Goal: Contribute content: Contribute content

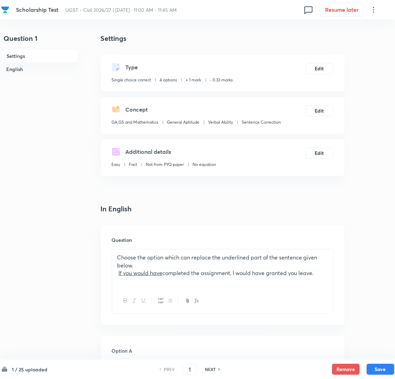
click at [170, 226] on div "Question Choose the option which can replace the underlined part of the sentenc…" at bounding box center [223, 275] width 244 height 100
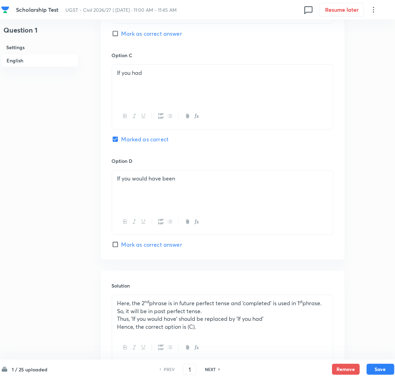
scroll to position [561, 0]
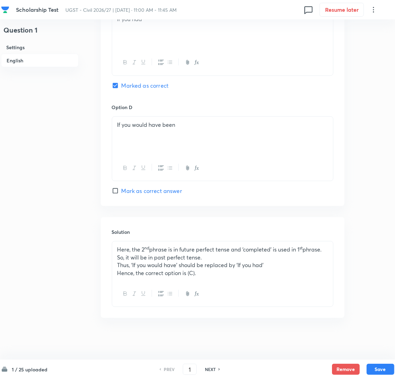
click at [217, 368] on div "NEXT" at bounding box center [211, 369] width 18 height 6
type input "2"
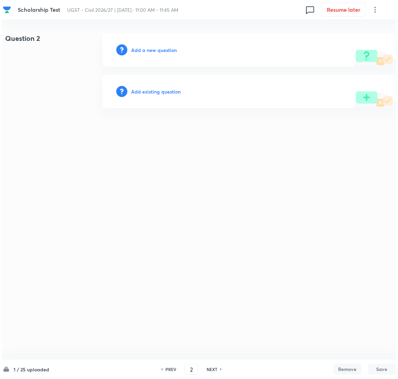
scroll to position [0, 0]
click at [153, 49] on h6 "Add a new question" at bounding box center [154, 49] width 46 height 7
click at [153, 48] on h6 "Choose a question type" at bounding box center [157, 49] width 53 height 7
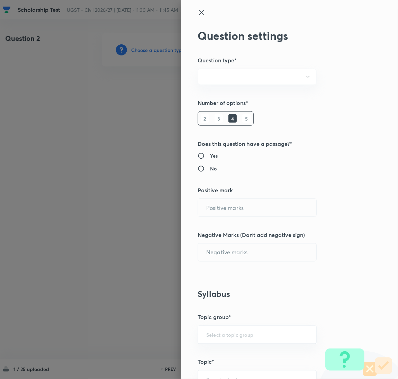
radio input "true"
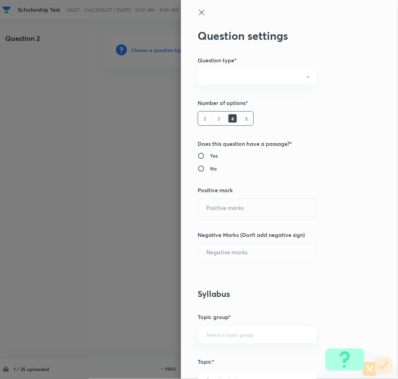
radio input "true"
type input "1"
type input "0.33"
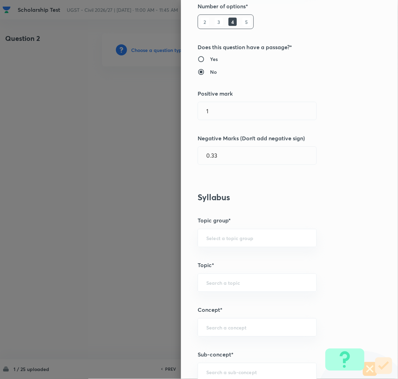
scroll to position [259, 0]
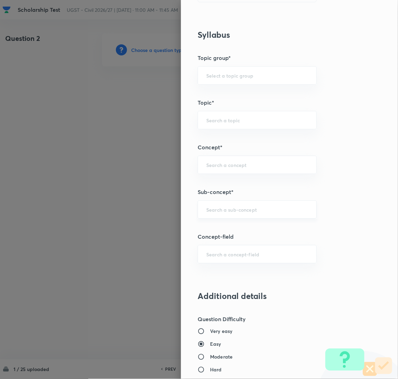
click at [223, 208] on input "text" at bounding box center [257, 209] width 102 height 7
click at [227, 242] on li "Verbal Reasoning" at bounding box center [249, 242] width 118 height 12
type input "Verbal Reasoning"
type input "GA,GS and Mathematics"
type input "General Aptitude"
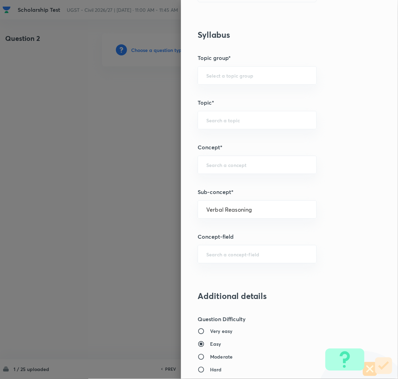
type input "Verbal Ability"
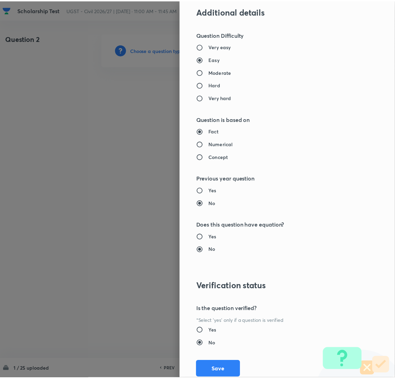
scroll to position [565, 0]
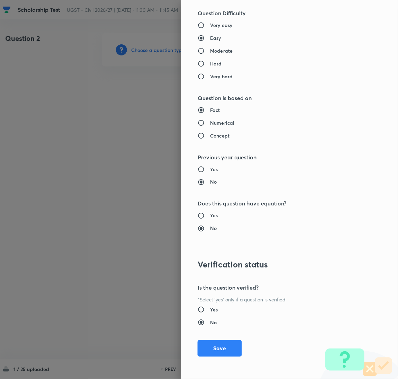
drag, startPoint x: 214, startPoint y: 349, endPoint x: 215, endPoint y: 328, distance: 21.5
click at [214, 349] on button "Save" at bounding box center [220, 348] width 44 height 17
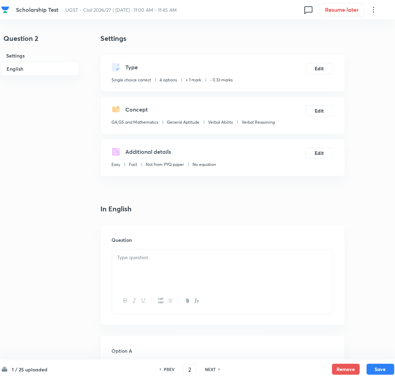
click at [139, 266] on div at bounding box center [222, 268] width 221 height 39
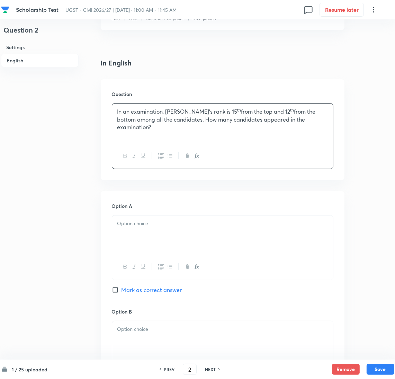
scroll to position [208, 0]
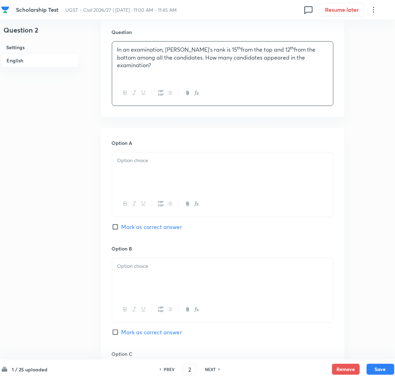
drag, startPoint x: 141, startPoint y: 178, endPoint x: 63, endPoint y: 185, distance: 77.9
click at [141, 178] on div at bounding box center [222, 171] width 221 height 39
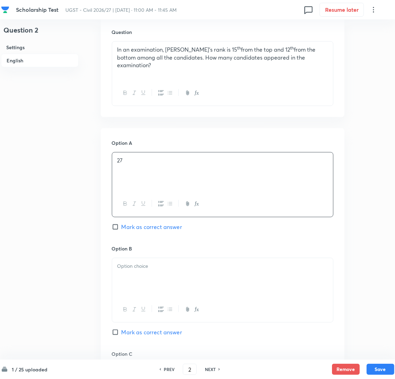
click at [150, 276] on div at bounding box center [222, 277] width 221 height 39
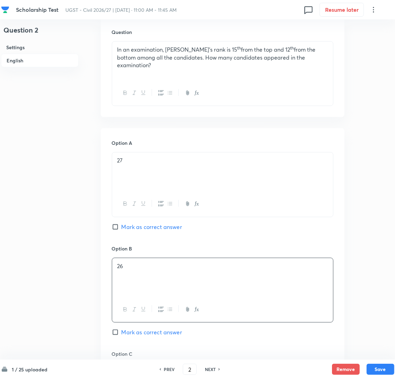
scroll to position [363, 0]
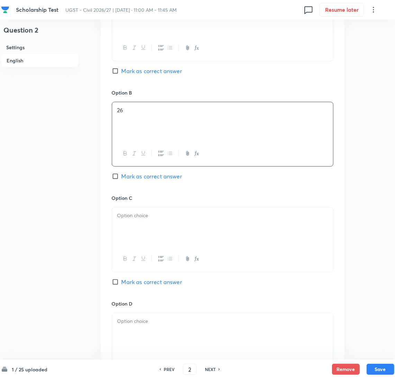
click at [143, 231] on div at bounding box center [222, 226] width 221 height 39
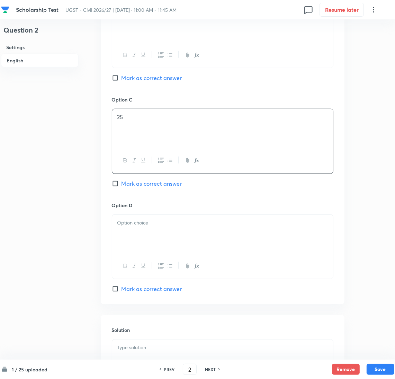
scroll to position [467, 0]
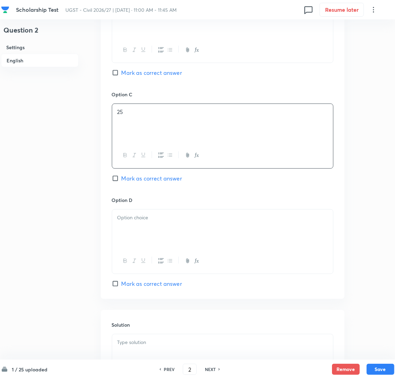
click at [143, 225] on div at bounding box center [222, 228] width 221 height 39
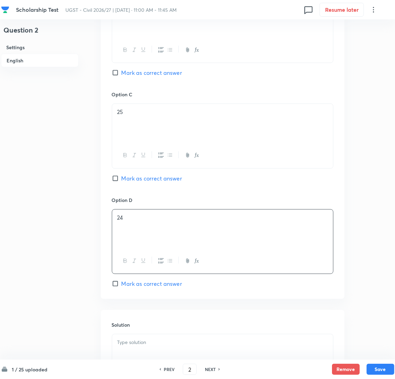
click at [125, 74] on span "Mark as correct answer" at bounding box center [151, 73] width 61 height 8
click at [121, 74] on input "Mark as correct answer" at bounding box center [117, 72] width 10 height 7
checkbox input "true"
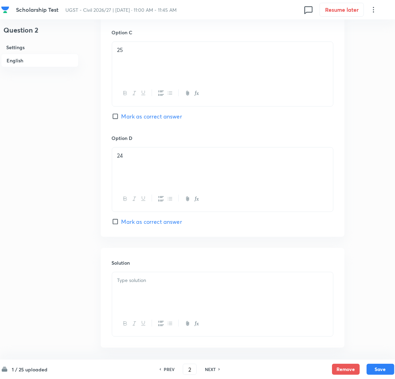
scroll to position [560, 0]
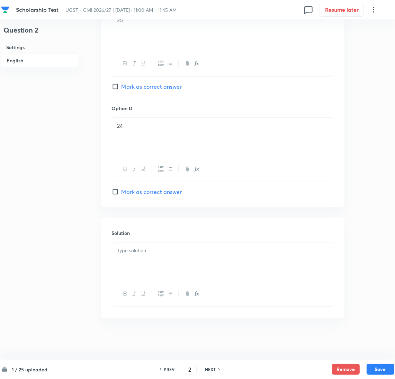
drag, startPoint x: 146, startPoint y: 261, endPoint x: 20, endPoint y: 258, distance: 126.0
click at [141, 259] on div at bounding box center [222, 261] width 221 height 39
click at [170, 258] on div at bounding box center [222, 261] width 221 height 39
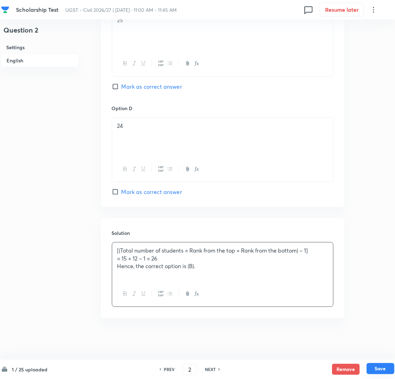
click at [375, 370] on button "Save" at bounding box center [380, 368] width 28 height 11
type input "3"
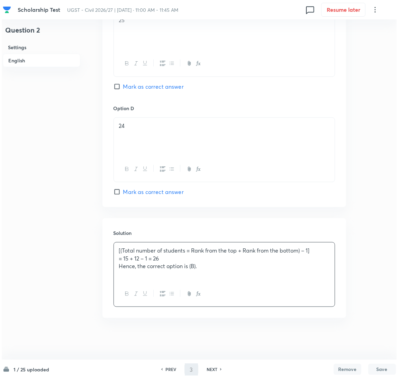
scroll to position [0, 0]
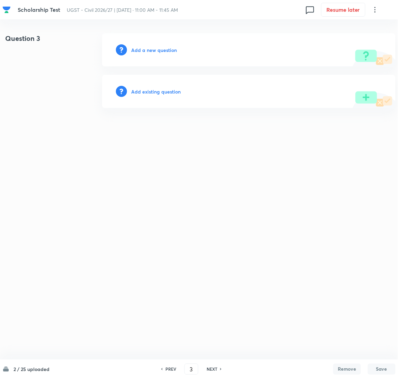
click at [156, 51] on h6 "Add a new question" at bounding box center [154, 49] width 46 height 7
click at [153, 51] on h6 "Choose a question type" at bounding box center [157, 49] width 53 height 7
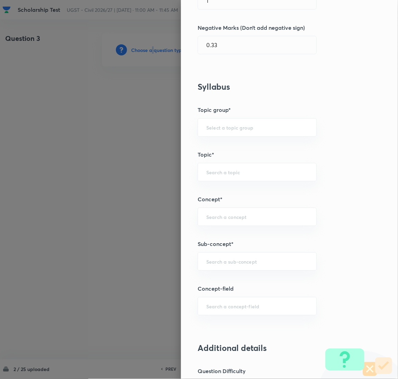
scroll to position [259, 0]
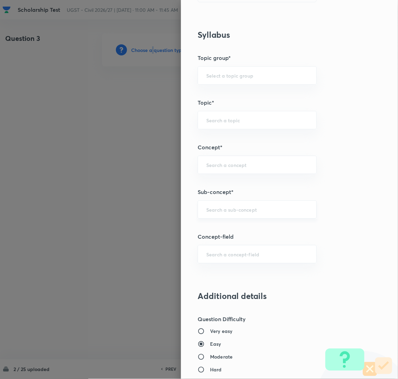
click at [227, 215] on div "​" at bounding box center [257, 209] width 119 height 18
click at [229, 227] on li "Sentence Correction" at bounding box center [249, 229] width 118 height 12
type input "Sentence Correction"
type input "GA,GS and Mathematics"
type input "General Aptitude"
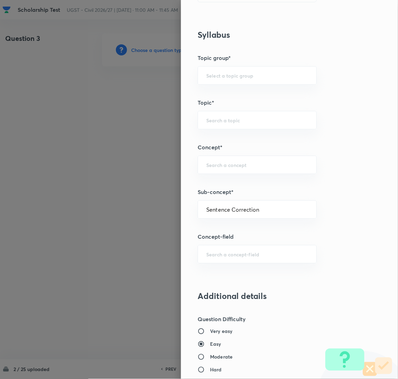
type input "Verbal Ability"
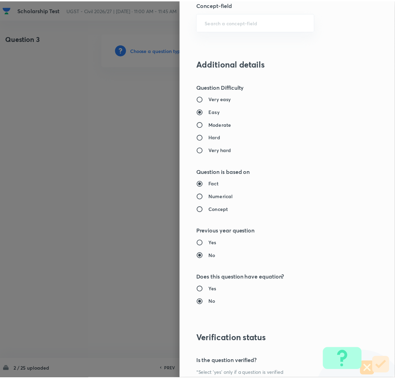
scroll to position [565, 0]
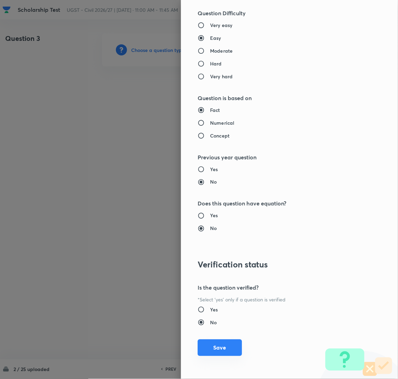
click at [215, 352] on button "Save" at bounding box center [220, 347] width 44 height 17
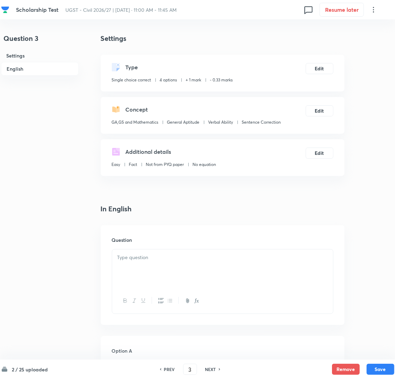
click at [170, 279] on div at bounding box center [222, 268] width 221 height 39
click at [153, 270] on div at bounding box center [222, 268] width 221 height 39
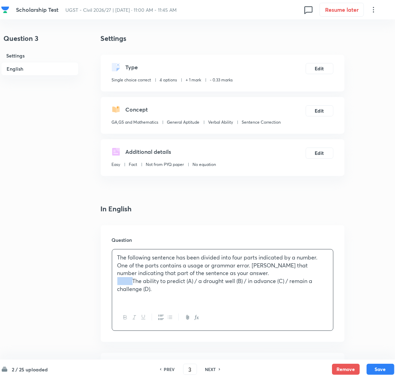
drag, startPoint x: 134, startPoint y: 281, endPoint x: 101, endPoint y: 282, distance: 32.2
click at [101, 282] on div "Question The following sentence has been divided into four parts indicated by a…" at bounding box center [223, 283] width 244 height 117
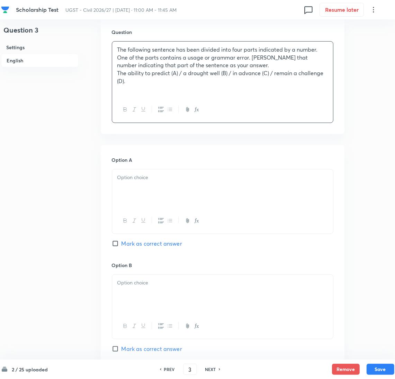
click at [141, 209] on div at bounding box center [222, 220] width 221 height 25
click at [146, 196] on div at bounding box center [222, 188] width 221 height 39
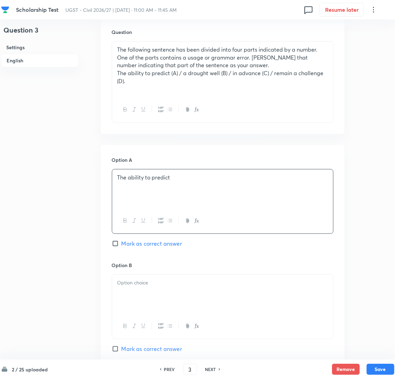
click at [138, 287] on p at bounding box center [222, 283] width 210 height 8
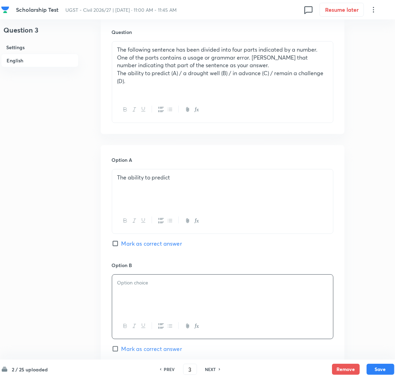
click at [173, 285] on p at bounding box center [222, 283] width 210 height 8
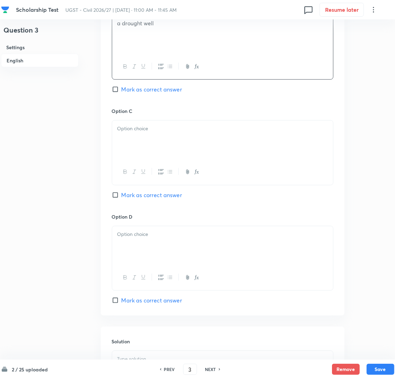
click at [148, 254] on div at bounding box center [222, 245] width 221 height 39
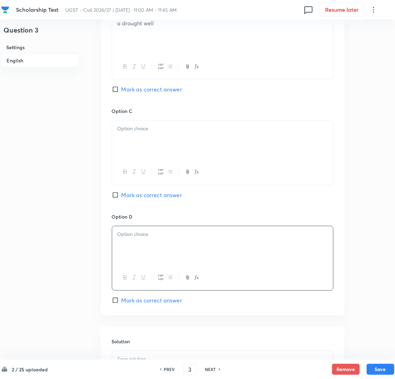
scroll to position [311, 0]
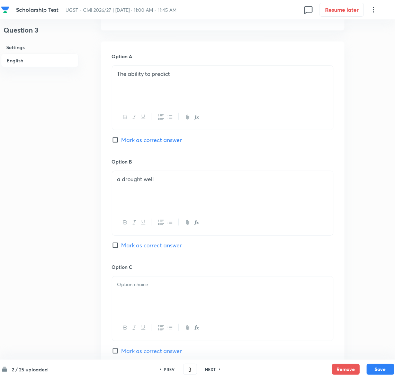
click at [142, 293] on div at bounding box center [222, 295] width 221 height 39
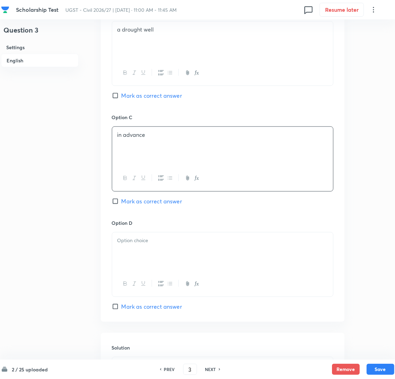
scroll to position [467, 0]
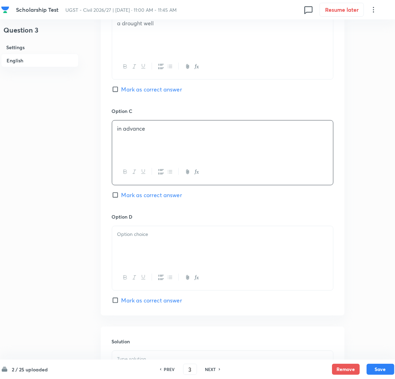
click at [148, 245] on div at bounding box center [222, 245] width 221 height 39
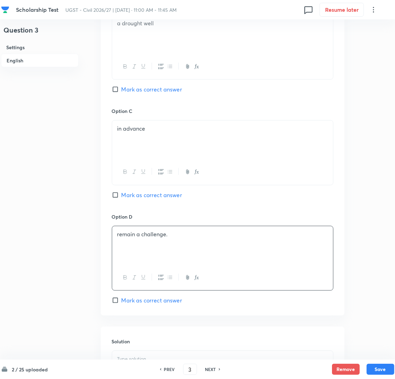
click at [123, 297] on span "Mark as correct answer" at bounding box center [151, 300] width 61 height 8
click at [121, 297] on input "Mark as correct answer" at bounding box center [117, 300] width 10 height 7
checkbox input "true"
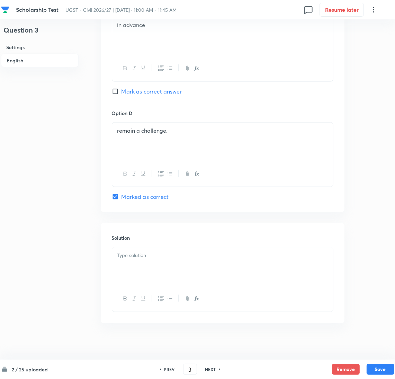
scroll to position [577, 0]
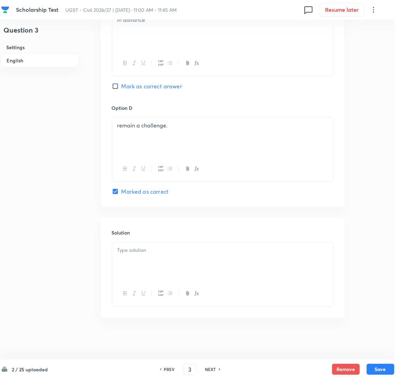
click at [135, 269] on div at bounding box center [222, 261] width 221 height 39
click at [122, 272] on div at bounding box center [222, 261] width 221 height 39
paste div
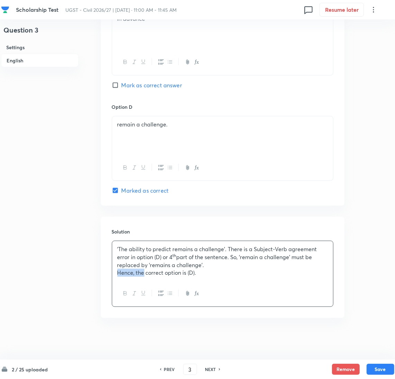
drag, startPoint x: 133, startPoint y: 275, endPoint x: 114, endPoint y: 277, distance: 18.8
click at [114, 277] on div "‘The ability to predict remains a challenge’. There is a Subject-Verb agreement…" at bounding box center [222, 261] width 221 height 40
click at [375, 368] on button "Save" at bounding box center [380, 368] width 28 height 11
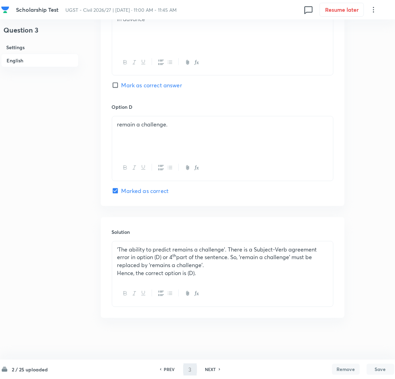
type input "4"
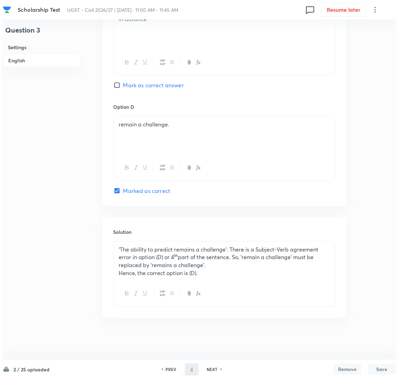
scroll to position [0, 0]
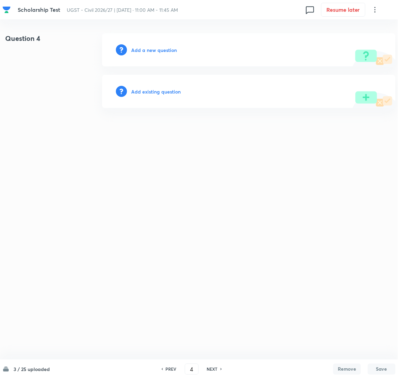
click at [147, 53] on h6 "Add a new question" at bounding box center [154, 49] width 46 height 7
click at [147, 53] on h6 "Choose a question type" at bounding box center [157, 49] width 53 height 7
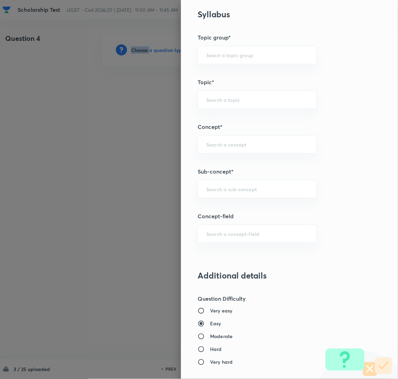
scroll to position [363, 0]
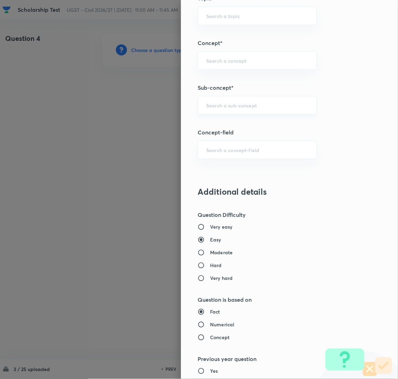
click at [223, 108] on input "text" at bounding box center [257, 105] width 102 height 7
click at [245, 121] on li "English Grammar" at bounding box center [249, 125] width 118 height 12
type input "English Grammar"
type input "GA,GS and Mathematics"
type input "General Aptitude"
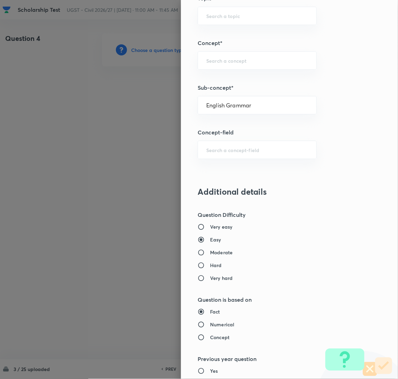
type input "Verbal Ability"
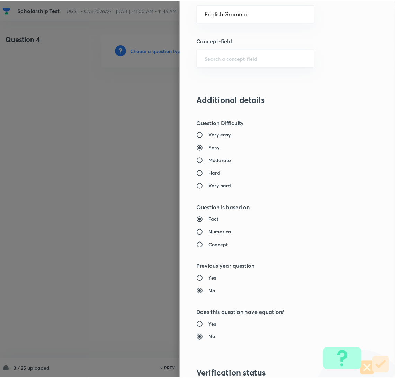
scroll to position [565, 0]
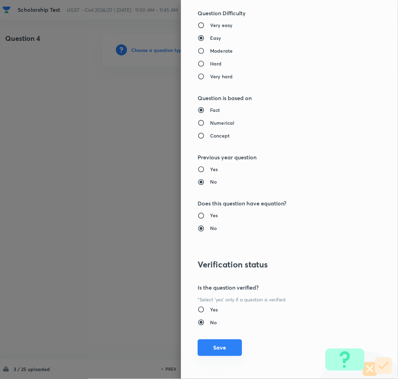
click at [214, 346] on button "Save" at bounding box center [220, 347] width 44 height 17
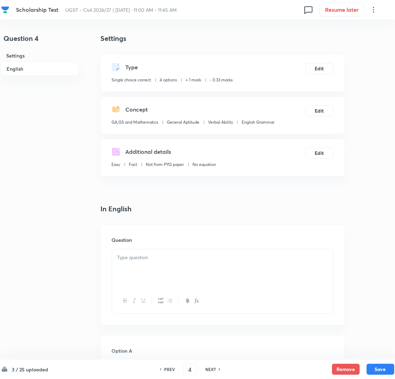
drag, startPoint x: 167, startPoint y: 271, endPoint x: 15, endPoint y: 239, distance: 155.6
click at [164, 271] on div at bounding box center [222, 268] width 221 height 39
click at [146, 256] on p at bounding box center [222, 257] width 210 height 8
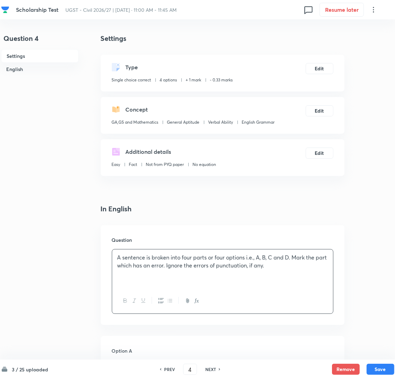
scroll to position [259, 0]
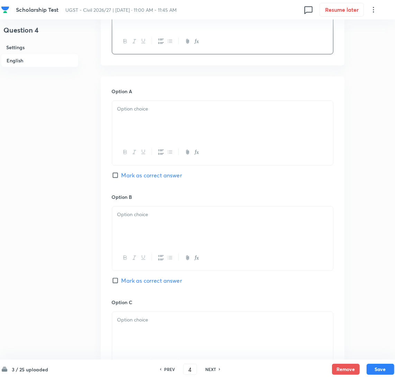
click at [144, 137] on div at bounding box center [222, 120] width 221 height 39
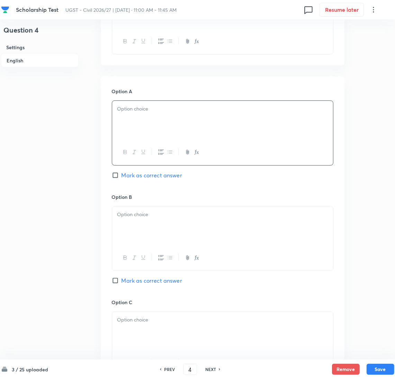
click at [143, 112] on p at bounding box center [222, 109] width 210 height 8
drag, startPoint x: 127, startPoint y: 234, endPoint x: 7, endPoint y: 217, distance: 121.7
click at [126, 234] on div at bounding box center [222, 225] width 221 height 39
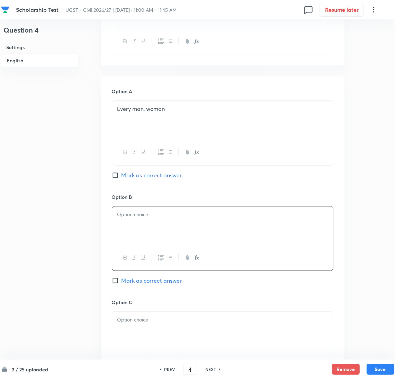
click at [140, 227] on div at bounding box center [222, 225] width 221 height 39
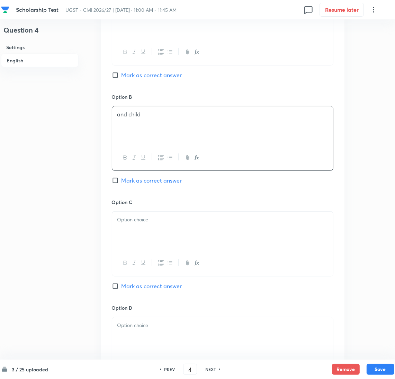
scroll to position [363, 0]
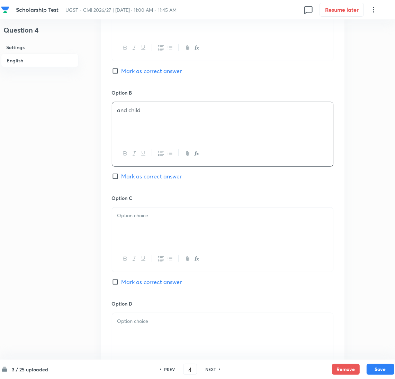
click at [136, 232] on div at bounding box center [222, 226] width 221 height 39
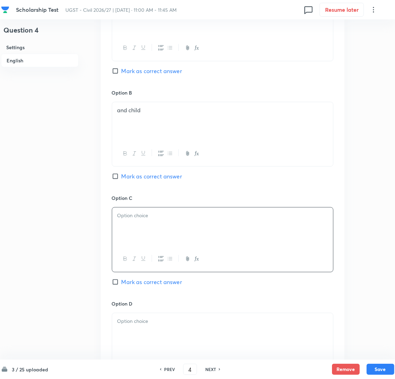
click at [169, 218] on p at bounding box center [222, 215] width 210 height 8
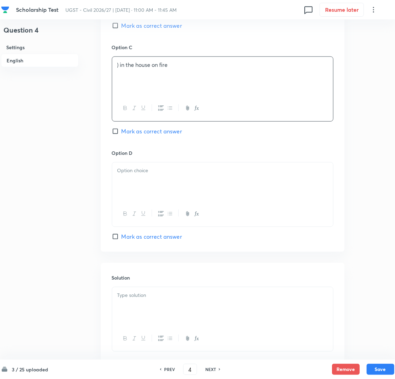
scroll to position [404, 0]
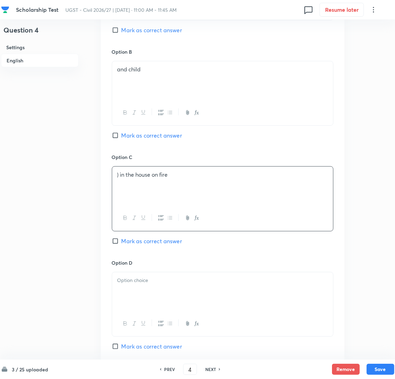
click at [119, 176] on p ") in the house on fire" at bounding box center [222, 175] width 210 height 8
click at [136, 281] on p at bounding box center [222, 280] width 210 height 8
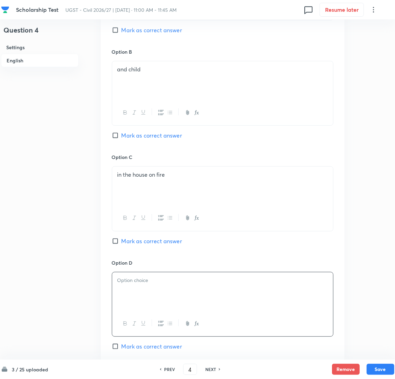
click at [132, 282] on p at bounding box center [222, 280] width 210 height 8
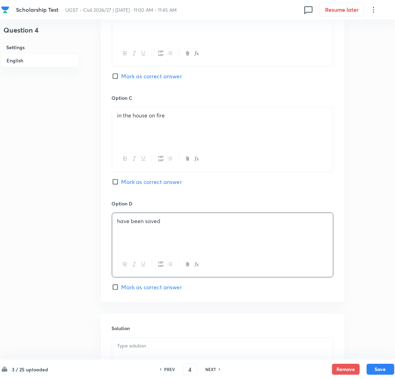
scroll to position [508, 0]
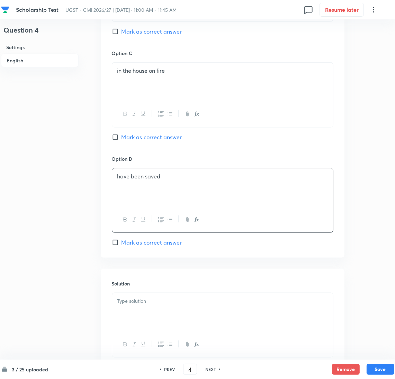
click at [126, 246] on span "Mark as correct answer" at bounding box center [151, 242] width 61 height 8
click at [121, 246] on input "Mark as correct answer" at bounding box center [117, 242] width 10 height 7
checkbox input "true"
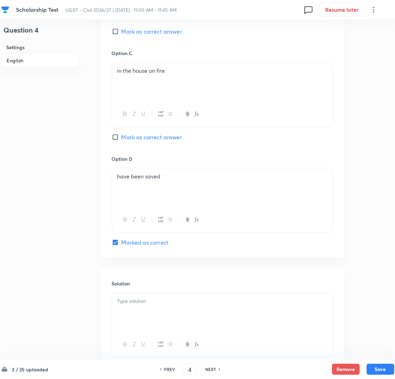
click at [140, 309] on div at bounding box center [222, 312] width 221 height 39
click at [163, 310] on div at bounding box center [222, 312] width 221 height 39
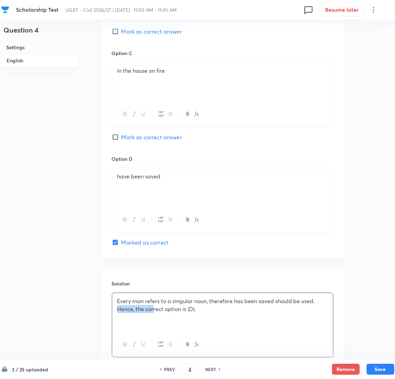
drag, startPoint x: 138, startPoint y: 310, endPoint x: -3, endPoint y: 318, distance: 141.0
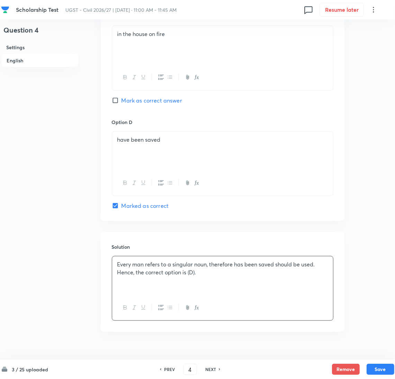
scroll to position [560, 0]
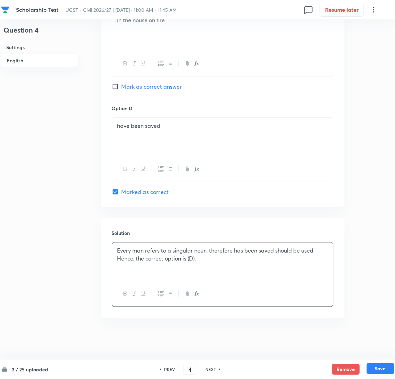
click at [383, 365] on button "Save" at bounding box center [380, 368] width 28 height 11
type input "5"
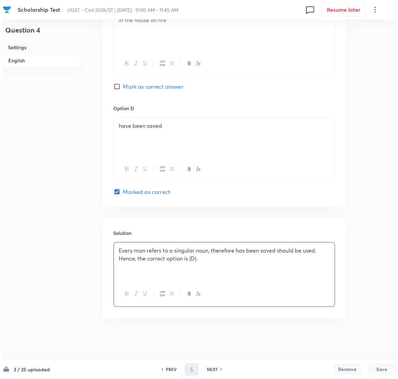
scroll to position [0, 0]
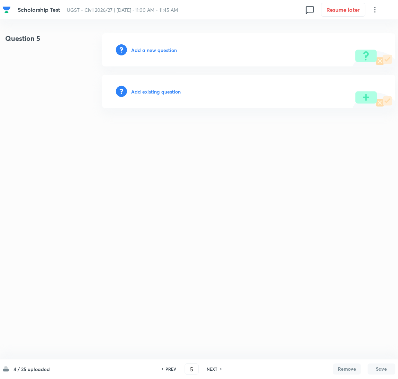
click at [146, 47] on h6 "Add a new question" at bounding box center [154, 49] width 46 height 7
click at [145, 49] on h6 "Choose a question type" at bounding box center [157, 49] width 53 height 7
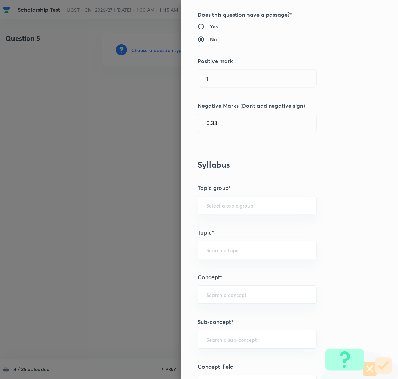
scroll to position [259, 0]
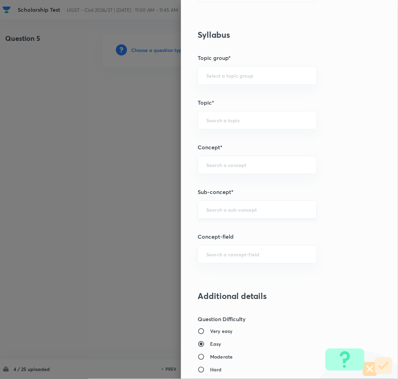
click at [219, 213] on div "​" at bounding box center [257, 209] width 119 height 18
click at [217, 209] on input "numberical" at bounding box center [257, 209] width 102 height 7
click at [248, 211] on input "numerical" at bounding box center [257, 209] width 102 height 7
click at [241, 229] on li "Numerical Reasoning" at bounding box center [249, 229] width 118 height 12
type input "Numerical Reasoning"
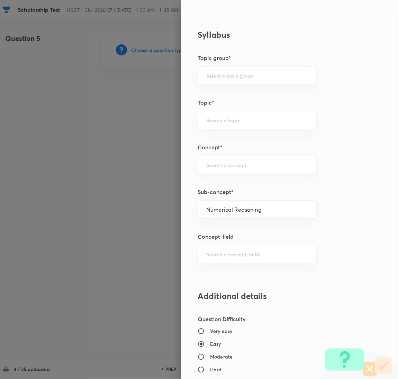
type input "GA,GS and Mathematics"
type input "General Aptitude"
type input "Numerical Ability"
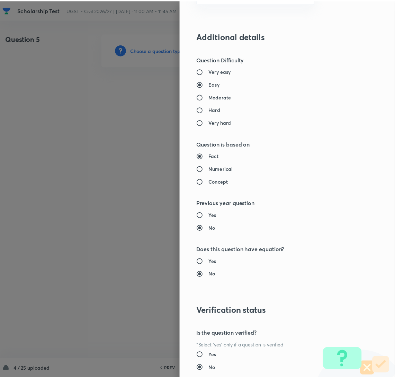
scroll to position [565, 0]
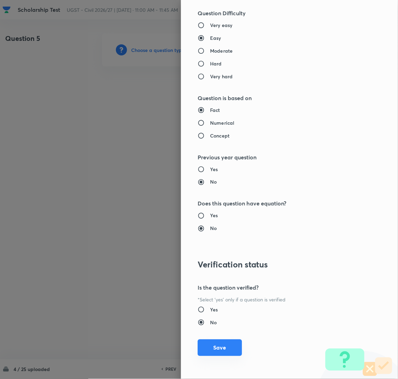
click at [224, 343] on button "Save" at bounding box center [220, 347] width 44 height 17
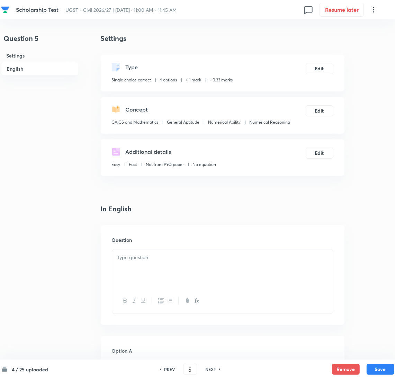
click at [167, 281] on div at bounding box center [222, 268] width 221 height 39
click at [146, 269] on div at bounding box center [222, 268] width 221 height 39
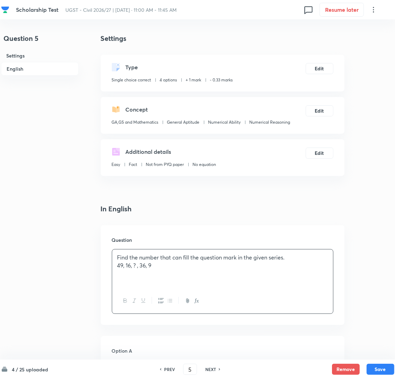
drag, startPoint x: 160, startPoint y: 265, endPoint x: 63, endPoint y: 265, distance: 96.9
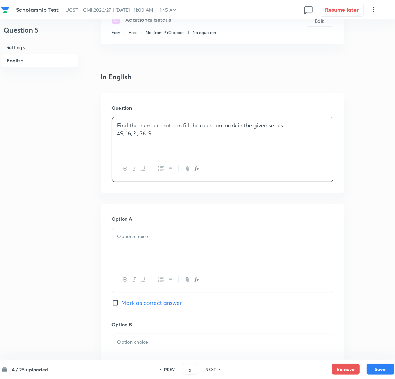
scroll to position [208, 0]
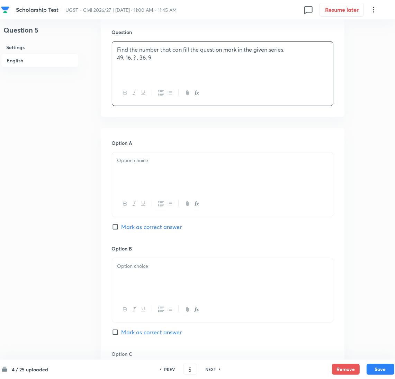
click at [167, 183] on div at bounding box center [222, 171] width 221 height 39
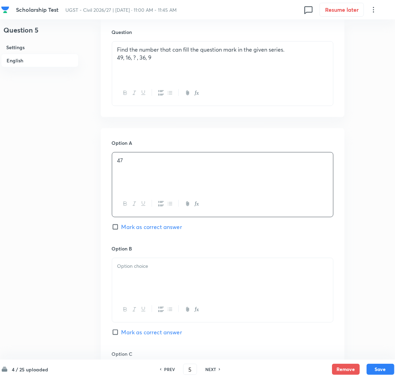
click at [154, 260] on div at bounding box center [222, 277] width 221 height 39
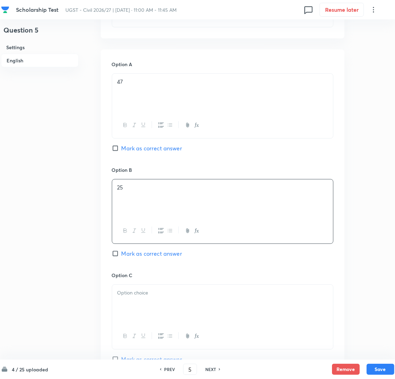
scroll to position [363, 0]
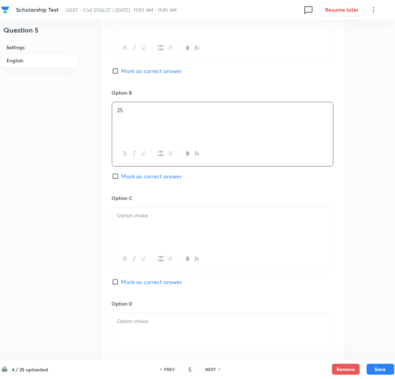
click at [146, 226] on div at bounding box center [222, 226] width 221 height 39
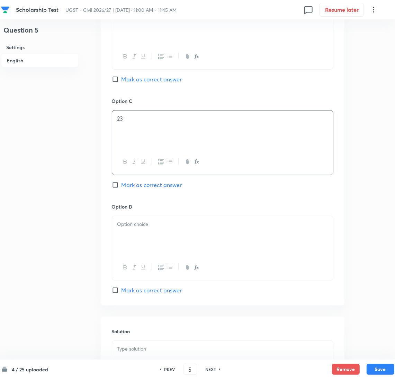
scroll to position [467, 0]
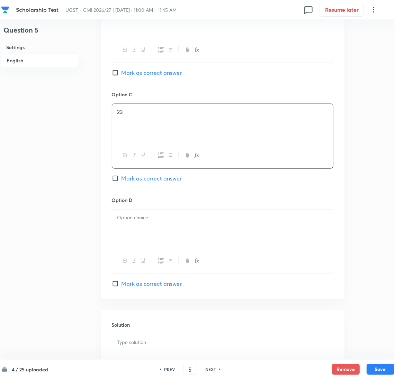
click at [134, 237] on div at bounding box center [222, 228] width 221 height 39
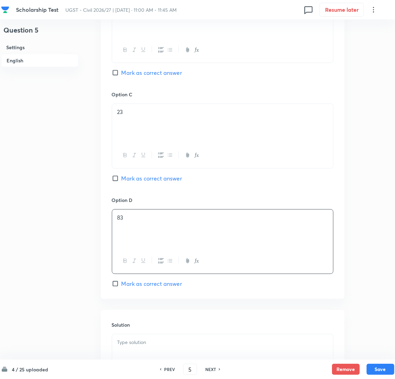
click at [132, 73] on span "Mark as correct answer" at bounding box center [151, 73] width 61 height 8
click at [121, 73] on input "Mark as correct answer" at bounding box center [117, 72] width 10 height 7
checkbox input "true"
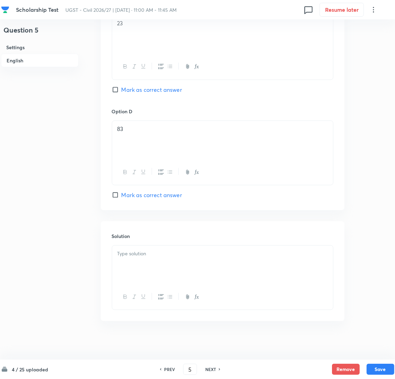
scroll to position [560, 0]
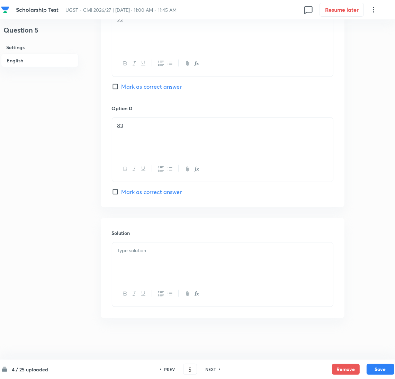
click at [138, 264] on div at bounding box center [222, 261] width 221 height 39
click at [133, 252] on p at bounding box center [222, 250] width 210 height 8
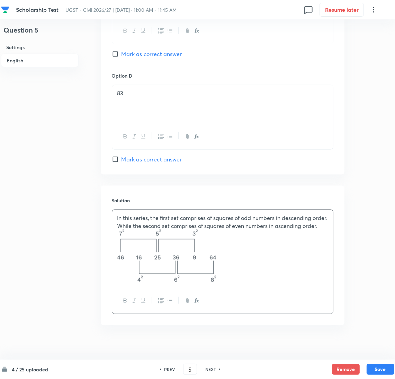
scroll to position [608, 0]
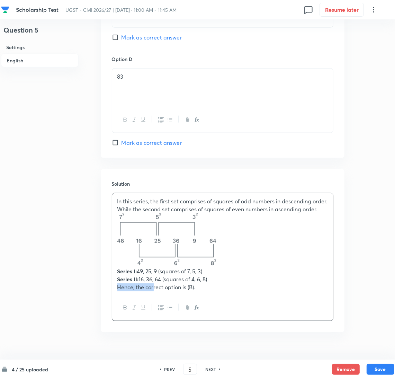
drag, startPoint x: 138, startPoint y: 297, endPoint x: 64, endPoint y: 302, distance: 73.8
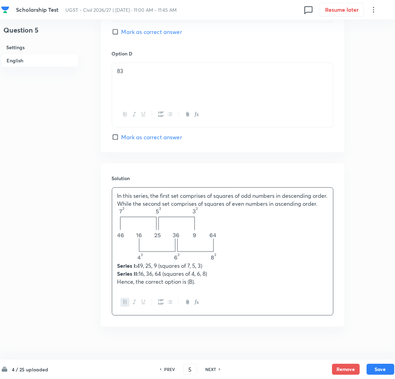
scroll to position [631, 0]
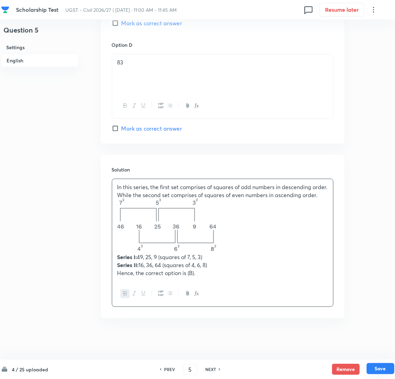
click at [385, 371] on button "Save" at bounding box center [380, 368] width 28 height 11
type input "6"
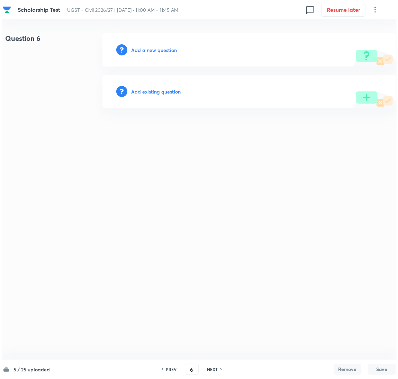
scroll to position [0, 0]
click at [148, 52] on h6 "Add a new question" at bounding box center [154, 49] width 46 height 7
click at [148, 52] on h6 "Choose a question type" at bounding box center [157, 49] width 53 height 7
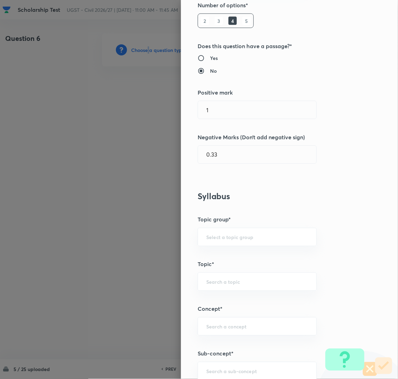
scroll to position [208, 0]
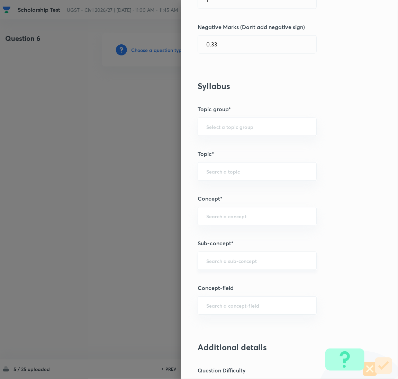
click at [230, 264] on input "text" at bounding box center [257, 260] width 102 height 7
click at [227, 293] on li "English Vocabulary" at bounding box center [249, 294] width 118 height 12
type input "English Vocabulary"
type input "GA,GS and Mathematics"
type input "General Aptitude"
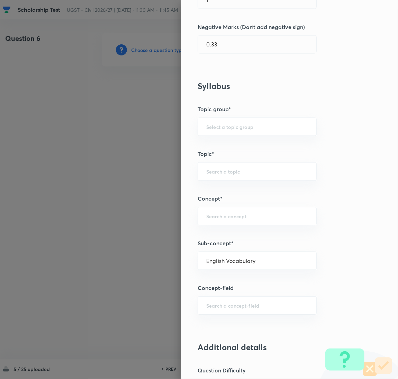
type input "Verbal Ability"
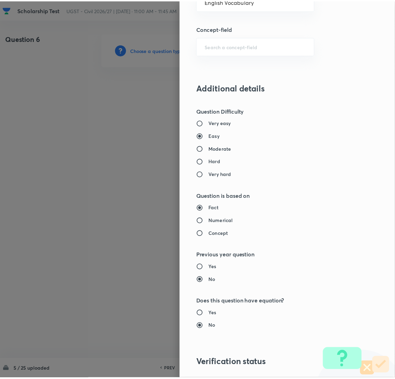
scroll to position [565, 0]
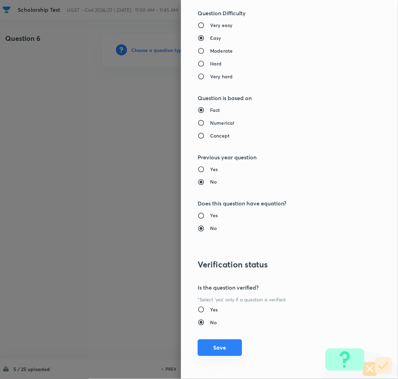
click at [211, 349] on button "Save" at bounding box center [220, 347] width 44 height 17
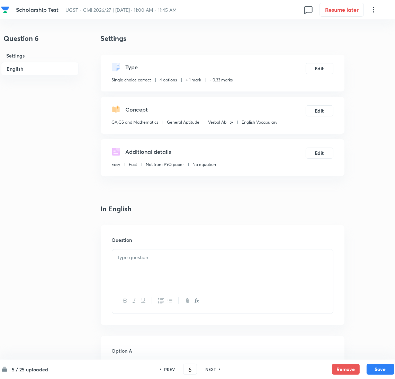
click at [153, 279] on div at bounding box center [222, 268] width 221 height 39
click at [146, 265] on div at bounding box center [222, 268] width 221 height 39
paste div
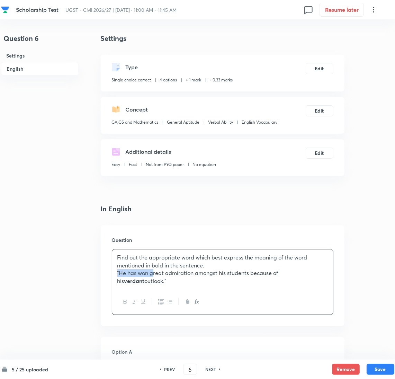
drag, startPoint x: 137, startPoint y: 274, endPoint x: 52, endPoint y: 273, distance: 85.1
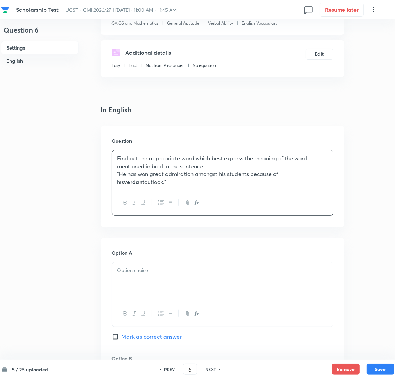
scroll to position [155, 0]
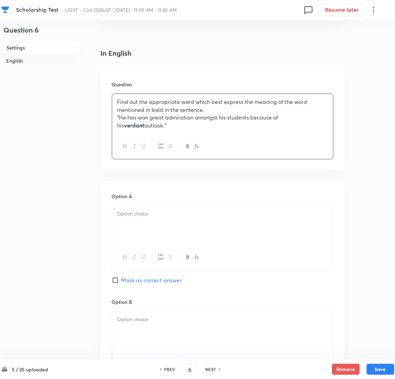
drag, startPoint x: 146, startPoint y: 230, endPoint x: 11, endPoint y: 229, distance: 135.0
click at [144, 229] on div at bounding box center [222, 225] width 221 height 39
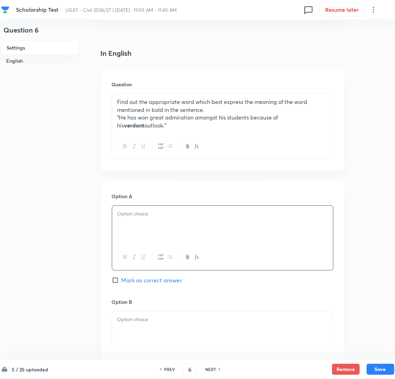
click at [143, 227] on div at bounding box center [222, 225] width 221 height 39
click at [148, 318] on p at bounding box center [222, 319] width 210 height 8
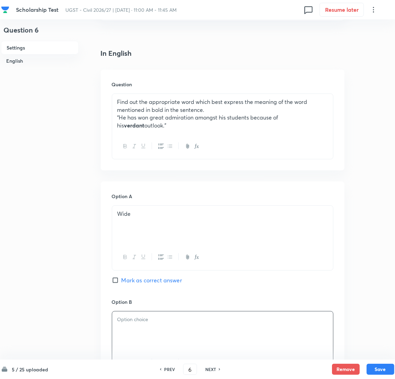
click at [166, 326] on div at bounding box center [222, 330] width 221 height 39
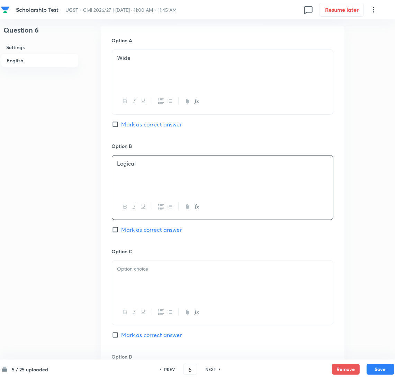
click at [138, 272] on p at bounding box center [222, 269] width 210 height 8
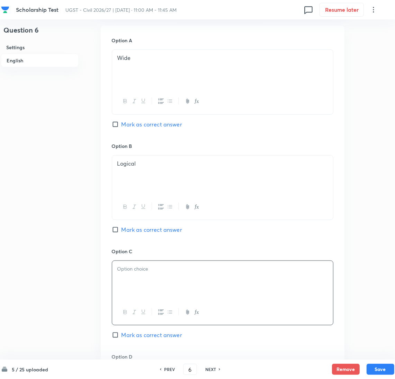
click at [141, 283] on div at bounding box center [222, 280] width 221 height 39
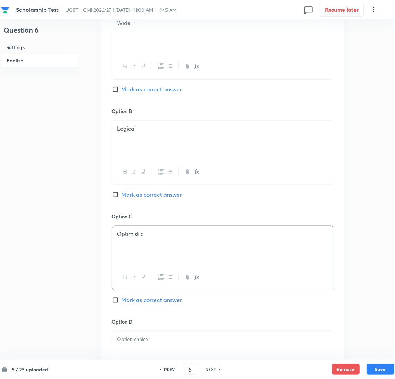
scroll to position [415, 0]
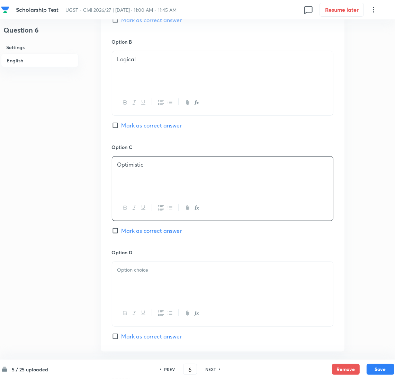
click at [142, 271] on p at bounding box center [222, 270] width 210 height 8
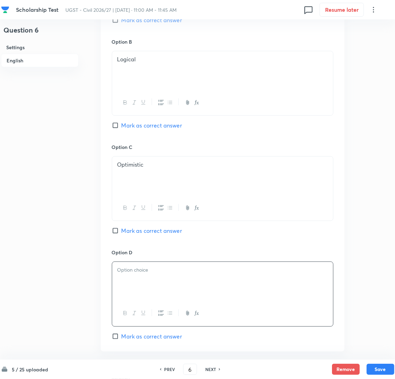
click at [141, 288] on div at bounding box center [222, 281] width 221 height 39
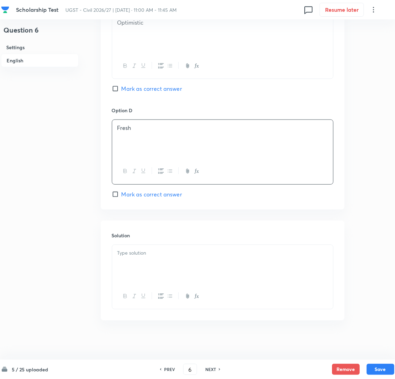
scroll to position [561, 0]
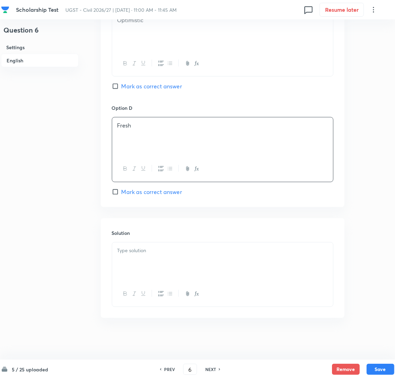
drag, startPoint x: 138, startPoint y: 267, endPoint x: 113, endPoint y: 262, distance: 25.7
click at [135, 265] on div at bounding box center [222, 261] width 221 height 39
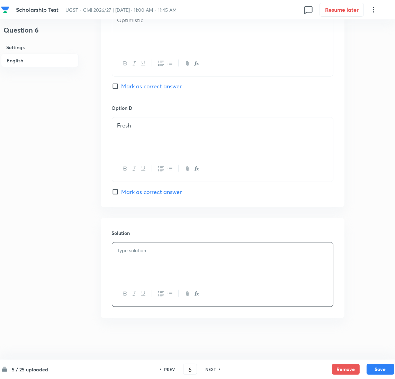
click at [158, 268] on div at bounding box center [222, 261] width 221 height 39
click at [130, 268] on div "Verdant and fresh have similar meaning." at bounding box center [222, 261] width 221 height 39
drag, startPoint x: 119, startPoint y: 192, endPoint x: 134, endPoint y: 203, distance: 19.0
click at [119, 192] on input "Mark as correct answer" at bounding box center [117, 191] width 10 height 7
checkbox input "true"
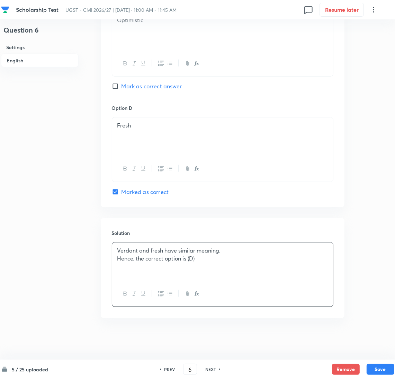
drag, startPoint x: 383, startPoint y: 365, endPoint x: 28, endPoint y: 279, distance: 365.1
click at [383, 365] on button "Save" at bounding box center [380, 368] width 28 height 11
type input "7"
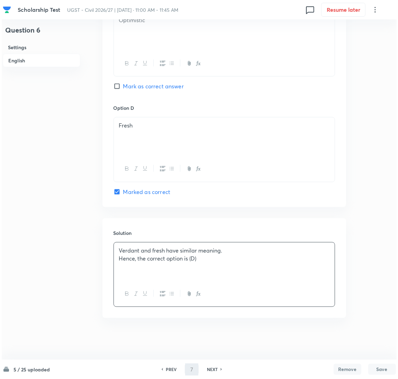
scroll to position [0, 0]
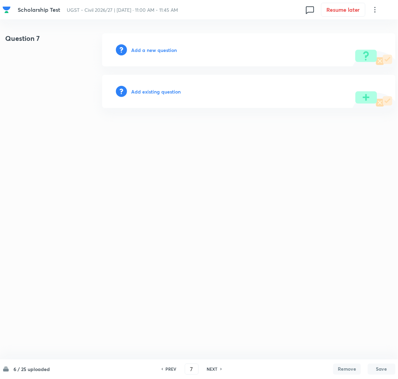
click at [151, 50] on h6 "Add a new question" at bounding box center [154, 49] width 46 height 7
click at [152, 52] on h6 "Choose a question type" at bounding box center [157, 49] width 53 height 7
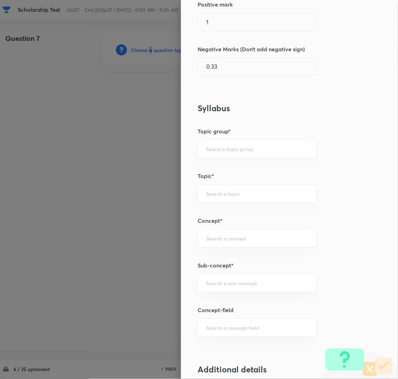
scroll to position [208, 0]
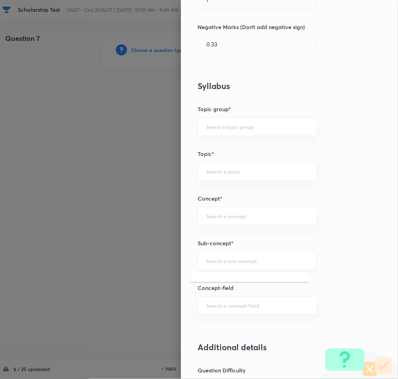
click at [225, 261] on input "text" at bounding box center [257, 260] width 102 height 7
click at [228, 280] on li "Numerical Reasoning" at bounding box center [249, 281] width 118 height 12
type input "Numerical Reasoning"
type input "GA,GS and Mathematics"
type input "General Aptitude"
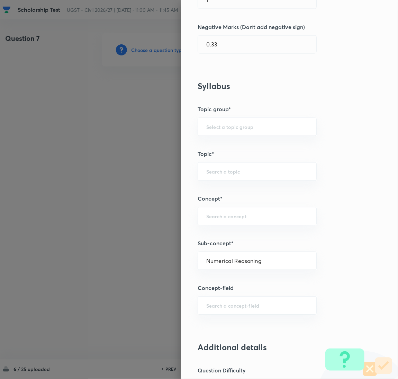
type input "Numerical Ability"
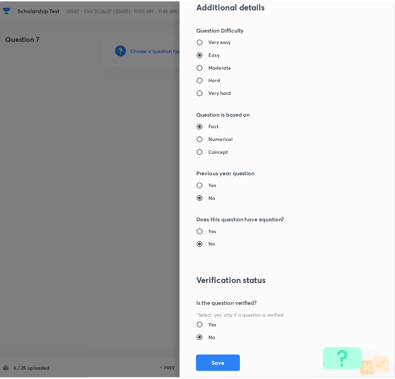
scroll to position [565, 0]
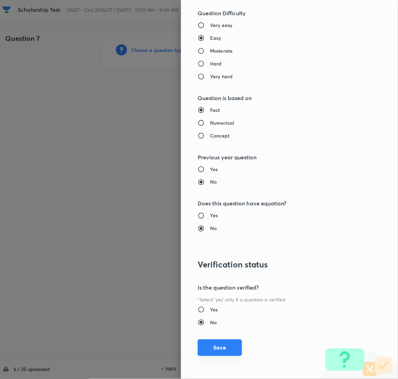
click at [223, 349] on button "Save" at bounding box center [220, 347] width 44 height 17
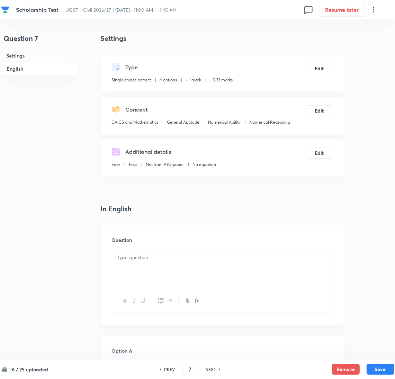
click at [159, 249] on div at bounding box center [222, 281] width 221 height 65
drag, startPoint x: 155, startPoint y: 271, endPoint x: 24, endPoint y: 252, distance: 132.2
click at [154, 271] on div at bounding box center [222, 268] width 221 height 39
click at [157, 260] on p at bounding box center [222, 257] width 210 height 8
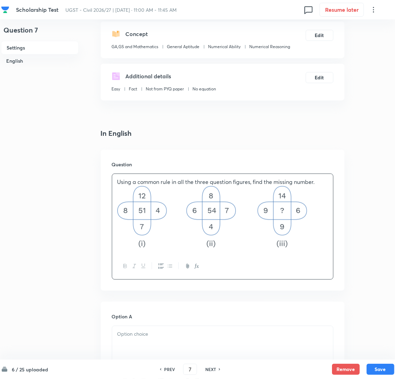
scroll to position [155, 0]
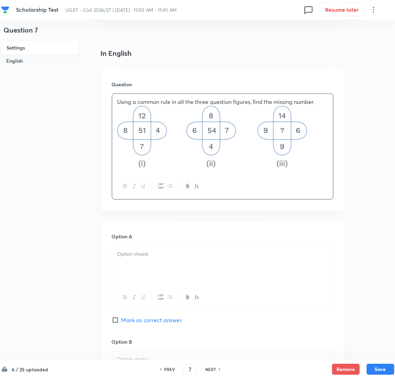
click at [159, 256] on p at bounding box center [222, 254] width 210 height 8
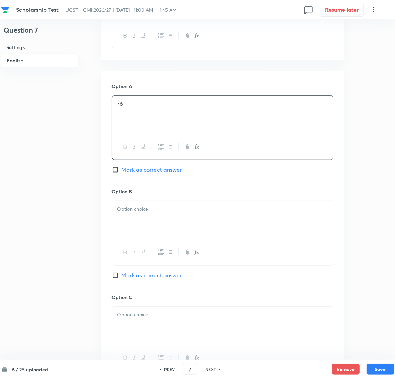
scroll to position [311, 0]
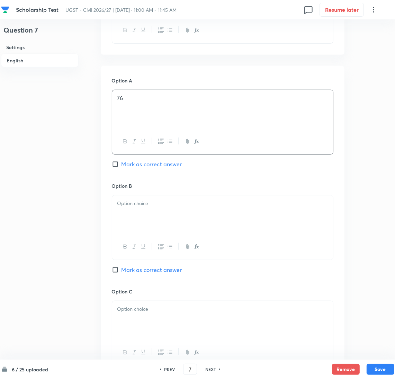
click at [158, 216] on div at bounding box center [222, 214] width 221 height 39
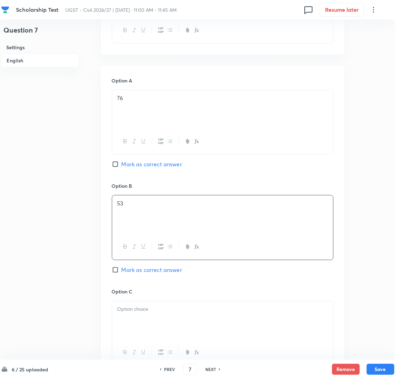
click at [142, 320] on div at bounding box center [222, 320] width 221 height 39
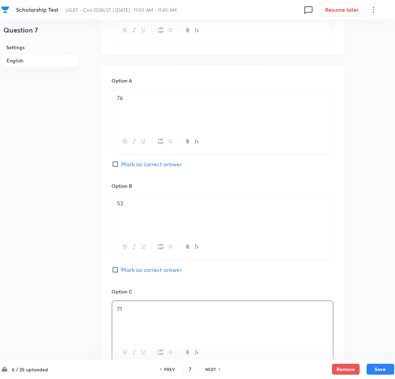
scroll to position [467, 0]
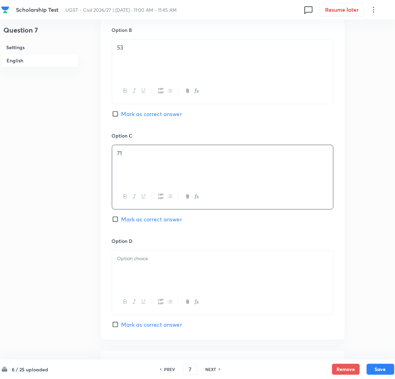
click at [145, 270] on div at bounding box center [222, 269] width 221 height 39
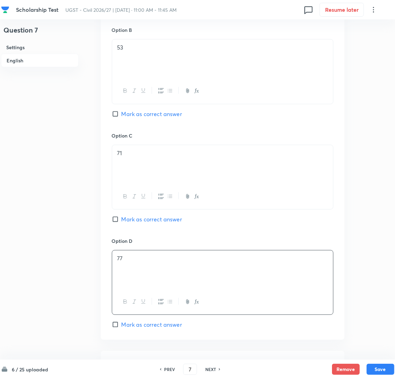
drag, startPoint x: 129, startPoint y: 323, endPoint x: 173, endPoint y: 279, distance: 61.9
click at [130, 323] on span "Mark as correct answer" at bounding box center [151, 324] width 61 height 8
click at [121, 323] on input "Mark as correct answer" at bounding box center [117, 324] width 10 height 7
checkbox input "true"
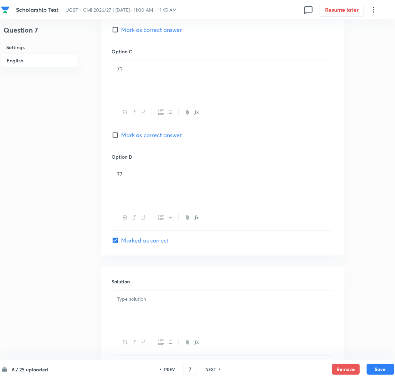
scroll to position [601, 0]
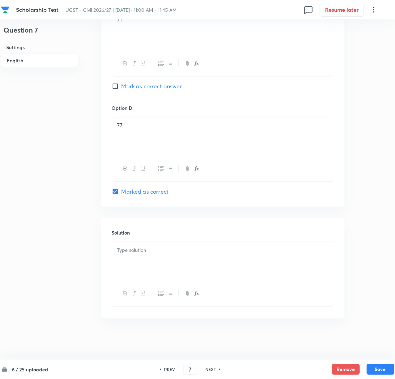
drag, startPoint x: 150, startPoint y: 254, endPoint x: 41, endPoint y: 255, distance: 109.0
click at [149, 254] on p at bounding box center [222, 250] width 210 height 8
click at [155, 271] on div at bounding box center [222, 261] width 221 height 39
paste div
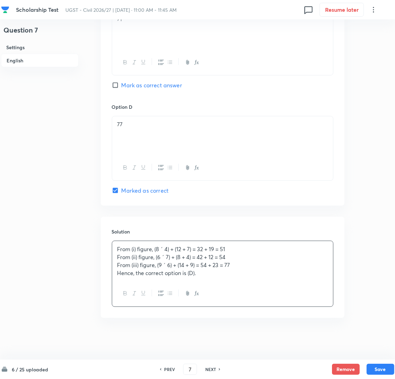
scroll to position [602, 0]
drag, startPoint x: 380, startPoint y: 370, endPoint x: 12, endPoint y: 283, distance: 378.6
click at [378, 370] on button "Save" at bounding box center [380, 368] width 28 height 11
type input "8"
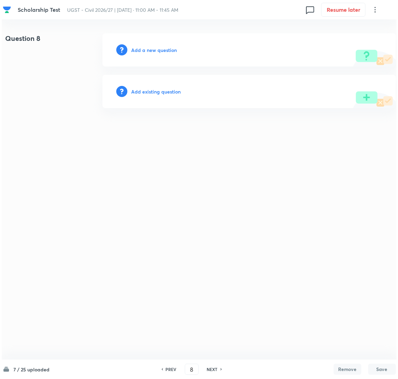
scroll to position [0, 0]
click at [142, 44] on div "Add a new question" at bounding box center [248, 49] width 293 height 33
click at [142, 51] on h6 "Add a new question" at bounding box center [154, 49] width 46 height 7
click at [143, 51] on h6 "Choose a question type" at bounding box center [157, 49] width 53 height 7
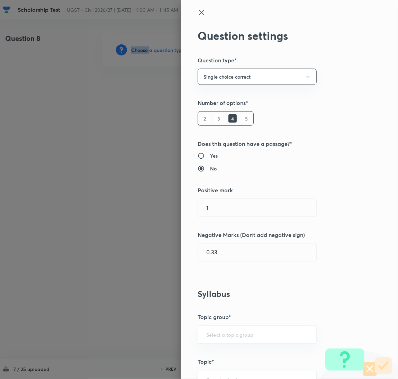
scroll to position [259, 0]
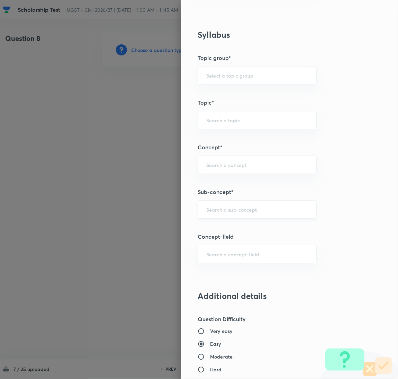
click at [218, 210] on input "text" at bounding box center [257, 209] width 102 height 7
click at [234, 241] on li "English Vocabulary" at bounding box center [249, 242] width 118 height 12
type input "English Vocabulary"
type input "GA,GS and Mathematics"
type input "General Aptitude"
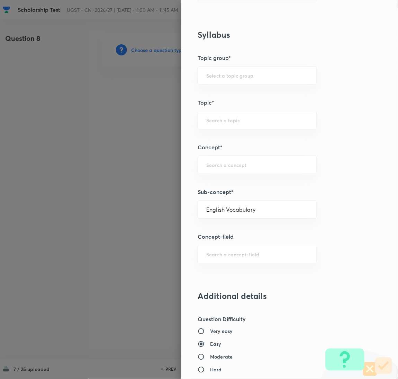
type input "Verbal Ability"
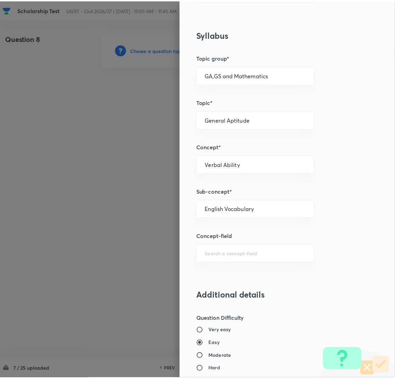
scroll to position [565, 0]
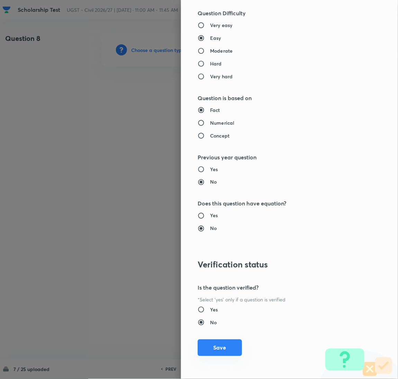
drag, startPoint x: 204, startPoint y: 347, endPoint x: 181, endPoint y: 301, distance: 51.5
click at [205, 347] on button "Save" at bounding box center [220, 348] width 44 height 17
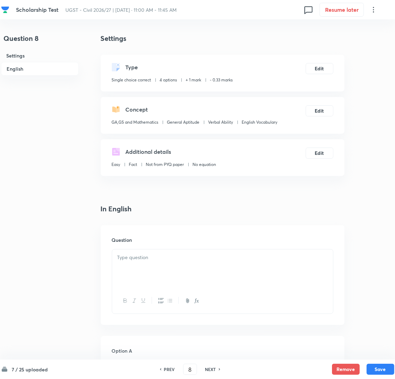
drag, startPoint x: 153, startPoint y: 276, endPoint x: 0, endPoint y: 242, distance: 156.8
click at [153, 276] on div at bounding box center [222, 268] width 221 height 39
click at [128, 257] on p at bounding box center [222, 257] width 210 height 8
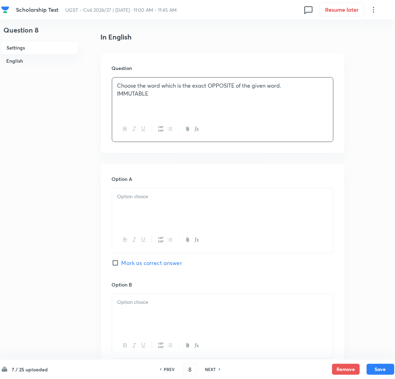
scroll to position [208, 0]
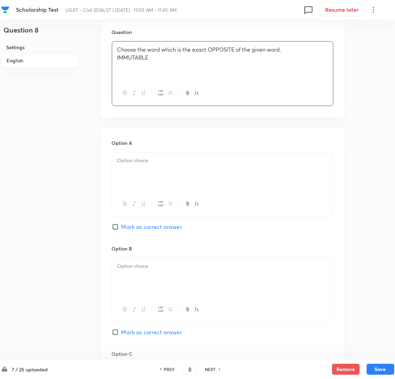
drag, startPoint x: 156, startPoint y: 170, endPoint x: 27, endPoint y: 171, distance: 129.1
click at [156, 169] on div at bounding box center [222, 171] width 221 height 39
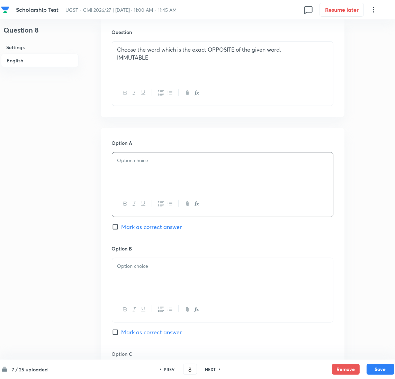
click at [129, 171] on div at bounding box center [222, 171] width 221 height 39
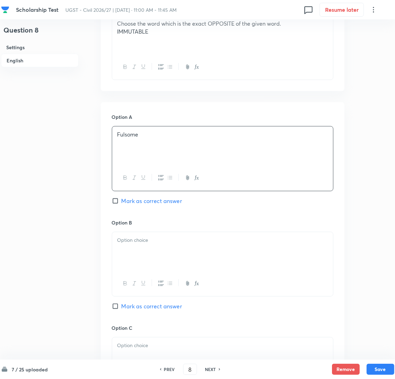
scroll to position [259, 0]
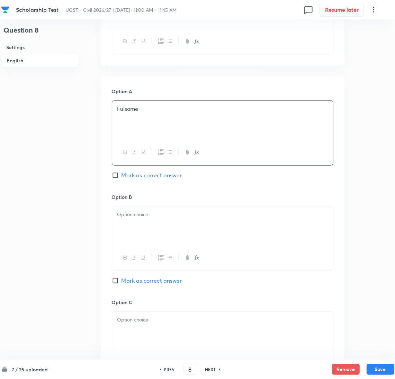
drag, startPoint x: 137, startPoint y: 227, endPoint x: 134, endPoint y: 226, distance: 3.6
click at [136, 227] on div at bounding box center [222, 225] width 221 height 39
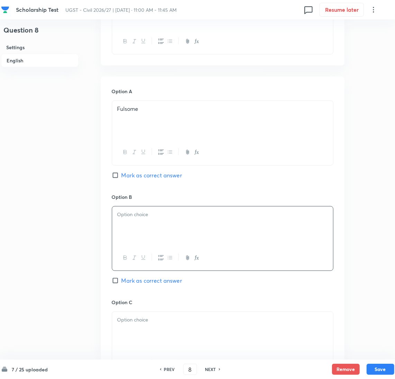
click at [146, 233] on div at bounding box center [222, 225] width 221 height 39
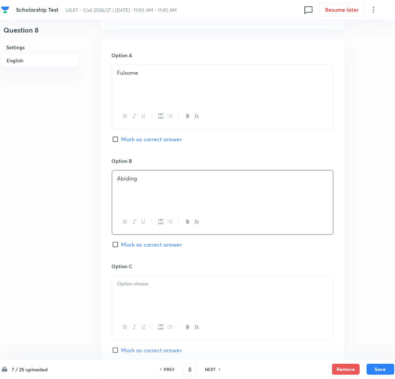
scroll to position [311, 0]
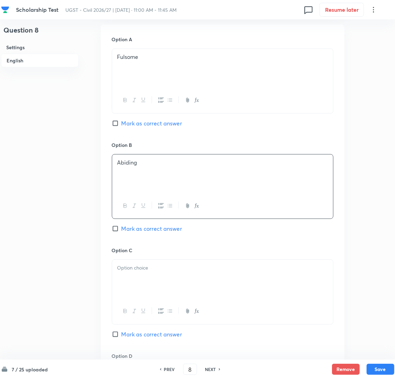
click at [129, 264] on p at bounding box center [222, 268] width 210 height 8
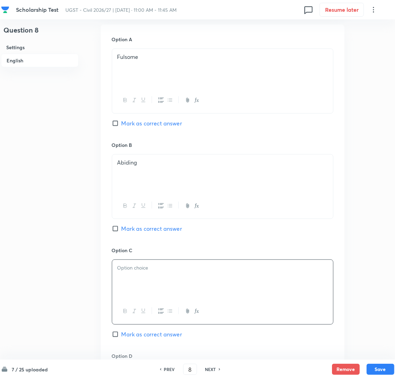
click at [161, 279] on div at bounding box center [222, 279] width 221 height 39
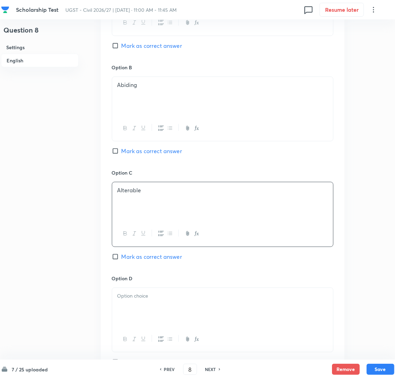
scroll to position [467, 0]
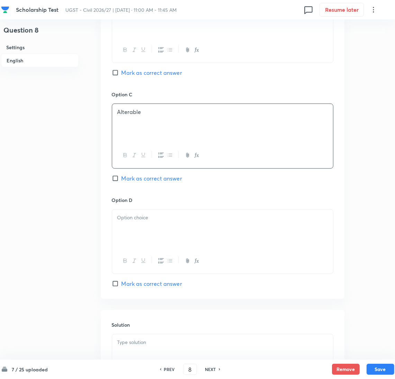
drag, startPoint x: 133, startPoint y: 236, endPoint x: 1, endPoint y: 239, distance: 131.9
click at [132, 235] on div at bounding box center [222, 228] width 221 height 39
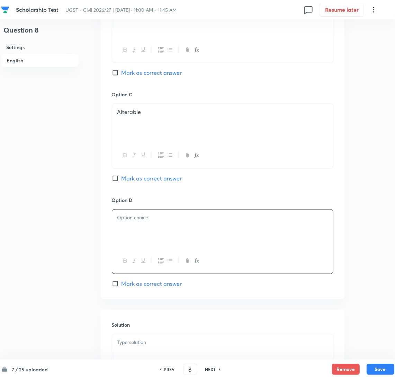
click at [162, 238] on div at bounding box center [222, 228] width 221 height 39
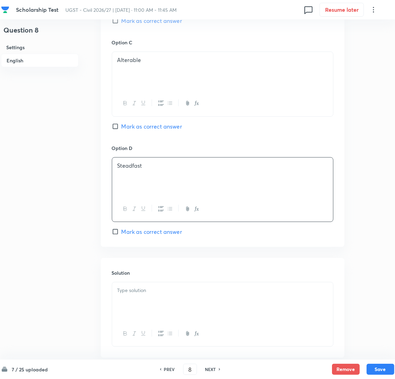
click at [128, 231] on span "Mark as correct answer" at bounding box center [151, 231] width 61 height 8
click at [121, 231] on input "Mark as correct answer" at bounding box center [117, 231] width 10 height 7
checkbox input "true"
click at [138, 126] on span "Mark as correct answer" at bounding box center [151, 126] width 61 height 8
click at [121, 126] on input "Mark as correct answer" at bounding box center [117, 126] width 10 height 7
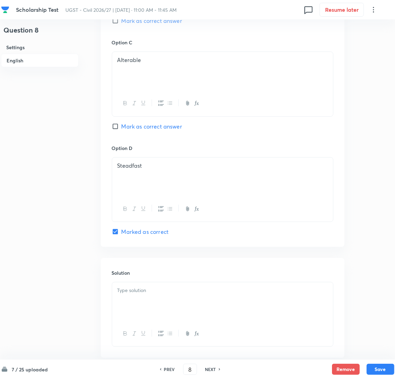
checkbox input "true"
checkbox input "false"
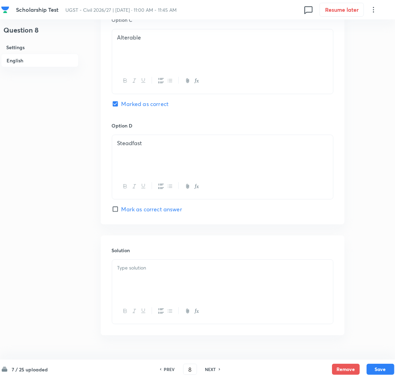
scroll to position [560, 0]
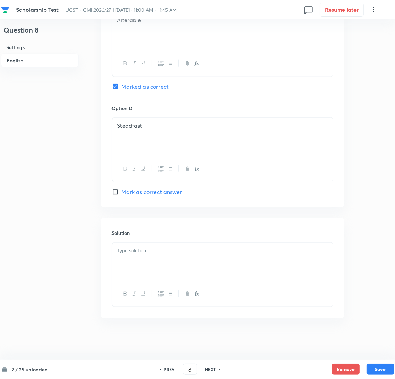
click at [148, 269] on div at bounding box center [222, 261] width 221 height 39
click at [151, 270] on div at bounding box center [222, 261] width 221 height 39
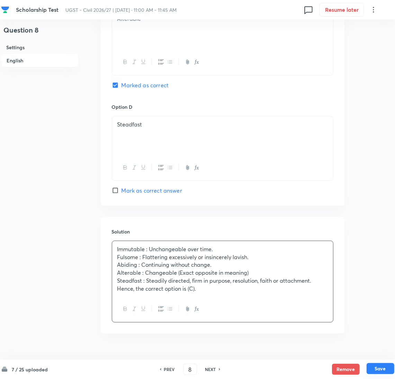
click at [373, 364] on button "Save" at bounding box center [380, 368] width 28 height 11
type input "9"
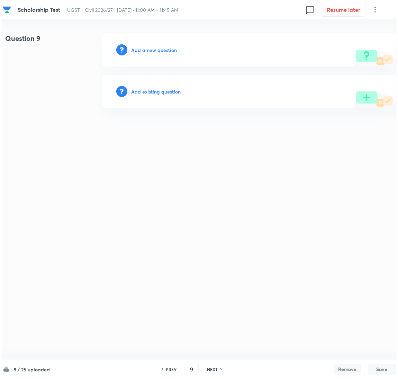
scroll to position [0, 0]
click at [156, 49] on h6 "Add a new question" at bounding box center [154, 49] width 46 height 7
click at [156, 49] on h6 "Choose a question type" at bounding box center [157, 49] width 53 height 7
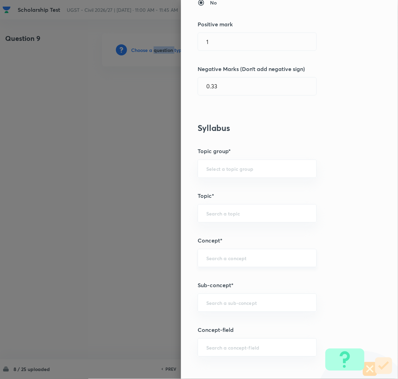
scroll to position [208, 0]
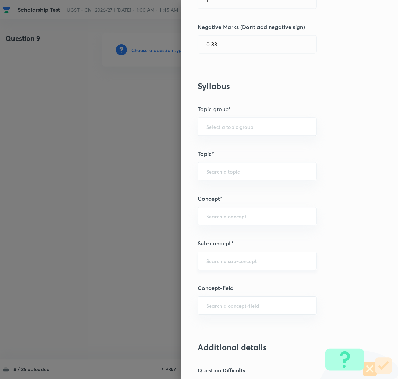
click at [225, 262] on input "text" at bounding box center [257, 260] width 102 height 7
click at [261, 277] on li "Quantitative Aptitude - I" at bounding box center [249, 281] width 118 height 12
type input "Quantitative Aptitude - I"
type input "GA,GS and Mathematics"
type input "General Aptitude"
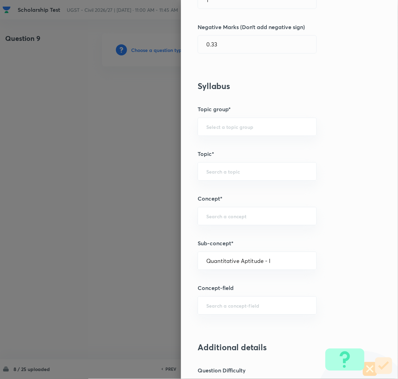
type input "Numerical Ability"
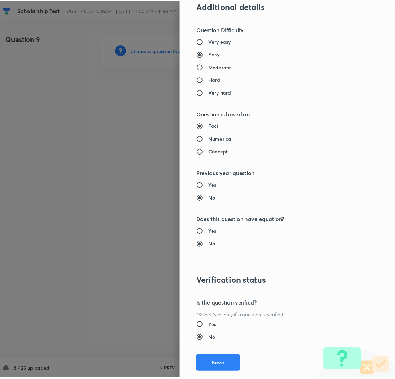
scroll to position [565, 0]
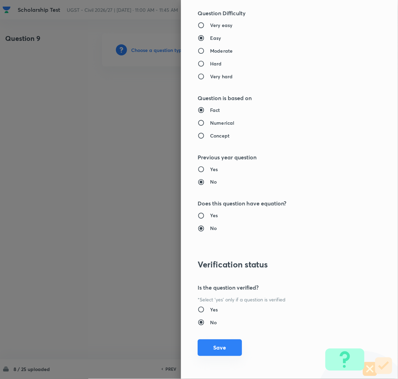
click at [212, 343] on button "Save" at bounding box center [220, 347] width 44 height 17
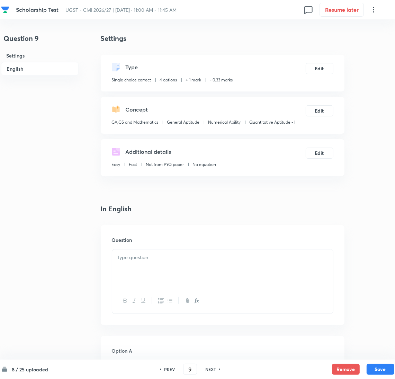
click at [145, 261] on p at bounding box center [222, 257] width 210 height 8
click at [139, 274] on div at bounding box center [222, 268] width 221 height 39
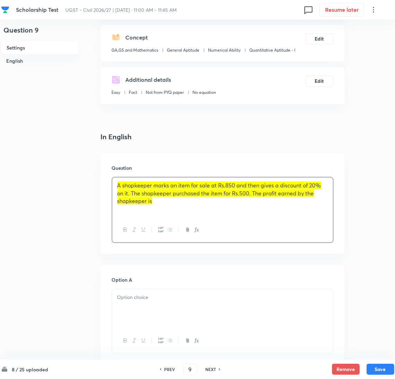
scroll to position [155, 0]
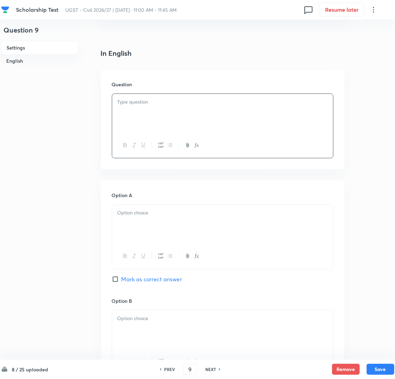
click at [124, 113] on div at bounding box center [222, 113] width 221 height 39
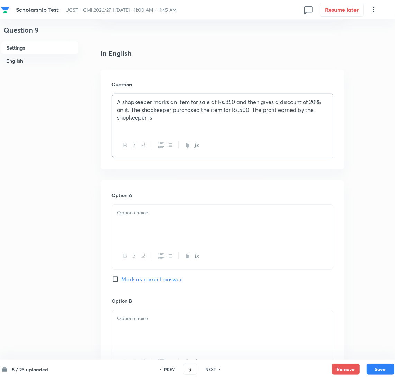
click at [146, 218] on div at bounding box center [222, 224] width 221 height 39
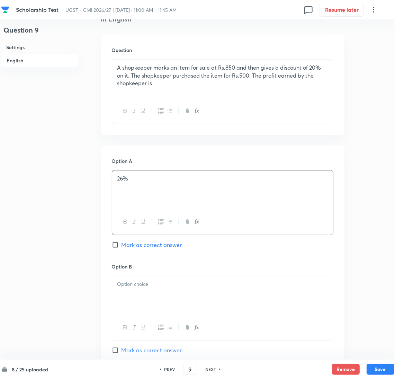
scroll to position [208, 0]
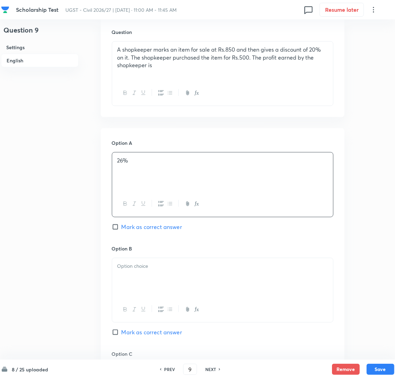
drag, startPoint x: 148, startPoint y: 278, endPoint x: 147, endPoint y: 271, distance: 7.0
click at [147, 274] on div at bounding box center [222, 277] width 221 height 39
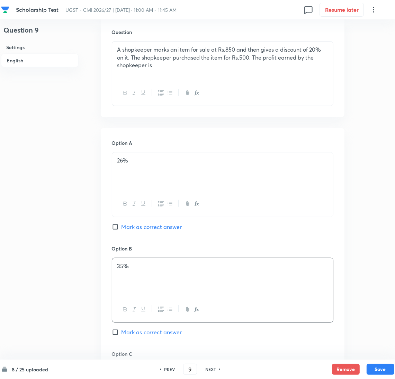
scroll to position [363, 0]
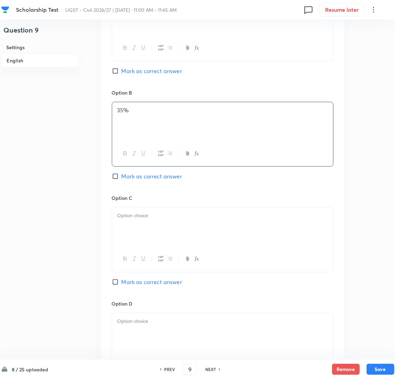
click at [155, 233] on div at bounding box center [222, 226] width 221 height 39
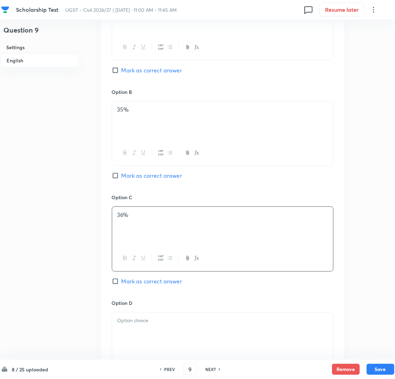
scroll to position [467, 0]
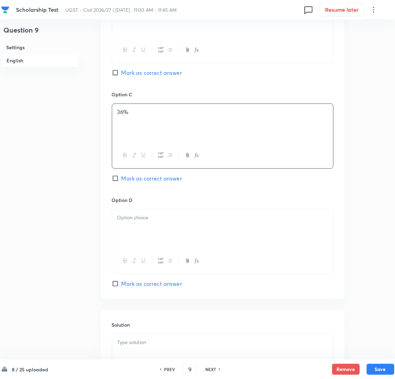
click at [148, 226] on div at bounding box center [222, 228] width 221 height 39
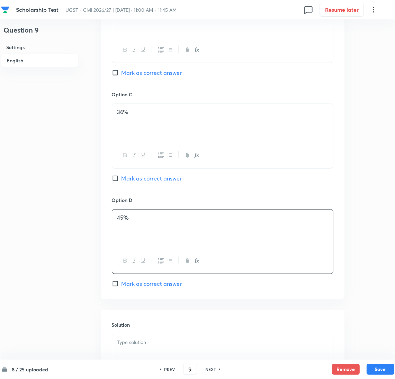
click at [132, 177] on span "Mark as correct answer" at bounding box center [151, 178] width 61 height 8
click at [121, 177] on input "Mark as correct answer" at bounding box center [117, 178] width 10 height 7
checkbox input "true"
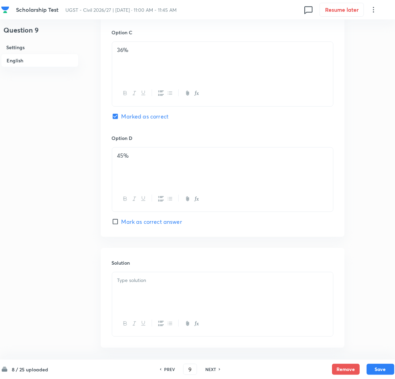
scroll to position [560, 0]
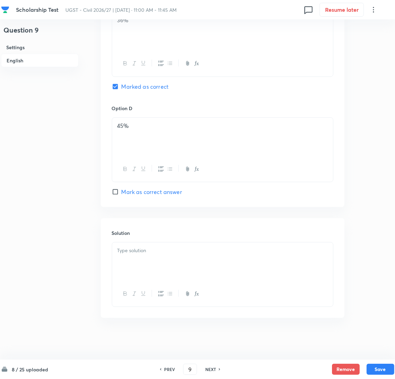
click at [145, 271] on div at bounding box center [222, 261] width 221 height 39
click at [144, 268] on div at bounding box center [222, 261] width 221 height 39
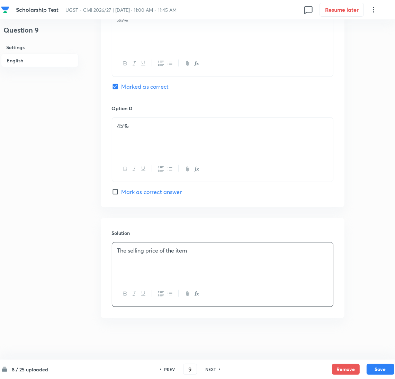
click at [118, 250] on p "The selling price of the item" at bounding box center [222, 250] width 210 height 8
click at [125, 263] on div "The selling price of the item" at bounding box center [222, 261] width 221 height 39
click at [139, 274] on div "The selling price of the item Profit percentage" at bounding box center [222, 261] width 221 height 39
click at [208, 252] on p "The selling price of the item" at bounding box center [222, 250] width 210 height 8
click at [117, 262] on p "Profit percentage" at bounding box center [222, 258] width 210 height 8
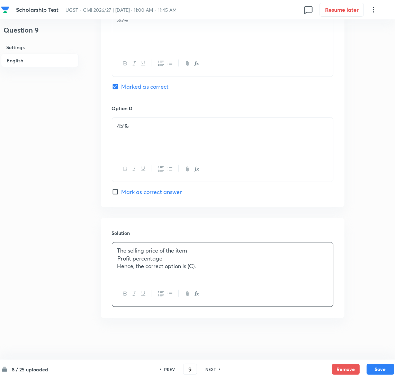
click at [186, 262] on p "Profit percentage" at bounding box center [222, 258] width 210 height 8
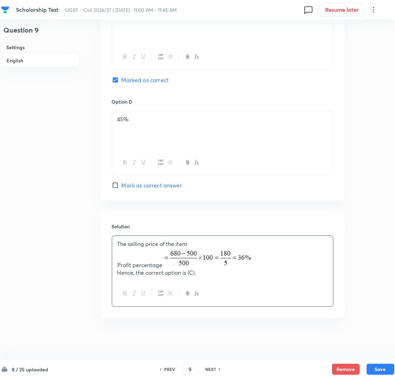
scroll to position [570, 0]
click at [379, 369] on button "Save" at bounding box center [380, 368] width 28 height 11
type input "10"
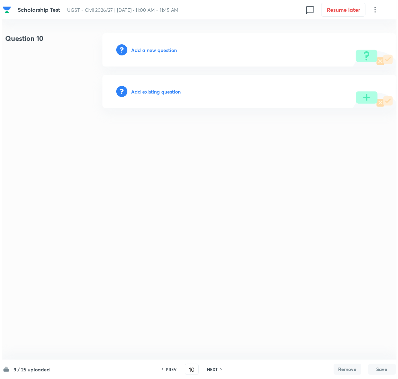
scroll to position [0, 0]
click at [150, 46] on h6 "Add a new question" at bounding box center [154, 49] width 46 height 7
click at [146, 48] on h6 "Choose a question type" at bounding box center [157, 49] width 53 height 7
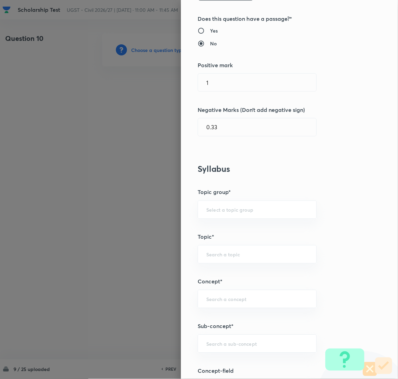
scroll to position [208, 0]
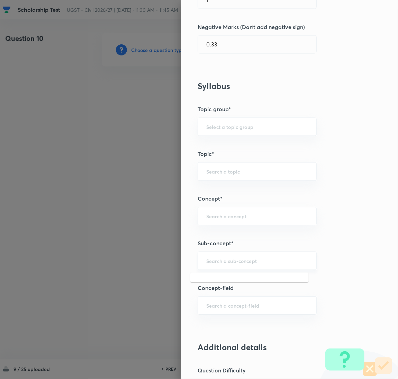
click at [212, 260] on input "text" at bounding box center [257, 260] width 102 height 7
click at [232, 281] on li "Quantitative Aptitude - I" at bounding box center [249, 281] width 118 height 12
type input "Quantitative Aptitude - I"
type input "GA,GS and Mathematics"
type input "General Aptitude"
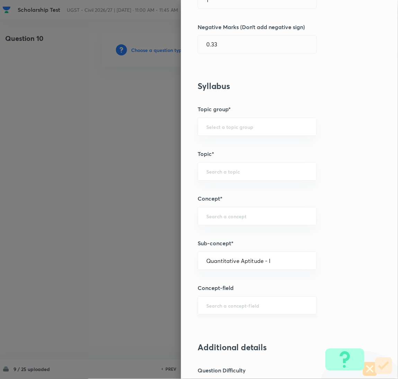
type input "Numerical Ability"
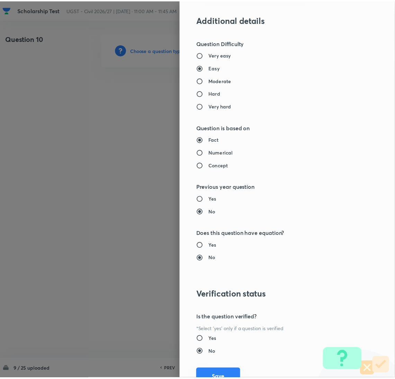
scroll to position [565, 0]
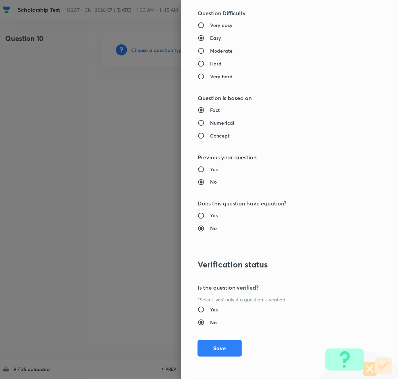
drag, startPoint x: 213, startPoint y: 349, endPoint x: 184, endPoint y: 311, distance: 48.1
click at [211, 348] on button "Save" at bounding box center [220, 348] width 44 height 17
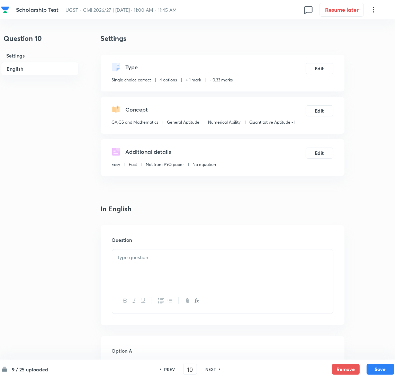
click at [159, 276] on div at bounding box center [222, 268] width 221 height 39
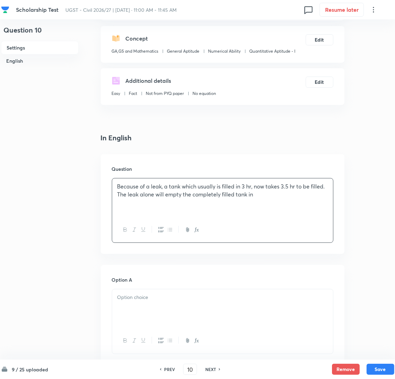
scroll to position [155, 0]
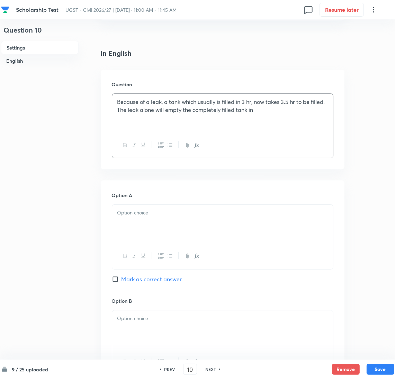
click at [139, 227] on div at bounding box center [222, 224] width 221 height 39
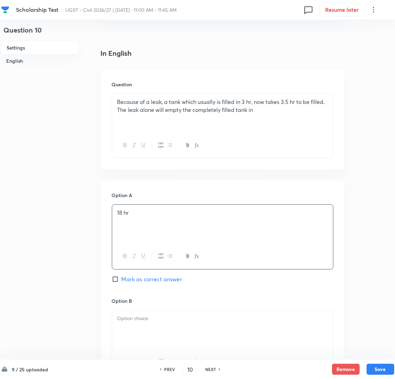
click at [139, 322] on div at bounding box center [222, 329] width 221 height 39
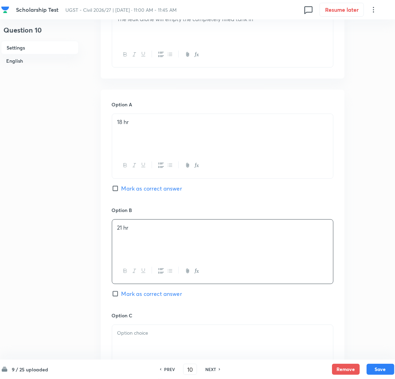
scroll to position [363, 0]
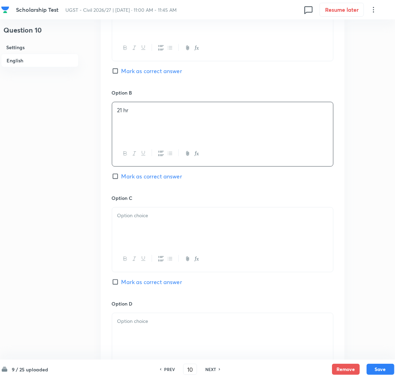
click at [142, 225] on div at bounding box center [222, 226] width 221 height 39
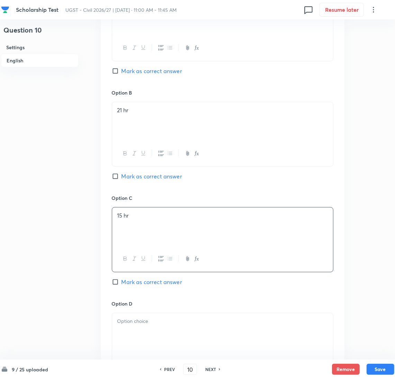
click at [128, 330] on div at bounding box center [222, 332] width 221 height 39
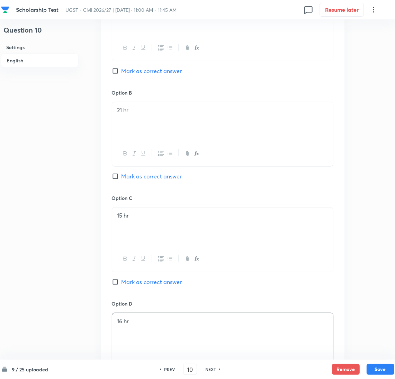
drag, startPoint x: 122, startPoint y: 175, endPoint x: 149, endPoint y: 217, distance: 49.8
click at [122, 175] on span "Mark as correct answer" at bounding box center [151, 176] width 61 height 8
click at [121, 175] on input "Mark as correct answer" at bounding box center [117, 176] width 10 height 7
checkbox input "true"
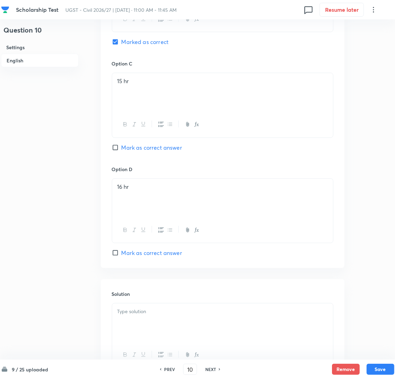
scroll to position [560, 0]
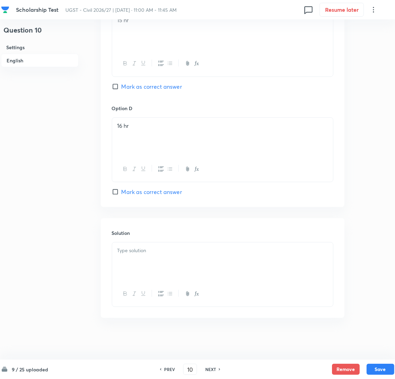
click at [155, 266] on div at bounding box center [222, 261] width 221 height 39
click at [139, 260] on div at bounding box center [222, 261] width 221 height 39
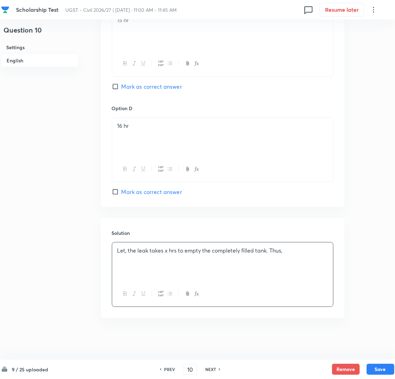
click at [134, 268] on p at bounding box center [222, 266] width 210 height 8
click at [124, 258] on p at bounding box center [222, 258] width 210 height 8
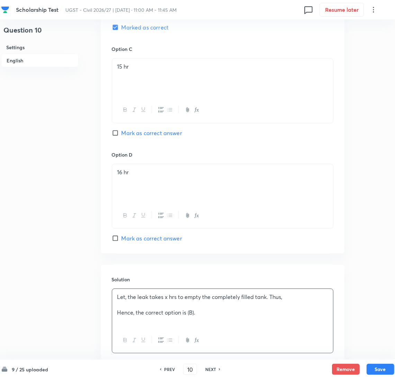
scroll to position [564, 0]
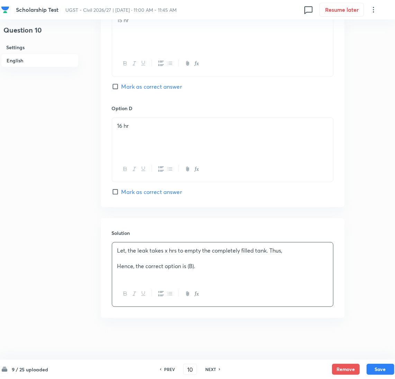
drag, startPoint x: 384, startPoint y: 365, endPoint x: 366, endPoint y: 360, distance: 19.1
click at [381, 365] on button "Save" at bounding box center [380, 368] width 28 height 11
type input "11"
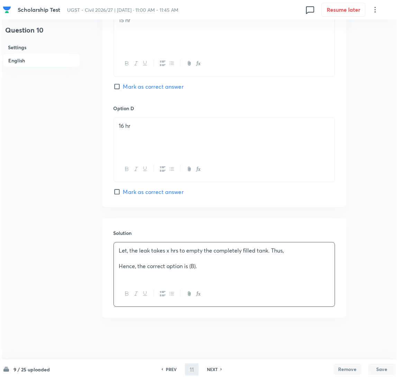
scroll to position [0, 0]
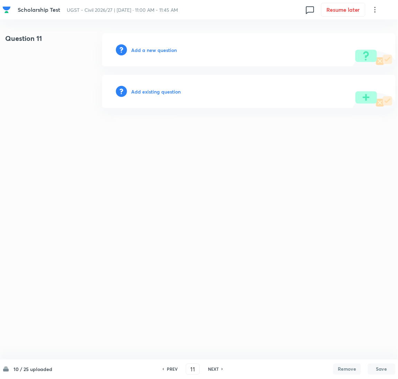
click at [146, 52] on h6 "Add a new question" at bounding box center [154, 49] width 46 height 7
click at [146, 52] on h6 "Choose a question type" at bounding box center [157, 49] width 53 height 7
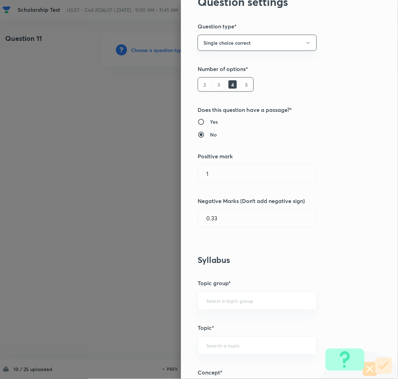
scroll to position [52, 0]
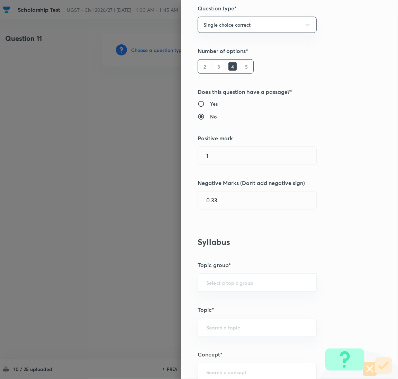
click at [133, 156] on div "Question settings Question type* Single choice correct Number of options* 2 3 4…" at bounding box center [199, 189] width 398 height 379
type input "2"
click at [231, 202] on input "0.33" at bounding box center [257, 200] width 118 height 18
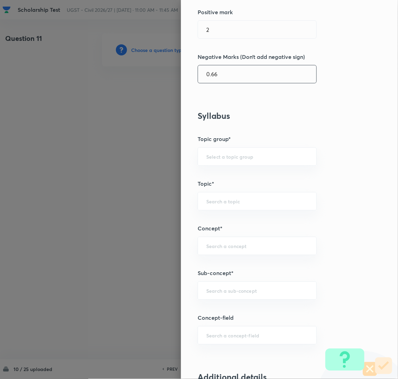
scroll to position [208, 0]
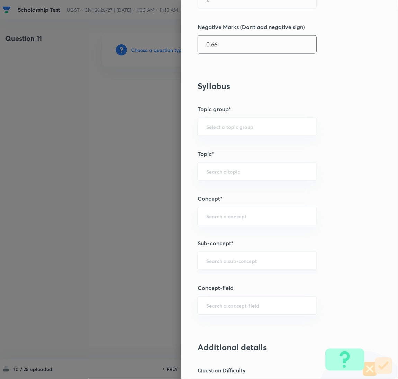
type input "0.66"
drag, startPoint x: 216, startPoint y: 263, endPoint x: 227, endPoint y: 266, distance: 10.9
click at [217, 263] on input "text" at bounding box center [257, 260] width 102 height 7
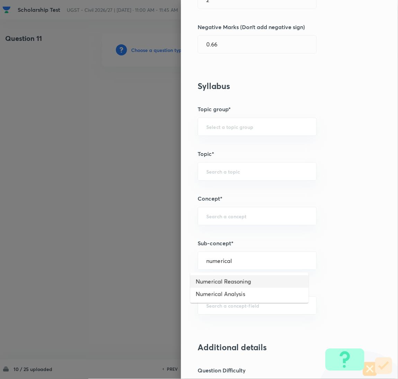
click at [224, 279] on li "Numerical Reasoning" at bounding box center [249, 281] width 118 height 12
type input "Numerical Reasoning"
type input "GA,GS and Mathematics"
type input "General Aptitude"
type input "Numerical Ability"
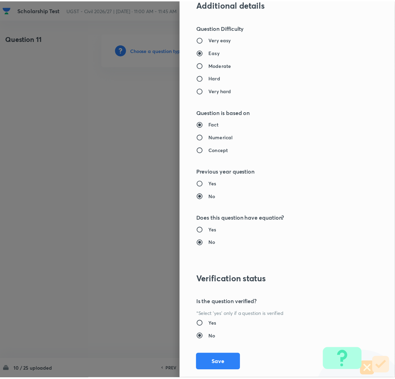
scroll to position [565, 0]
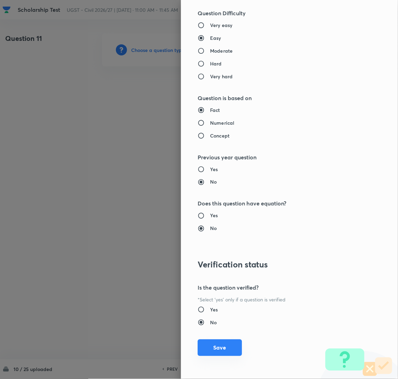
click at [216, 343] on button "Save" at bounding box center [220, 347] width 44 height 17
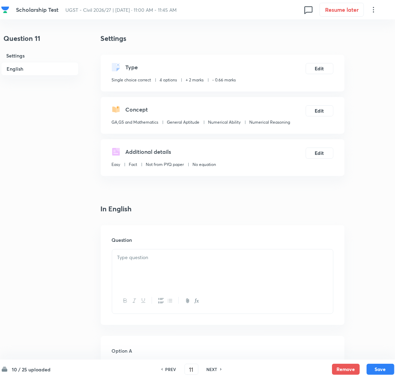
click at [161, 270] on div at bounding box center [222, 268] width 221 height 39
click at [138, 268] on div at bounding box center [222, 268] width 221 height 39
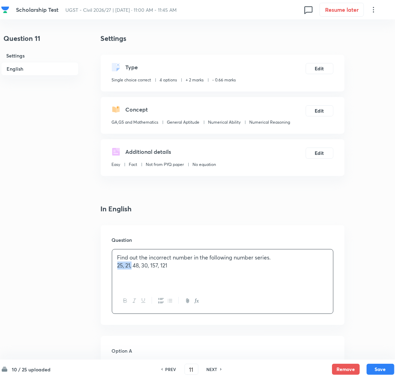
drag, startPoint x: 129, startPoint y: 267, endPoint x: 83, endPoint y: 272, distance: 46.7
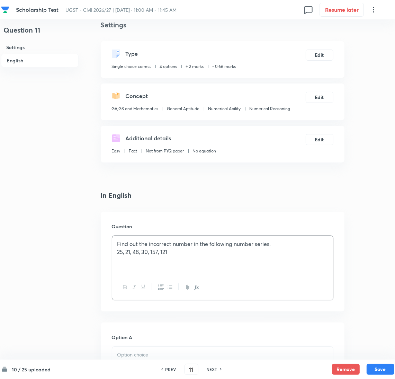
scroll to position [259, 0]
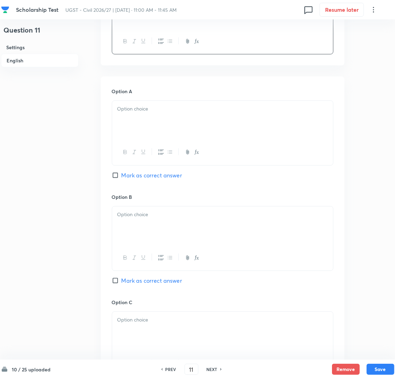
click at [151, 122] on div at bounding box center [222, 120] width 221 height 39
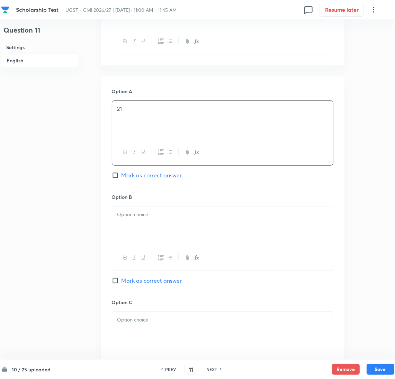
click at [152, 219] on div at bounding box center [222, 225] width 221 height 39
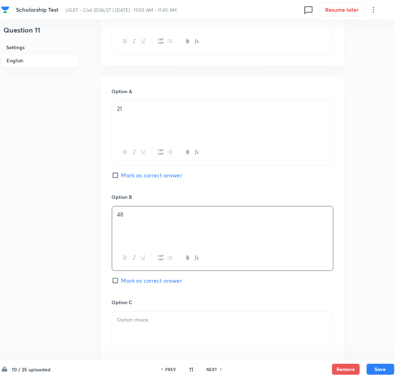
click at [145, 325] on div at bounding box center [222, 330] width 221 height 39
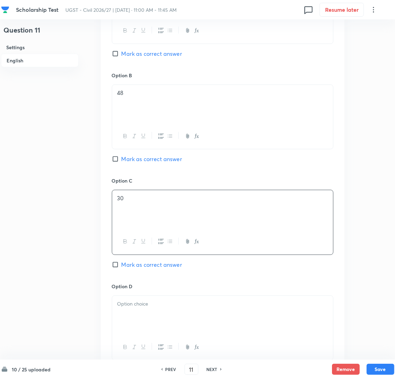
scroll to position [467, 0]
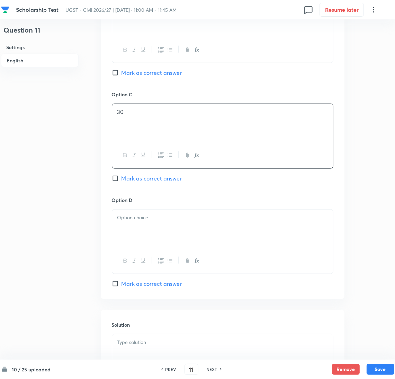
click at [146, 229] on div at bounding box center [222, 228] width 221 height 39
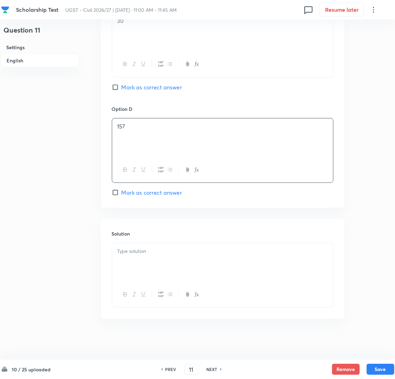
scroll to position [560, 0]
click at [124, 87] on span "Mark as correct answer" at bounding box center [151, 86] width 61 height 8
click at [121, 87] on input "Mark as correct answer" at bounding box center [117, 86] width 10 height 7
checkbox input "true"
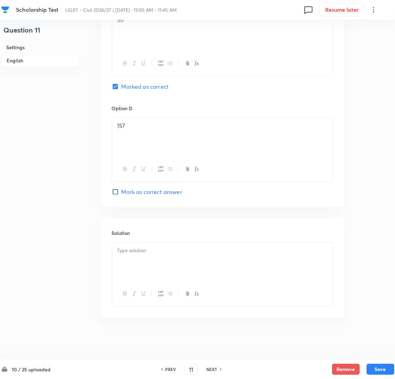
click at [133, 261] on div at bounding box center [222, 261] width 221 height 39
click at [139, 275] on div at bounding box center [222, 261] width 221 height 39
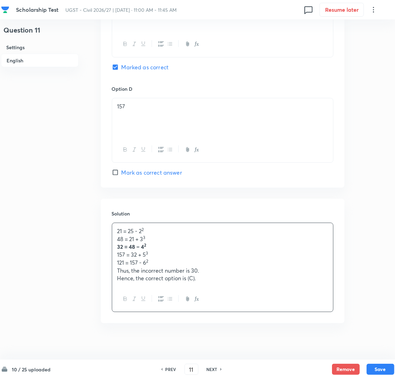
scroll to position [585, 0]
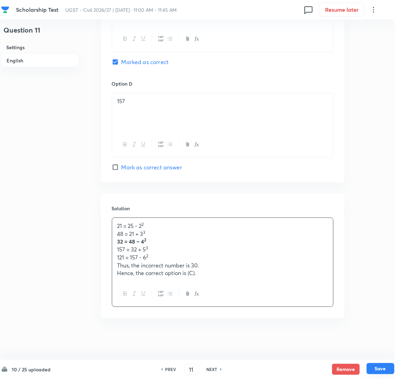
click at [381, 366] on button "Save" at bounding box center [380, 368] width 28 height 11
type input "12"
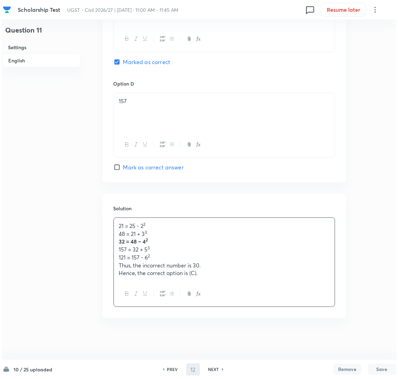
scroll to position [0, 0]
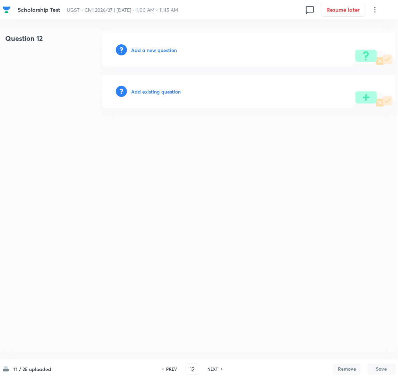
click at [142, 50] on h6 "Add a new question" at bounding box center [154, 49] width 46 height 7
click at [142, 50] on h6 "Choose a question type" at bounding box center [157, 49] width 53 height 7
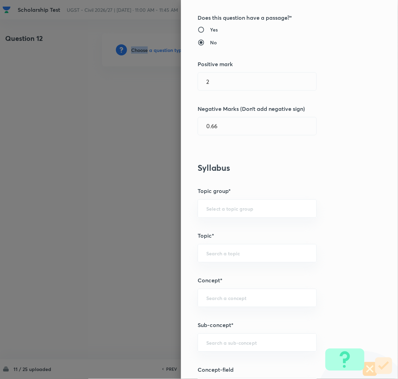
scroll to position [155, 0]
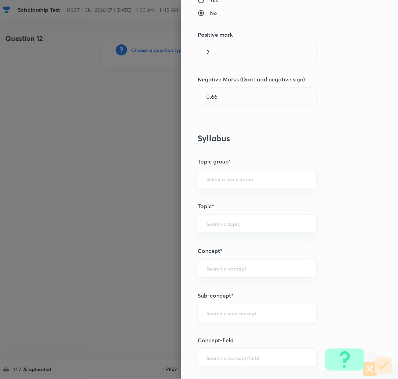
click at [206, 314] on input "text" at bounding box center [257, 313] width 102 height 7
click at [233, 346] on li "Numerical Analysis" at bounding box center [249, 345] width 118 height 12
type input "Numerical Analysis"
click at [233, 346] on div "Question settings Question type* Single choice correct Number of options* 2 3 4…" at bounding box center [289, 189] width 217 height 379
type input "GA,GS and Mathematics"
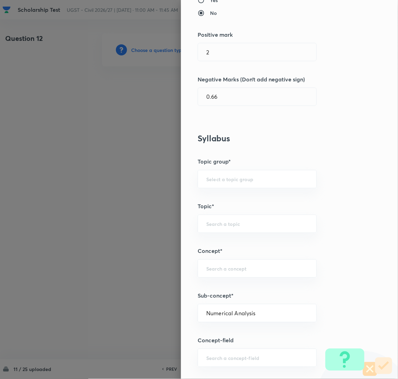
type input "General Aptitude"
type input "Numerical Ability"
click at [234, 314] on input "Numerical Analysis" at bounding box center [257, 313] width 102 height 7
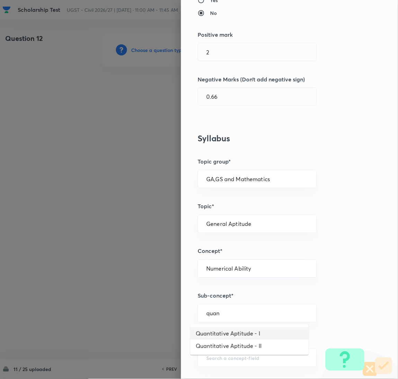
click at [225, 332] on li "Quantitative Aptitude - I" at bounding box center [249, 333] width 118 height 12
type input "Quantitative Aptitude - I"
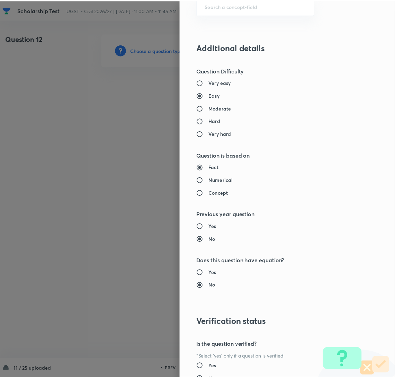
scroll to position [565, 0]
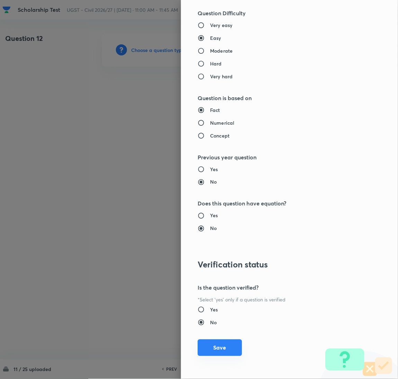
click at [223, 344] on button "Save" at bounding box center [220, 347] width 44 height 17
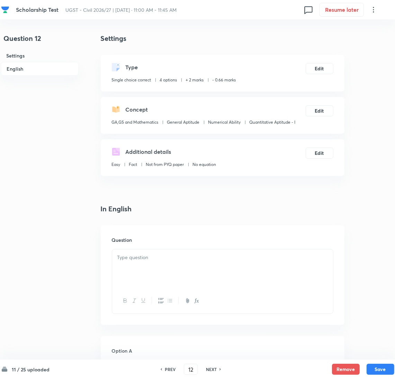
drag, startPoint x: 148, startPoint y: 266, endPoint x: 27, endPoint y: 247, distance: 122.5
click at [143, 264] on div at bounding box center [222, 268] width 221 height 39
click at [142, 273] on div at bounding box center [222, 268] width 221 height 39
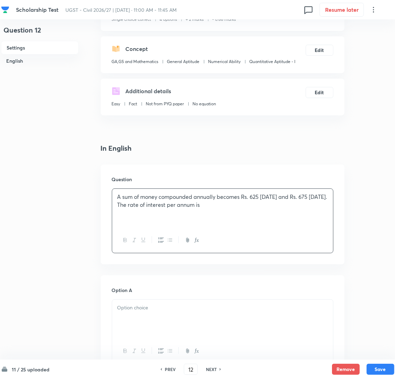
scroll to position [155, 0]
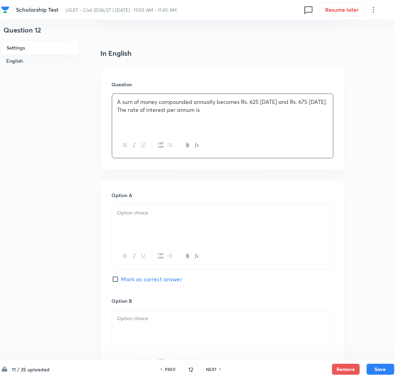
click at [142, 222] on div at bounding box center [222, 224] width 221 height 39
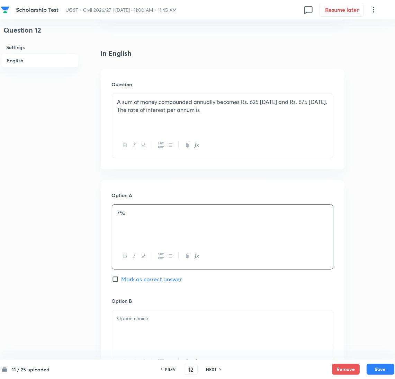
scroll to position [208, 0]
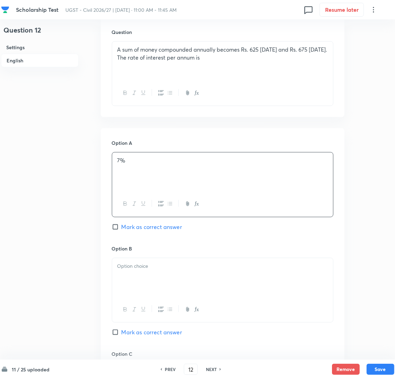
click at [146, 273] on div at bounding box center [222, 277] width 221 height 39
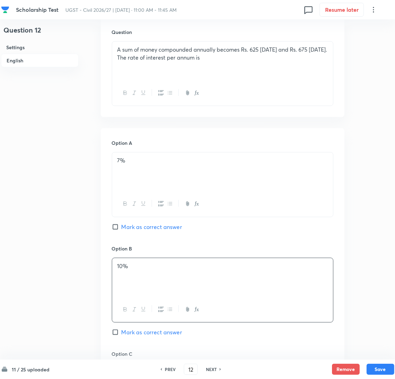
scroll to position [311, 0]
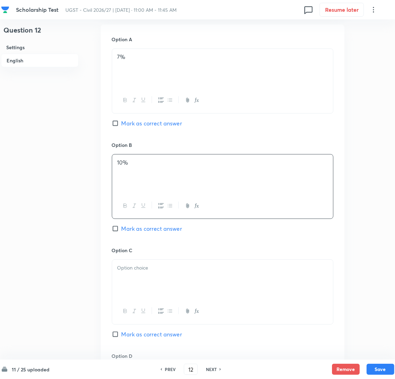
click at [138, 276] on div at bounding box center [222, 279] width 221 height 39
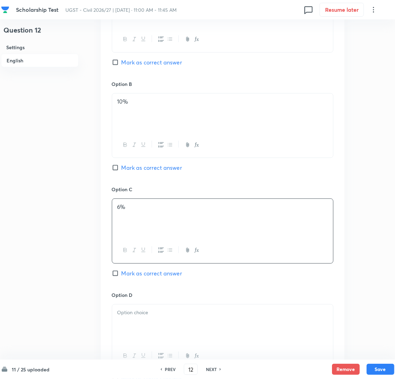
scroll to position [415, 0]
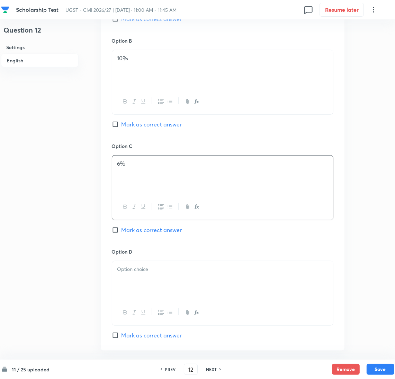
click at [142, 285] on div at bounding box center [222, 280] width 221 height 39
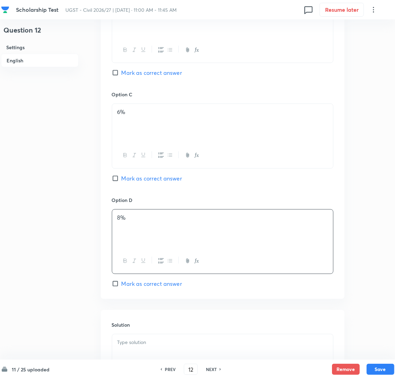
click at [124, 283] on span "Mark as correct answer" at bounding box center [151, 283] width 61 height 8
click at [121, 283] on input "Mark as correct answer" at bounding box center [117, 283] width 10 height 7
checkbox input "true"
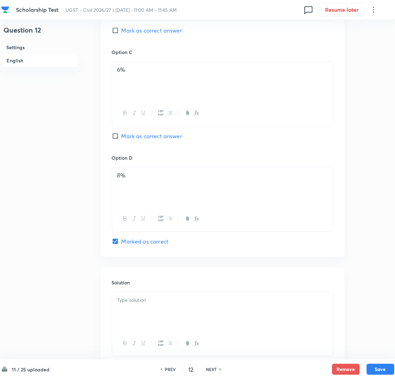
scroll to position [560, 0]
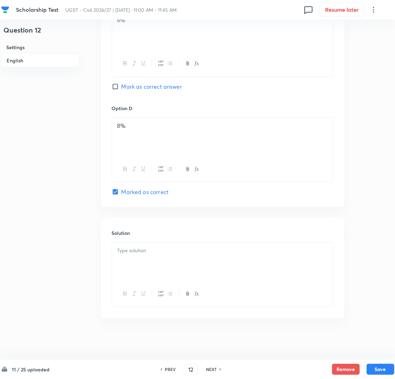
drag, startPoint x: 133, startPoint y: 269, endPoint x: 30, endPoint y: 266, distance: 103.2
click at [133, 268] on div at bounding box center [222, 261] width 221 height 39
click at [146, 259] on div at bounding box center [222, 261] width 221 height 39
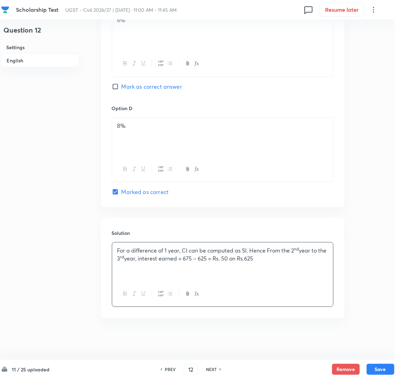
click at [158, 275] on div "For a difference of 1 year, CI can be computed as SI. Hence From the 2 nd year …" at bounding box center [222, 261] width 221 height 39
click at [155, 284] on div at bounding box center [222, 293] width 221 height 25
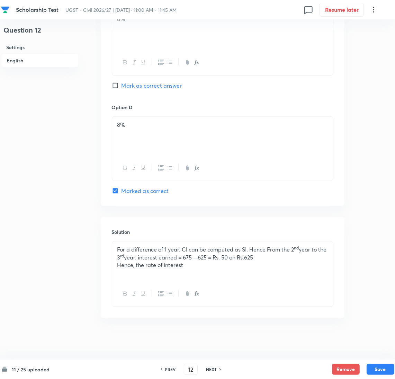
click at [153, 278] on div "For a difference of 1 year, CI can be computed as SI. Hence From the 2 nd year …" at bounding box center [222, 261] width 221 height 40
paste div
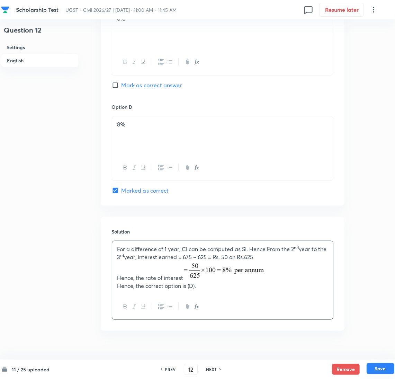
click at [374, 366] on button "Save" at bounding box center [380, 368] width 28 height 11
type input "13"
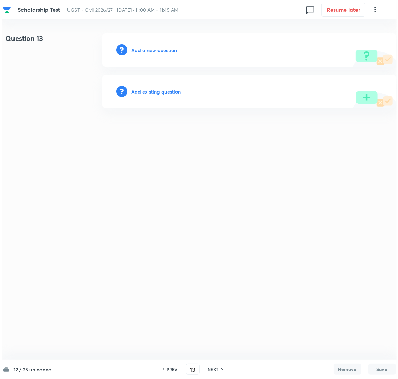
scroll to position [0, 0]
click at [144, 56] on div "Add a new question" at bounding box center [248, 49] width 293 height 33
click at [144, 50] on h6 "Add a new question" at bounding box center [154, 49] width 46 height 7
click at [145, 50] on h6 "Choose a question type" at bounding box center [157, 49] width 53 height 7
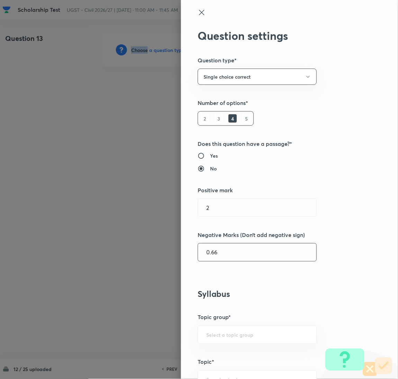
scroll to position [208, 0]
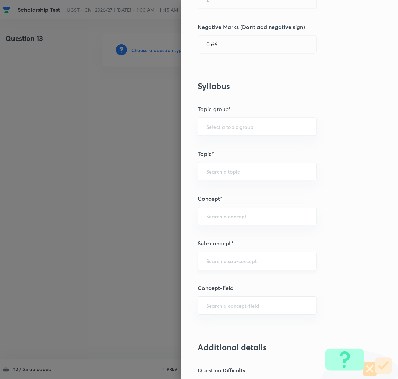
click at [216, 264] on input "text" at bounding box center [257, 260] width 102 height 7
click at [242, 278] on li "Quantitative Aptitude - I" at bounding box center [249, 281] width 118 height 12
type input "Quantitative Aptitude - I"
type input "GA,GS and Mathematics"
type input "General Aptitude"
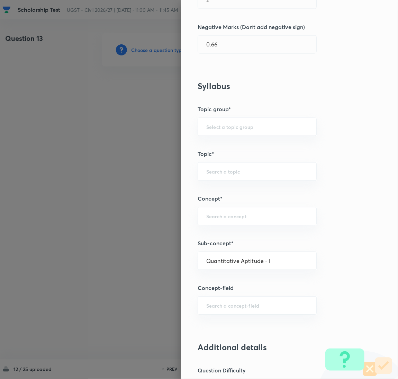
type input "Numerical Ability"
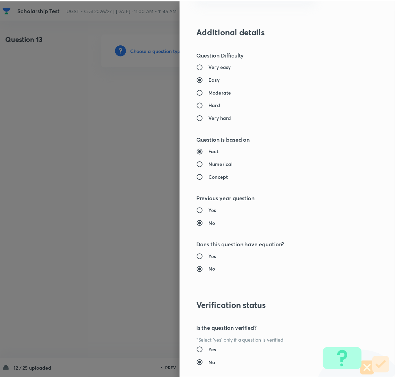
scroll to position [565, 0]
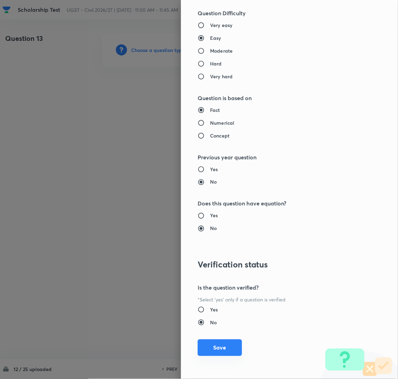
click at [218, 348] on button "Save" at bounding box center [220, 347] width 44 height 17
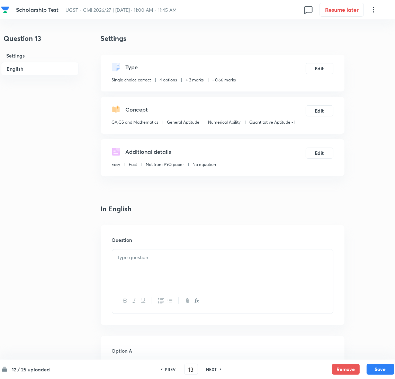
click at [151, 279] on div at bounding box center [222, 268] width 221 height 39
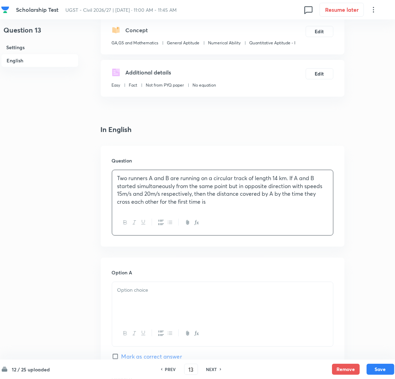
scroll to position [155, 0]
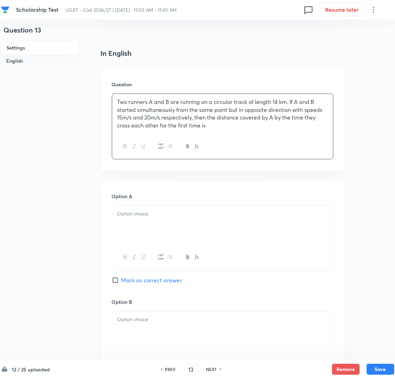
click at [142, 225] on div at bounding box center [222, 225] width 221 height 39
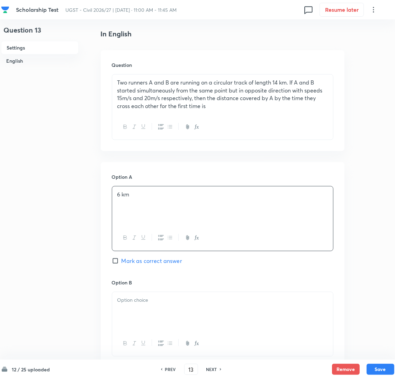
scroll to position [208, 0]
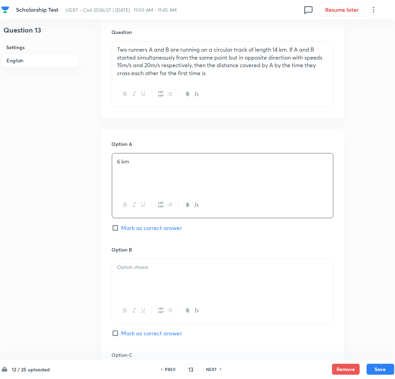
click at [138, 280] on div at bounding box center [222, 278] width 221 height 39
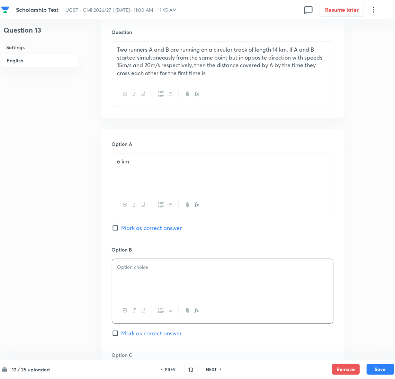
click at [132, 279] on div at bounding box center [222, 278] width 221 height 39
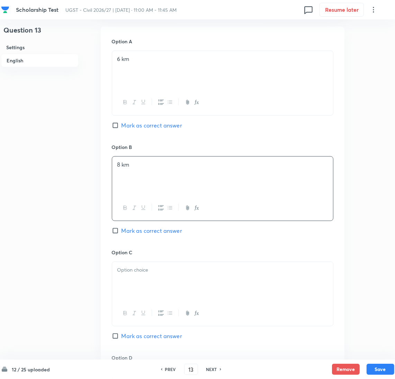
scroll to position [311, 0]
click at [140, 266] on p at bounding box center [222, 269] width 210 height 8
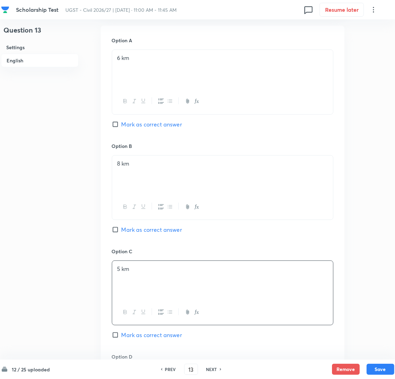
click at [159, 286] on div "5 km" at bounding box center [222, 280] width 221 height 39
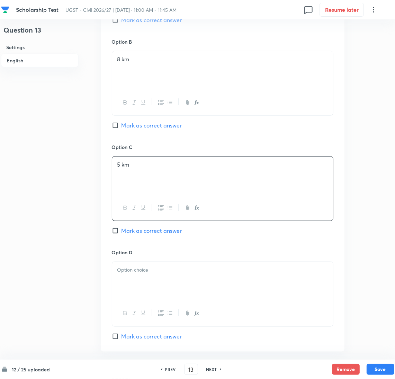
drag, startPoint x: 138, startPoint y: 294, endPoint x: 147, endPoint y: 289, distance: 10.4
click at [138, 293] on div at bounding box center [222, 281] width 221 height 39
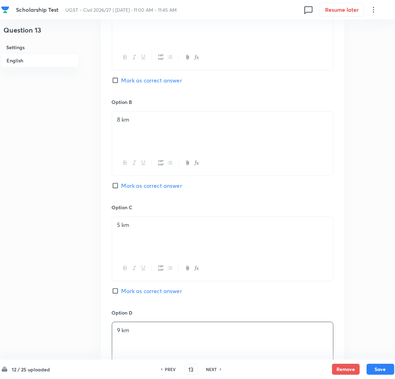
scroll to position [208, 0]
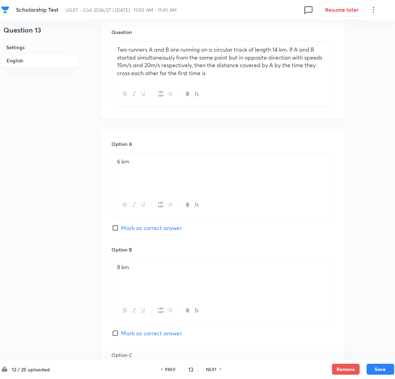
drag, startPoint x: 119, startPoint y: 227, endPoint x: 128, endPoint y: 228, distance: 8.8
click at [119, 227] on input "Mark as correct answer" at bounding box center [117, 227] width 10 height 7
checkbox input "true"
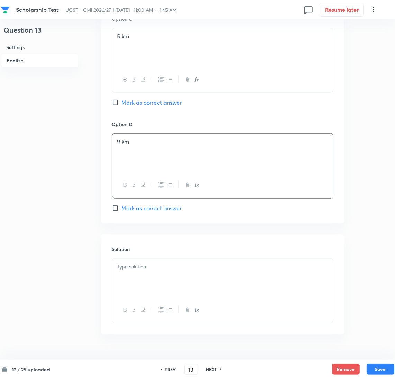
scroll to position [561, 0]
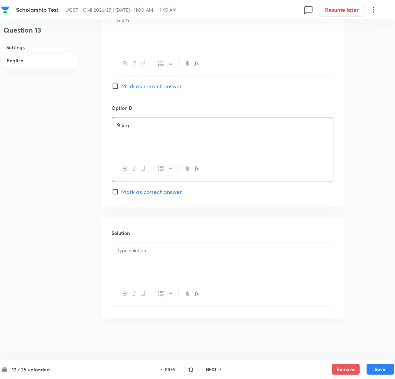
drag, startPoint x: 146, startPoint y: 254, endPoint x: 18, endPoint y: 254, distance: 127.7
click at [138, 254] on div at bounding box center [222, 261] width 221 height 39
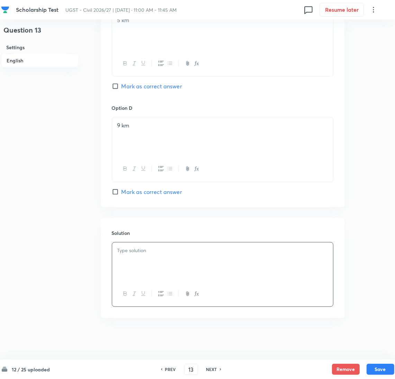
click at [118, 258] on div at bounding box center [222, 261] width 221 height 39
click at [129, 262] on p at bounding box center [222, 258] width 210 height 8
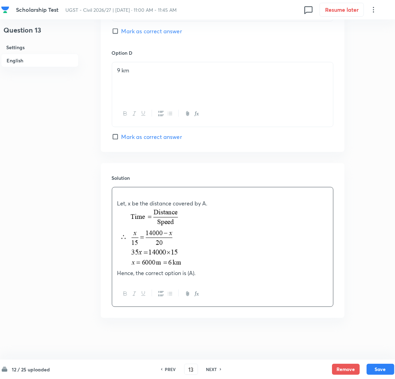
scroll to position [668, 0]
click at [387, 368] on button "Save" at bounding box center [380, 368] width 28 height 11
type input "14"
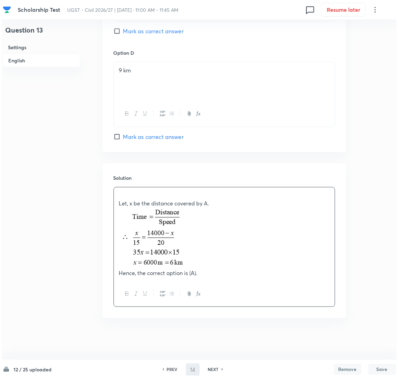
scroll to position [0, 0]
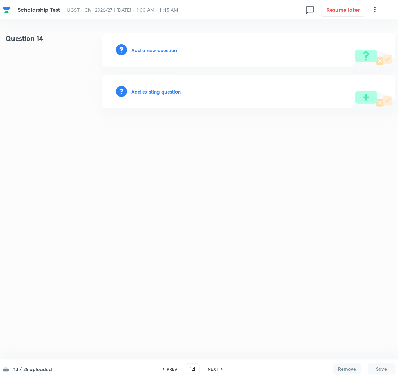
click at [146, 53] on h6 "Add a new question" at bounding box center [154, 49] width 46 height 7
click at [146, 53] on h6 "Choose a question type" at bounding box center [157, 49] width 53 height 7
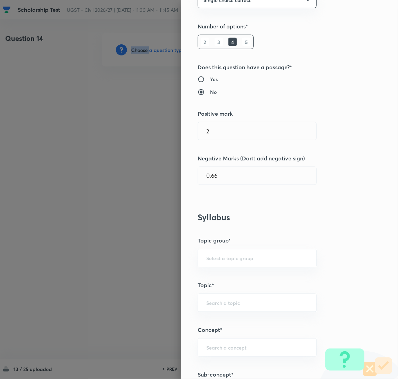
scroll to position [208, 0]
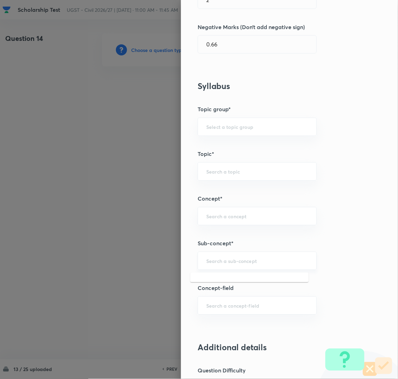
click at [219, 262] on input "text" at bounding box center [257, 260] width 102 height 7
click at [228, 296] on li "Verbal Reasoning" at bounding box center [249, 294] width 118 height 12
type input "Verbal Reasoning"
type input "GA,GS and Mathematics"
type input "General Aptitude"
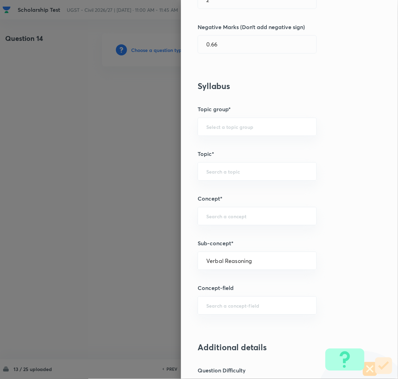
type input "Verbal Ability"
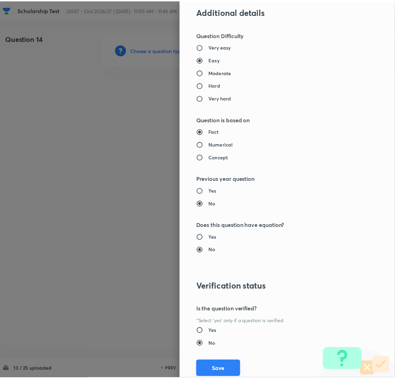
scroll to position [565, 0]
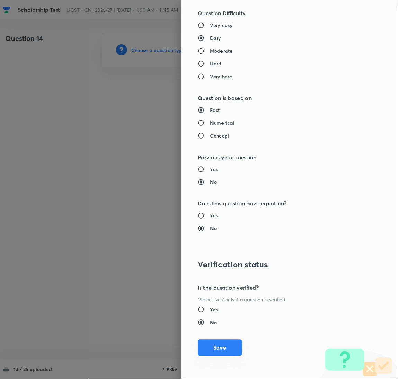
click at [209, 343] on button "Save" at bounding box center [220, 347] width 44 height 17
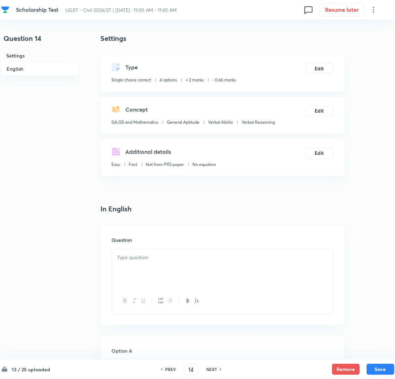
click at [127, 279] on div at bounding box center [222, 268] width 221 height 39
click at [134, 269] on div at bounding box center [222, 268] width 221 height 39
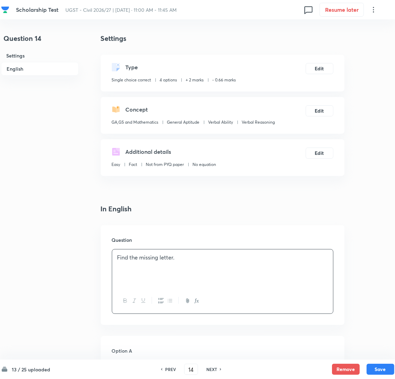
drag, startPoint x: 124, startPoint y: 274, endPoint x: 135, endPoint y: 273, distance: 11.1
click at [124, 274] on p at bounding box center [222, 273] width 210 height 8
click at [128, 265] on p at bounding box center [222, 265] width 210 height 8
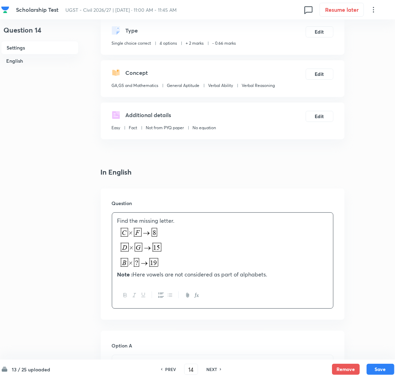
scroll to position [155, 0]
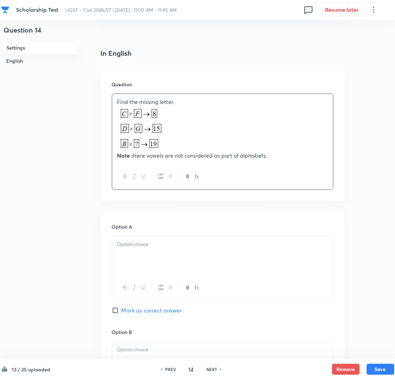
click at [154, 247] on p at bounding box center [222, 244] width 210 height 8
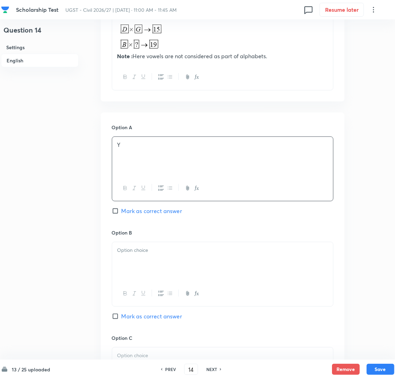
scroll to position [259, 0]
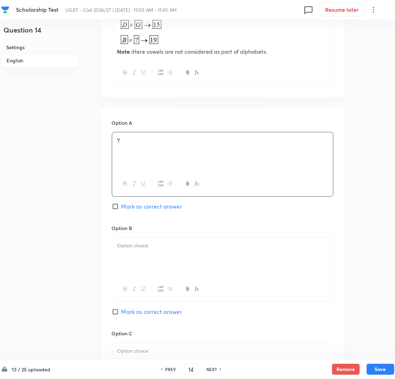
click at [130, 257] on div at bounding box center [222, 256] width 221 height 39
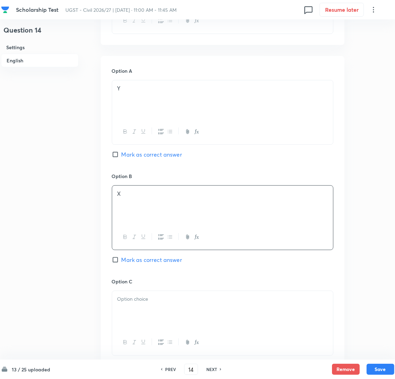
click at [139, 307] on div at bounding box center [222, 310] width 221 height 39
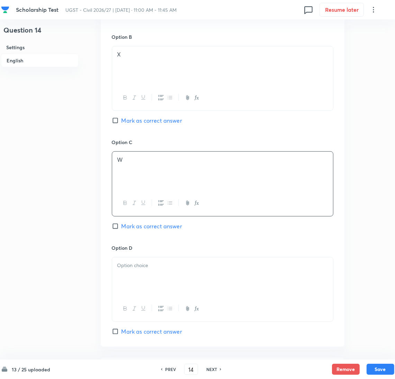
scroll to position [519, 0]
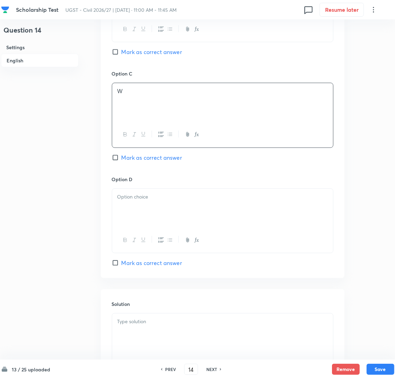
click at [140, 206] on div at bounding box center [222, 208] width 221 height 39
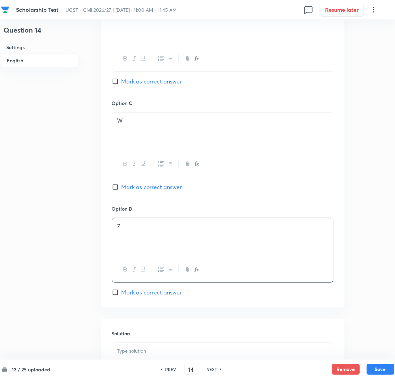
scroll to position [488, 0]
click at [122, 83] on span "Mark as correct answer" at bounding box center [151, 83] width 61 height 8
click at [121, 83] on input "Mark as correct answer" at bounding box center [117, 83] width 10 height 7
checkbox input "true"
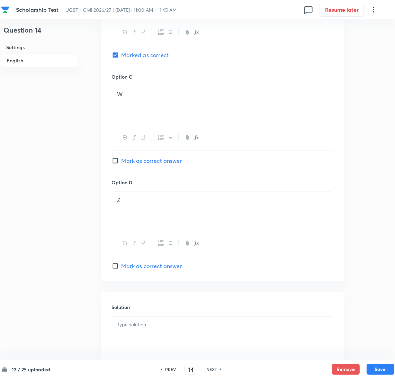
scroll to position [591, 0]
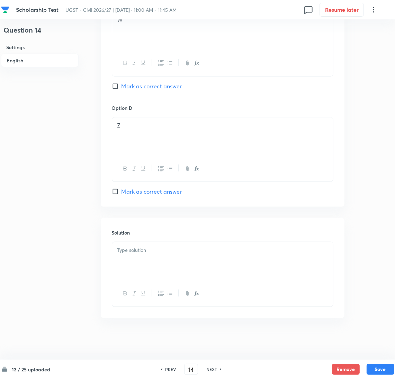
drag, startPoint x: 142, startPoint y: 260, endPoint x: 25, endPoint y: 250, distance: 117.4
click at [132, 257] on div at bounding box center [222, 261] width 221 height 39
click at [135, 254] on p at bounding box center [222, 250] width 210 height 8
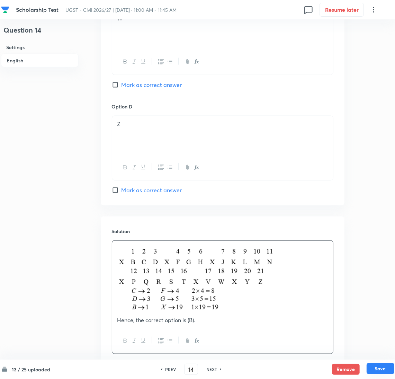
click at [381, 365] on button "Save" at bounding box center [380, 368] width 28 height 11
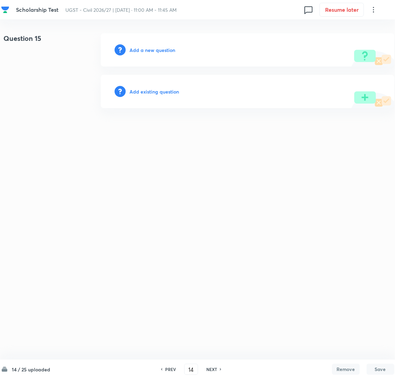
type input "15"
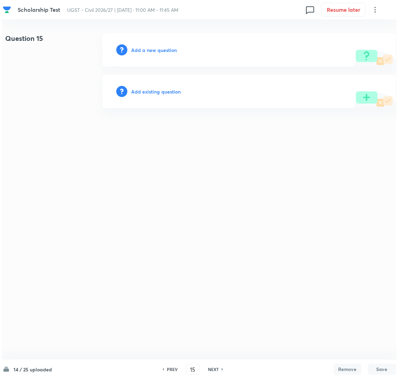
scroll to position [0, 0]
click at [153, 51] on h6 "Add a new question" at bounding box center [154, 49] width 46 height 7
click at [147, 51] on h6 "Choose a question type" at bounding box center [157, 49] width 53 height 7
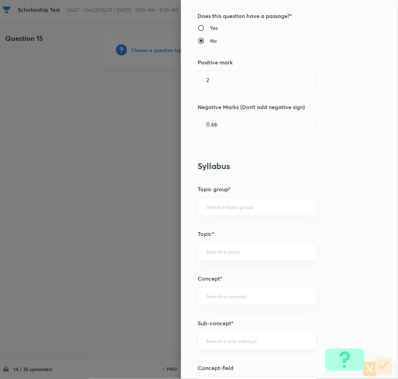
scroll to position [208, 0]
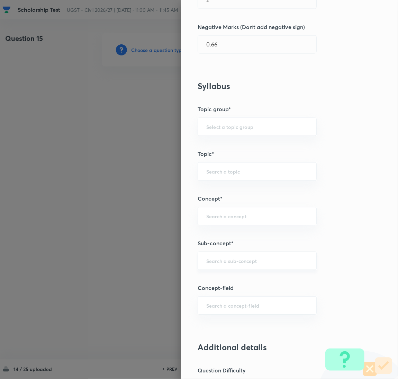
click at [218, 256] on div "​" at bounding box center [257, 261] width 119 height 18
click at [215, 298] on li "Verbal Reasoning" at bounding box center [249, 294] width 118 height 12
type input "Verbal Reasoning"
type input "GA,GS and Mathematics"
type input "General Aptitude"
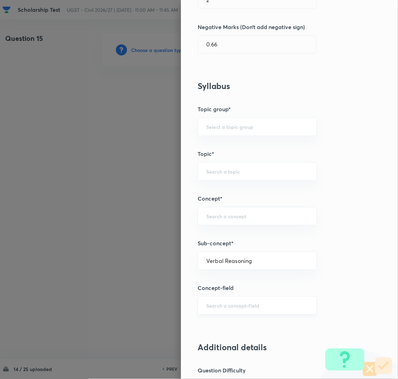
type input "Verbal Ability"
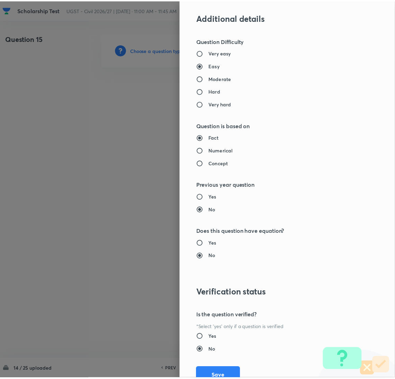
scroll to position [565, 0]
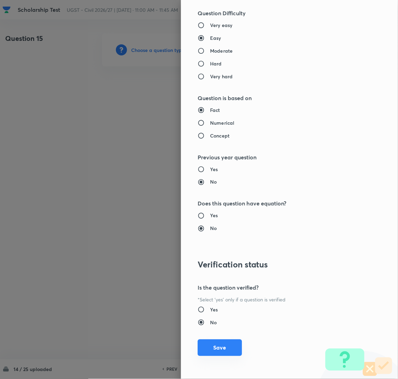
click at [207, 345] on button "Save" at bounding box center [220, 347] width 44 height 17
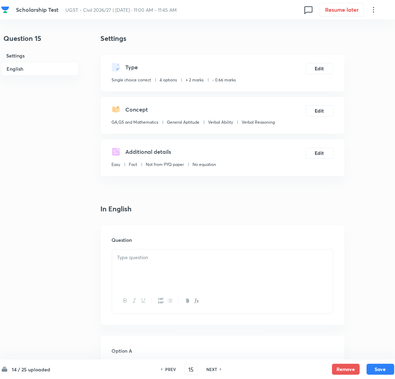
drag, startPoint x: 160, startPoint y: 275, endPoint x: 19, endPoint y: 270, distance: 140.9
click at [159, 274] on div at bounding box center [222, 268] width 221 height 39
click at [143, 270] on div at bounding box center [222, 268] width 221 height 39
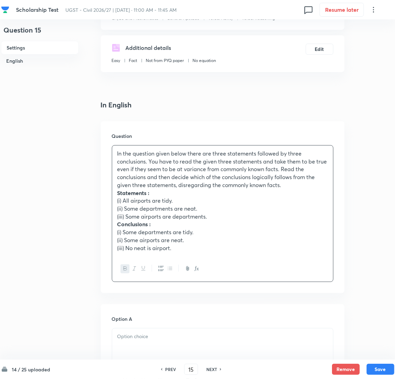
scroll to position [208, 0]
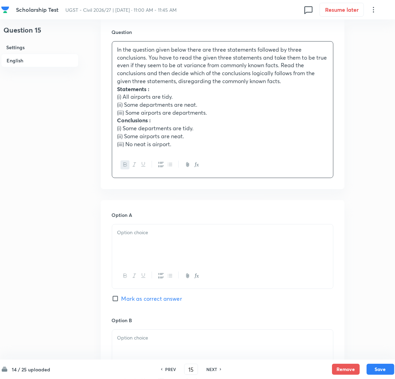
drag, startPoint x: 129, startPoint y: 244, endPoint x: 34, endPoint y: 244, distance: 95.9
click at [129, 244] on div at bounding box center [222, 243] width 221 height 39
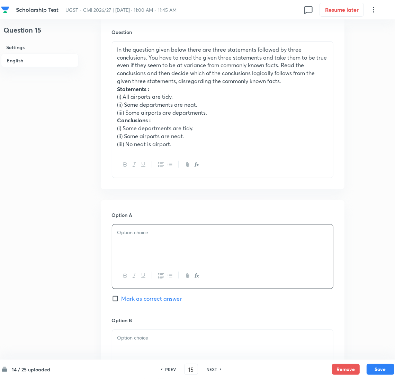
click at [133, 246] on div at bounding box center [222, 243] width 221 height 39
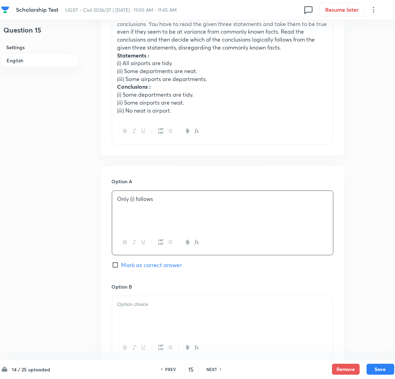
scroll to position [259, 0]
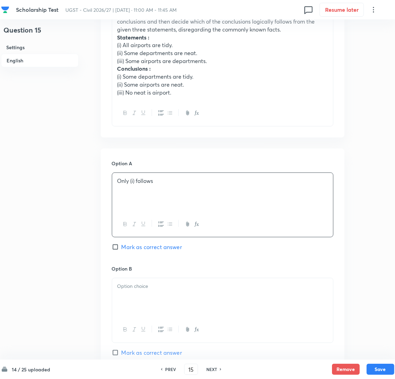
drag, startPoint x: 134, startPoint y: 293, endPoint x: 17, endPoint y: 268, distance: 119.5
click at [134, 293] on div at bounding box center [222, 297] width 221 height 39
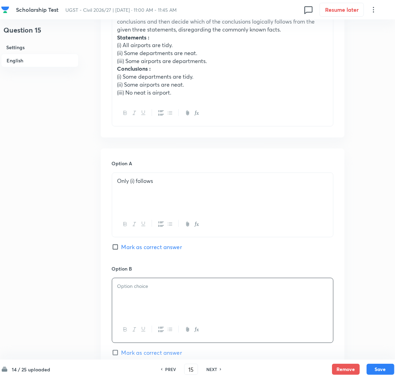
click at [142, 297] on div at bounding box center [222, 297] width 221 height 39
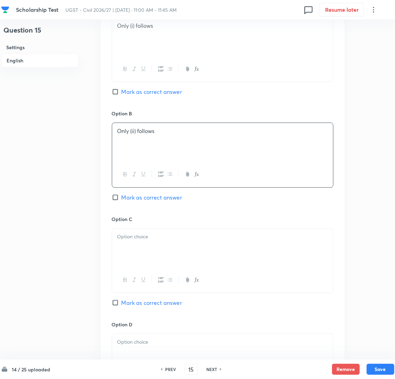
scroll to position [415, 0]
drag, startPoint x: 132, startPoint y: 256, endPoint x: 18, endPoint y: 245, distance: 115.1
click at [132, 256] on div at bounding box center [222, 246] width 221 height 39
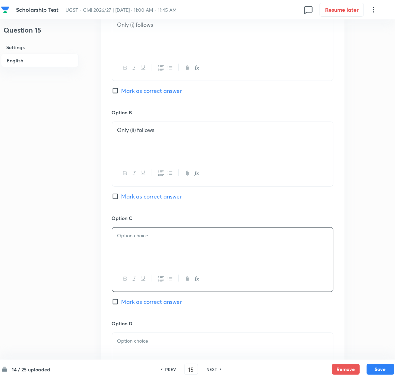
click at [127, 250] on div at bounding box center [222, 246] width 221 height 39
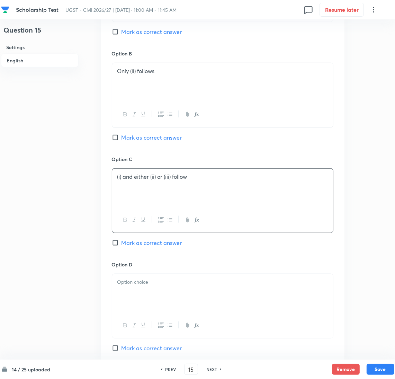
scroll to position [519, 0]
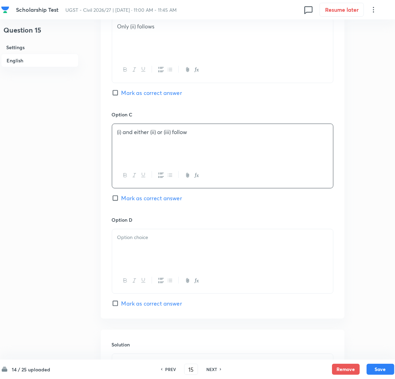
drag, startPoint x: 151, startPoint y: 250, endPoint x: 15, endPoint y: 242, distance: 135.9
click at [145, 250] on div at bounding box center [222, 248] width 221 height 39
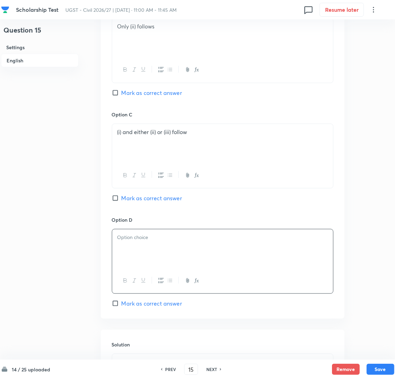
click at [157, 251] on div at bounding box center [222, 248] width 221 height 39
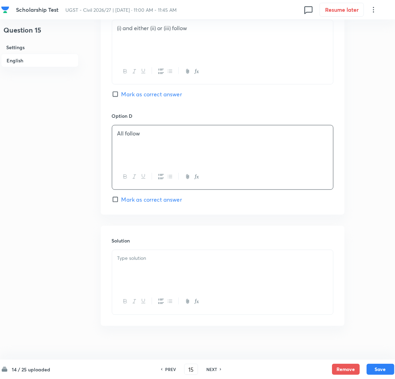
click at [139, 263] on div at bounding box center [222, 269] width 221 height 39
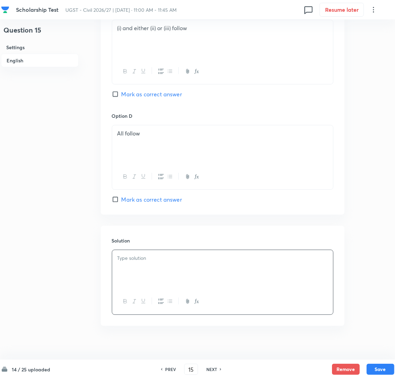
drag, startPoint x: 129, startPoint y: 94, endPoint x: 154, endPoint y: 133, distance: 46.1
click at [129, 94] on span "Mark as correct answer" at bounding box center [151, 94] width 61 height 8
click at [121, 94] on input "Mark as correct answer" at bounding box center [117, 94] width 10 height 7
checkbox input "true"
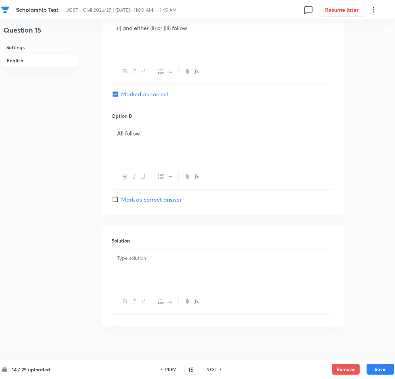
click at [144, 263] on div at bounding box center [222, 269] width 221 height 39
click at [121, 273] on div at bounding box center [222, 269] width 221 height 39
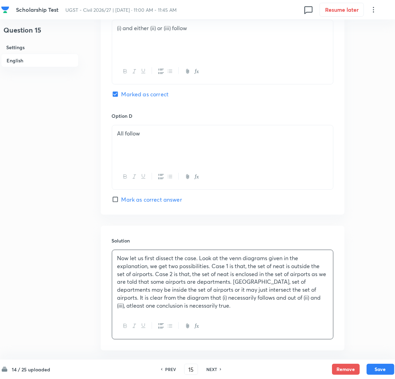
click at [230, 312] on div "Now let us first dissect the case. Look at the venn diagrams given in the expla…" at bounding box center [222, 281] width 221 height 63
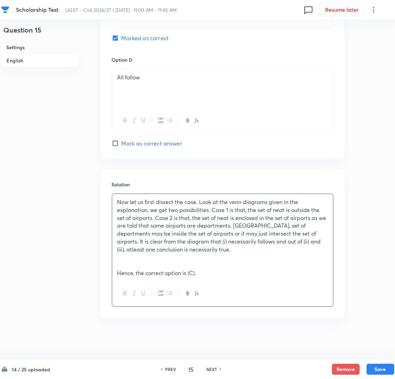
scroll to position [783, 0]
click at [378, 369] on button "Save" at bounding box center [380, 368] width 28 height 11
type input "16"
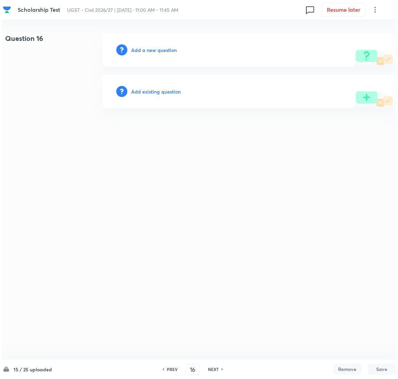
scroll to position [0, 0]
click at [148, 50] on h6 "Add a new question" at bounding box center [154, 49] width 46 height 7
click at [148, 50] on h6 "Choose a question type" at bounding box center [157, 49] width 53 height 7
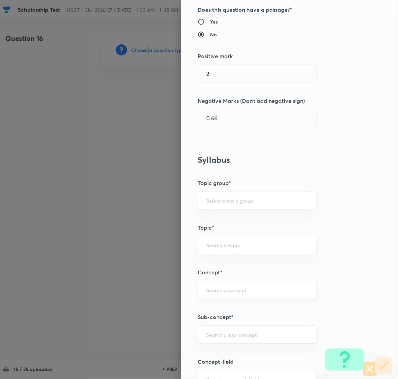
scroll to position [208, 0]
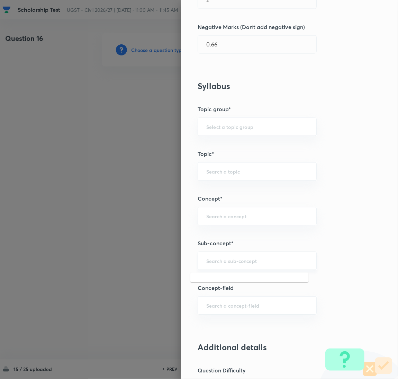
click at [211, 263] on input "text" at bounding box center [257, 260] width 102 height 7
click at [234, 284] on li "Eigenvalues and Vectors" at bounding box center [249, 281] width 118 height 12
type input "Eigenvalues and Vectors"
type input "GA,GS and Mathematics"
type input "Engineering Mathematics"
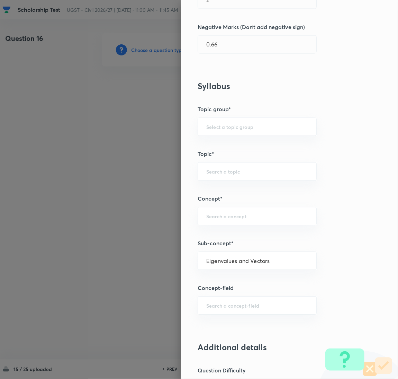
type input "Linear Algebra"
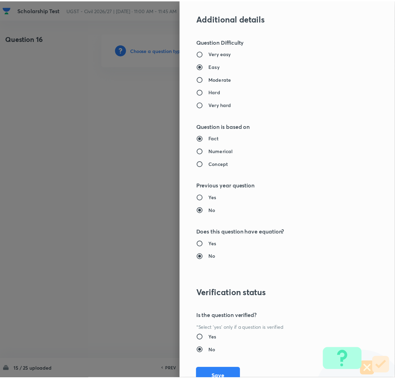
scroll to position [565, 0]
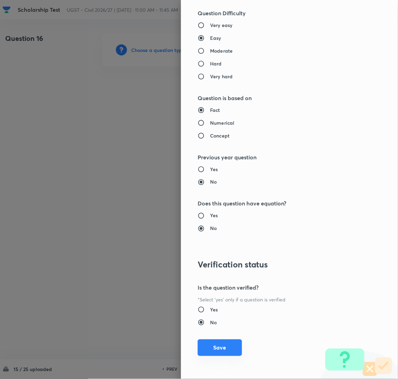
drag, startPoint x: 216, startPoint y: 344, endPoint x: 167, endPoint y: 281, distance: 79.7
click at [216, 344] on button "Save" at bounding box center [220, 347] width 44 height 17
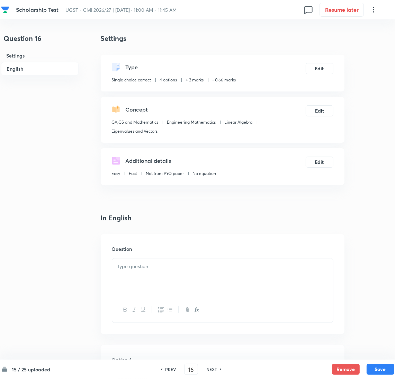
click at [146, 267] on p at bounding box center [222, 266] width 210 height 8
click at [143, 280] on div at bounding box center [222, 277] width 221 height 39
paste div
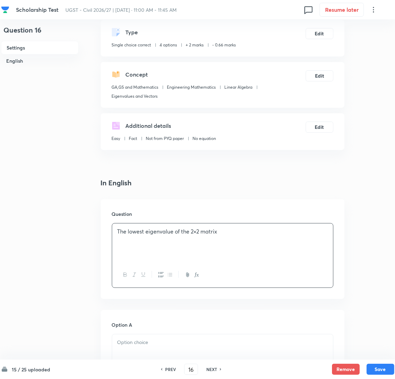
scroll to position [104, 0]
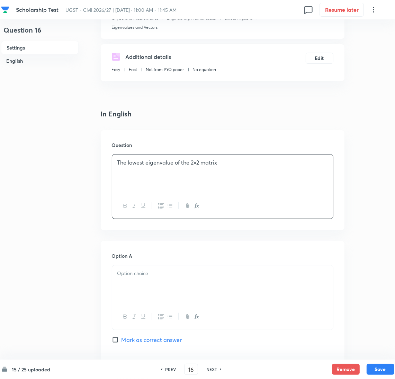
drag, startPoint x: 179, startPoint y: 282, endPoint x: 175, endPoint y: 272, distance: 10.9
click at [178, 279] on div at bounding box center [222, 284] width 221 height 39
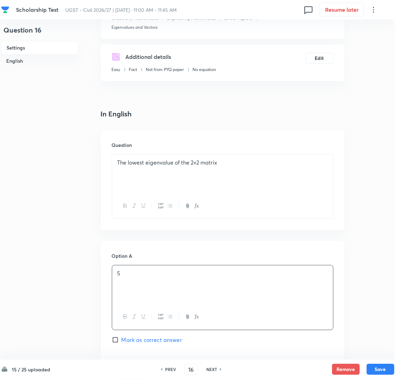
scroll to position [208, 0]
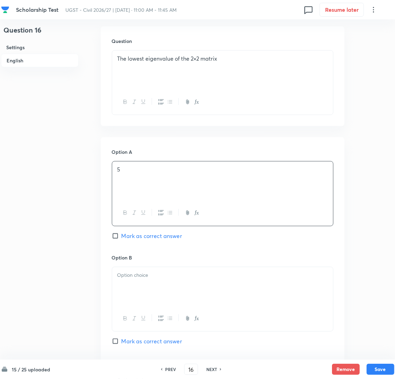
click at [180, 286] on div at bounding box center [222, 286] width 221 height 39
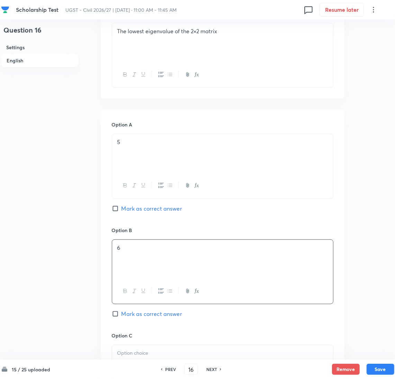
scroll to position [259, 0]
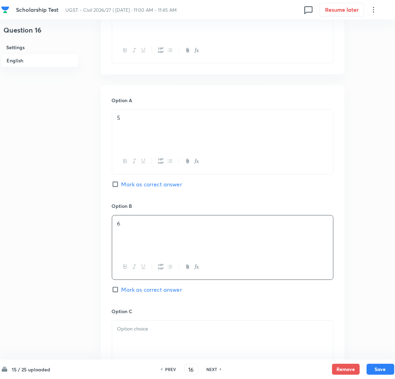
click at [148, 335] on div at bounding box center [222, 339] width 221 height 39
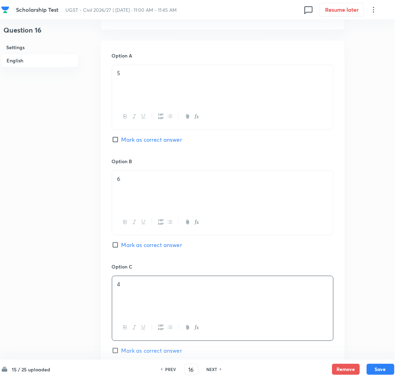
scroll to position [363, 0]
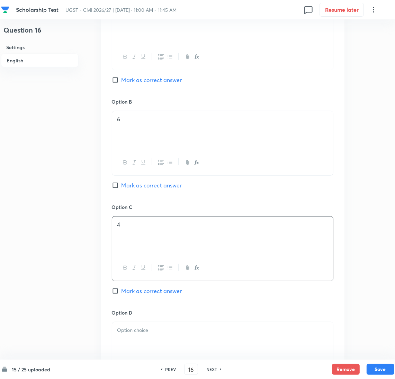
click at [156, 332] on p at bounding box center [222, 330] width 210 height 8
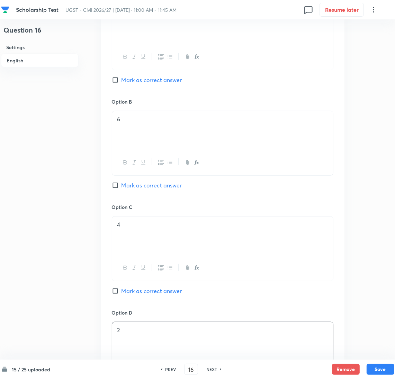
click at [127, 292] on span "Mark as correct answer" at bounding box center [151, 291] width 61 height 8
click at [121, 292] on input "Mark as correct answer" at bounding box center [117, 290] width 10 height 7
checkbox input "true"
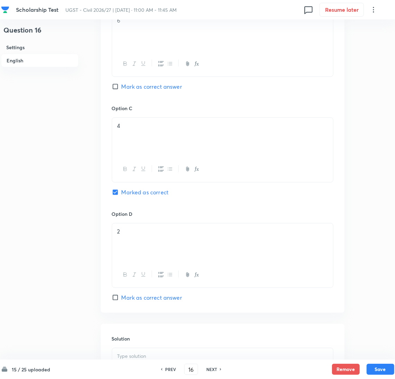
scroll to position [569, 0]
click at [140, 257] on div at bounding box center [222, 261] width 221 height 39
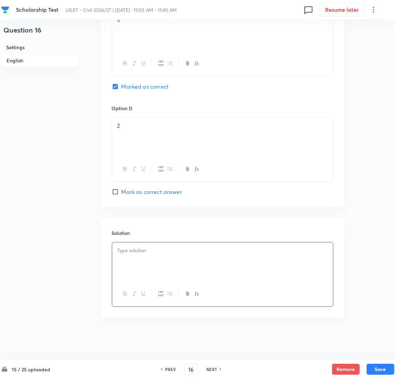
click at [153, 260] on div at bounding box center [222, 261] width 221 height 39
click at [122, 262] on div "Given," at bounding box center [222, 261] width 221 height 39
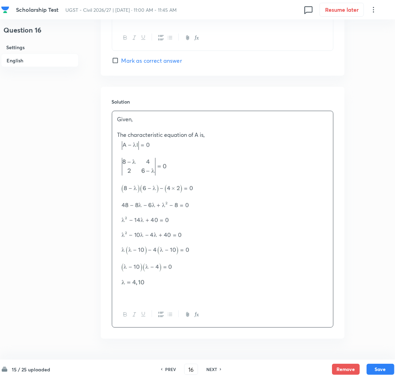
scroll to position [738, 0]
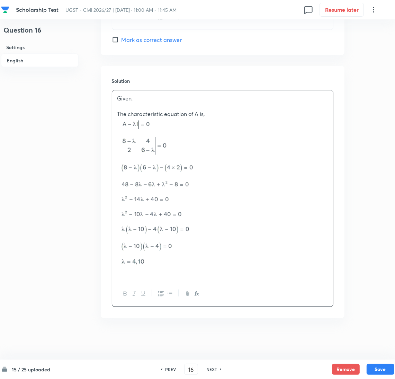
click at [126, 275] on p at bounding box center [222, 273] width 210 height 8
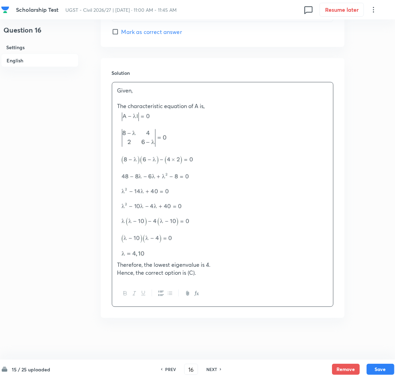
scroll to position [746, 0]
click at [382, 369] on button "Save" at bounding box center [380, 368] width 28 height 11
type input "17"
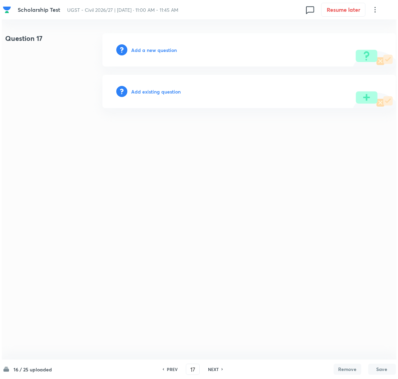
scroll to position [0, 0]
click at [157, 52] on h6 "Add a new question" at bounding box center [154, 49] width 46 height 7
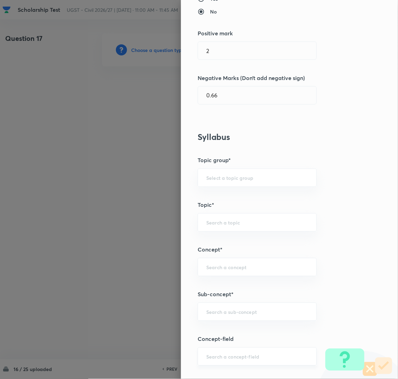
scroll to position [208, 0]
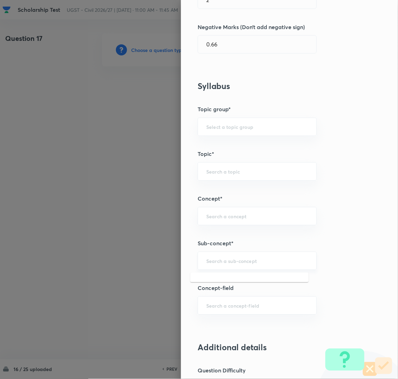
drag, startPoint x: 213, startPoint y: 263, endPoint x: 222, endPoint y: 266, distance: 9.5
click at [213, 264] on input "text" at bounding box center [257, 260] width 102 height 7
click at [223, 282] on li "Limits" at bounding box center [249, 281] width 118 height 12
type input "Limits"
type input "GA,GS and Mathematics"
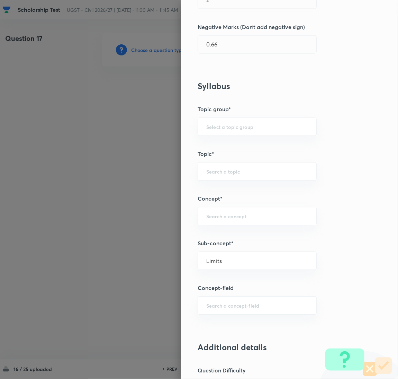
type input "Engineering Mathematics"
type input "Calculus"
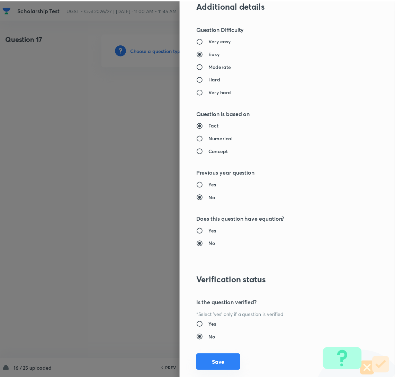
scroll to position [565, 0]
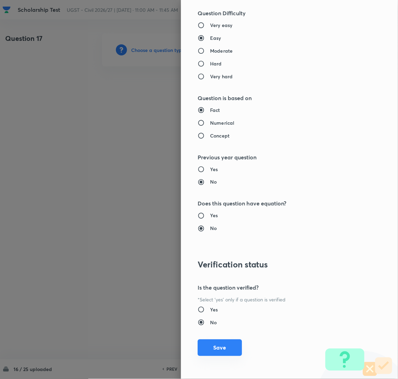
click at [222, 348] on button "Save" at bounding box center [220, 347] width 44 height 17
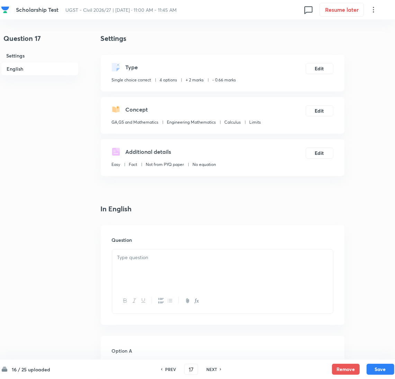
click at [141, 268] on div at bounding box center [222, 268] width 221 height 39
paste div
click at [160, 259] on p "The value" at bounding box center [222, 257] width 210 height 8
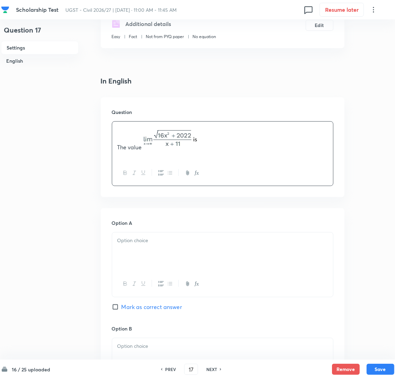
scroll to position [155, 0]
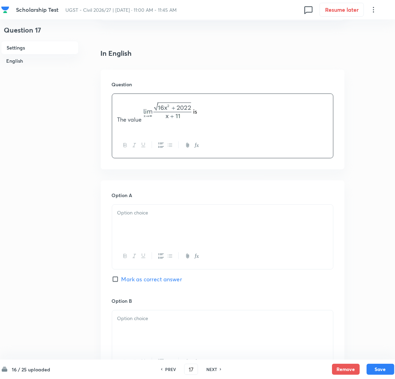
click at [150, 225] on div at bounding box center [222, 224] width 221 height 39
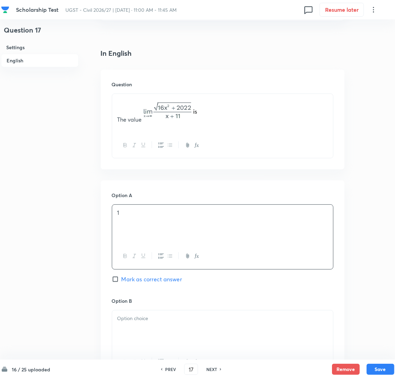
scroll to position [259, 0]
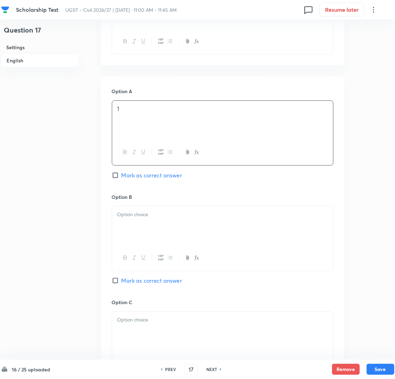
click at [147, 235] on div at bounding box center [222, 225] width 221 height 39
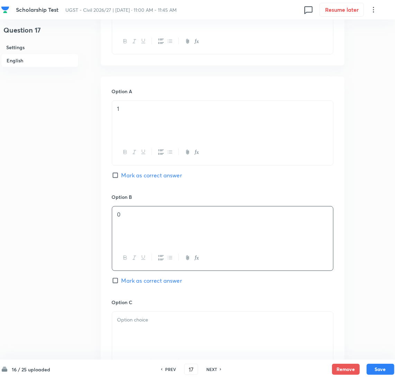
click at [136, 325] on div at bounding box center [222, 330] width 221 height 39
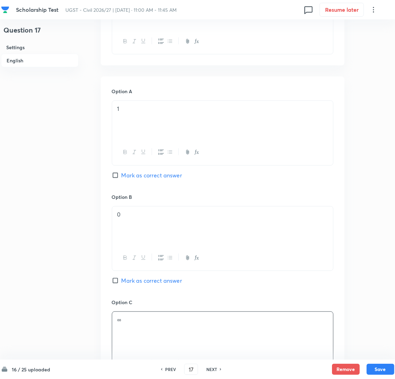
scroll to position [415, 0]
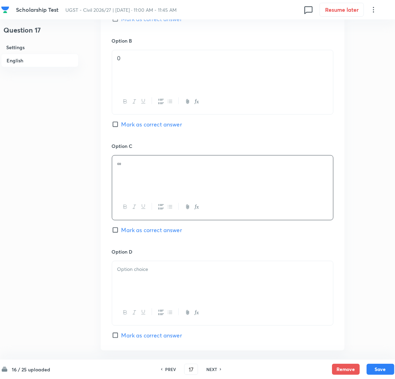
click at [141, 277] on div at bounding box center [222, 280] width 221 height 39
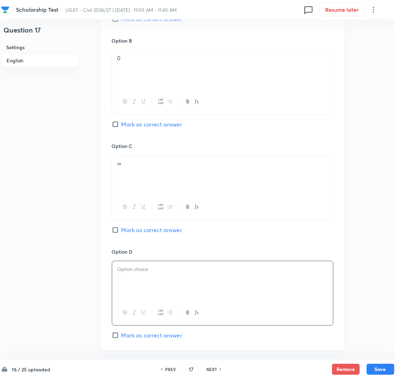
click at [133, 285] on div at bounding box center [222, 280] width 221 height 39
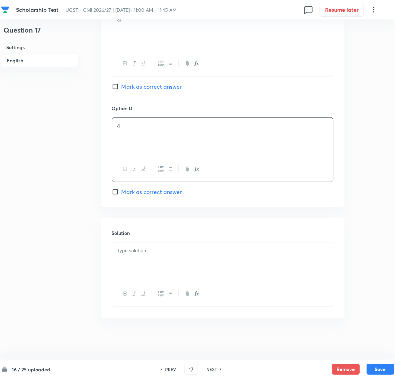
drag, startPoint x: 144, startPoint y: 262, endPoint x: 30, endPoint y: 257, distance: 114.3
click at [143, 262] on div at bounding box center [222, 261] width 221 height 39
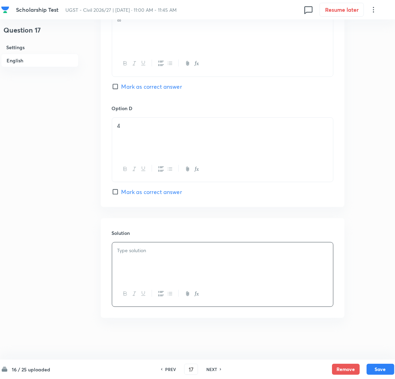
click at [124, 190] on span "Mark as correct answer" at bounding box center [151, 192] width 61 height 8
click at [121, 190] on input "Mark as correct answer" at bounding box center [117, 191] width 10 height 7
checkbox input "true"
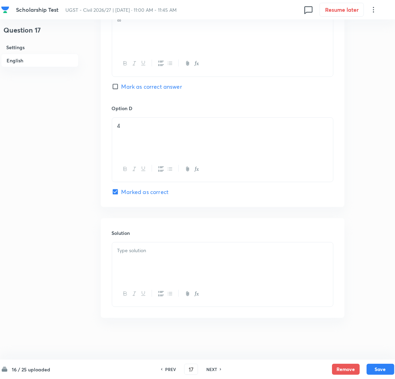
drag, startPoint x: 145, startPoint y: 266, endPoint x: 103, endPoint y: 262, distance: 41.7
click at [143, 266] on div at bounding box center [222, 261] width 221 height 39
click at [136, 260] on div at bounding box center [222, 261] width 221 height 39
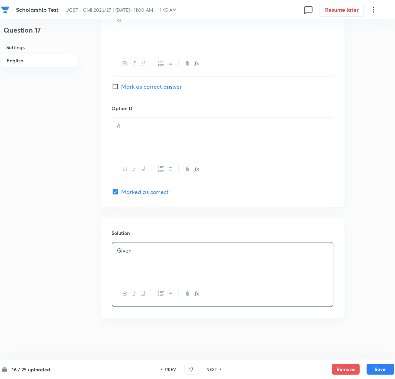
click at [147, 262] on div "Given," at bounding box center [222, 261] width 221 height 39
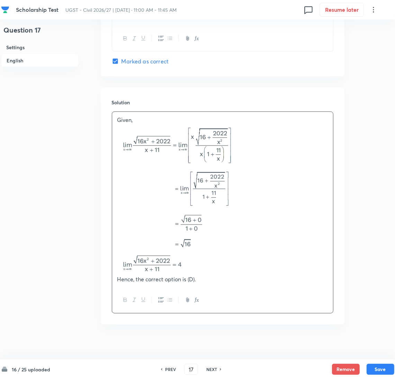
scroll to position [697, 0]
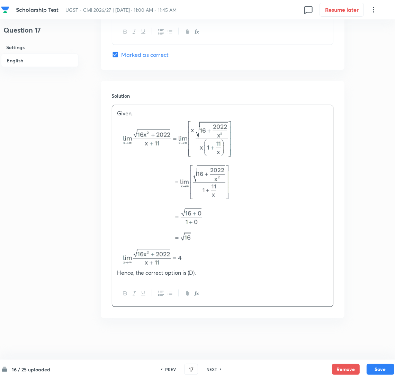
click at [386, 363] on div "16 / 25 uploaded PREV 17 ​ NEXT Remove Save" at bounding box center [197, 368] width 393 height 19
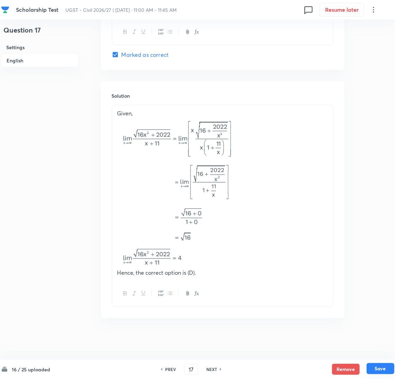
click at [377, 371] on button "Save" at bounding box center [380, 368] width 28 height 11
type input "18"
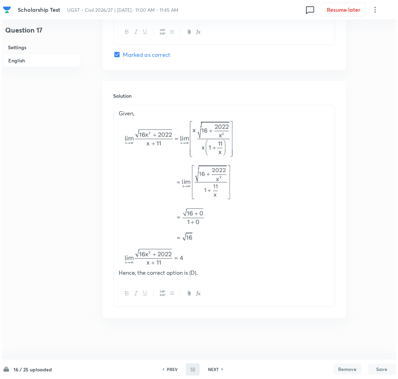
scroll to position [0, 0]
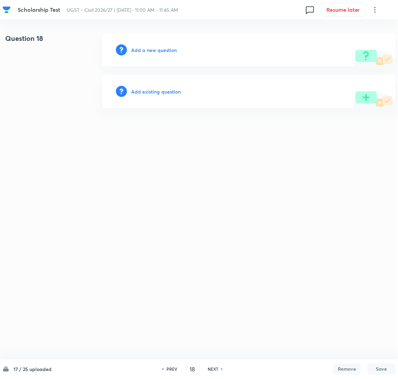
click at [148, 51] on h6 "Add a new question" at bounding box center [154, 49] width 46 height 7
click at [146, 50] on h6 "Choose a question type" at bounding box center [157, 49] width 53 height 7
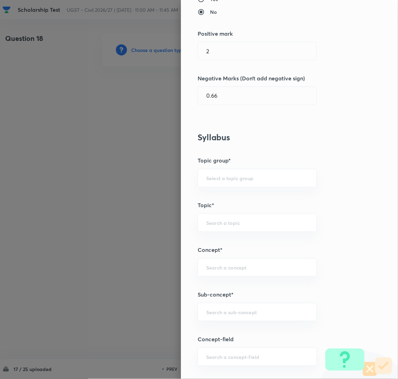
scroll to position [259, 0]
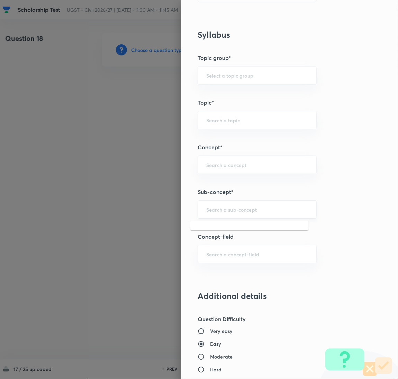
click at [214, 208] on input "text" at bounding box center [257, 209] width 102 height 7
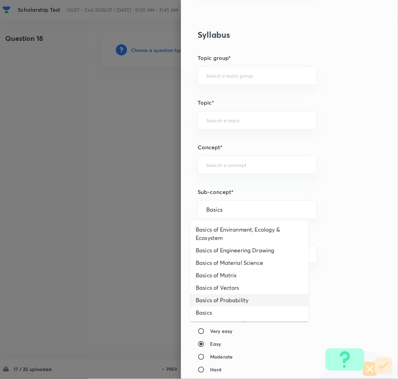
click at [233, 294] on li "Basics of Probability" at bounding box center [249, 300] width 118 height 12
type input "Basics of Probability"
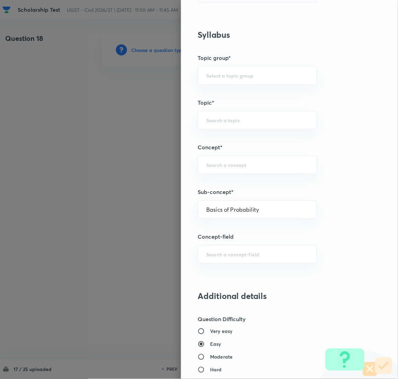
type input "GA,GS and Mathematics"
type input "Engineering Mathematics"
type input "Probability & Distribution"
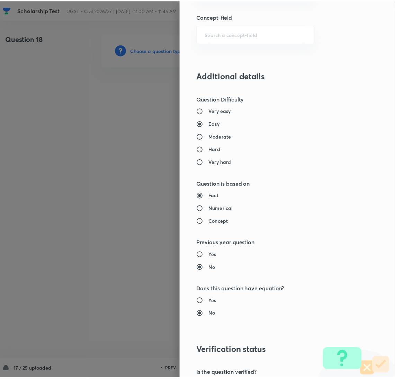
scroll to position [565, 0]
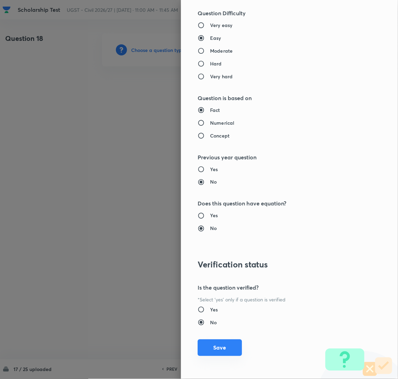
click at [217, 341] on button "Save" at bounding box center [220, 347] width 44 height 17
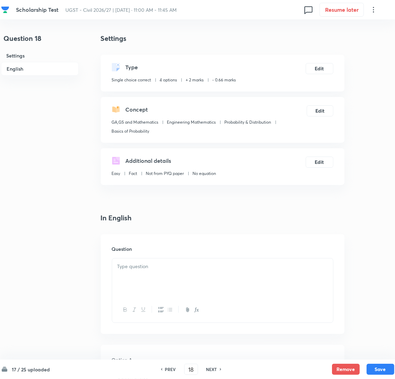
drag, startPoint x: 155, startPoint y: 293, endPoint x: 19, endPoint y: 254, distance: 141.5
click at [155, 293] on div at bounding box center [222, 277] width 221 height 39
click at [147, 276] on div at bounding box center [222, 277] width 221 height 39
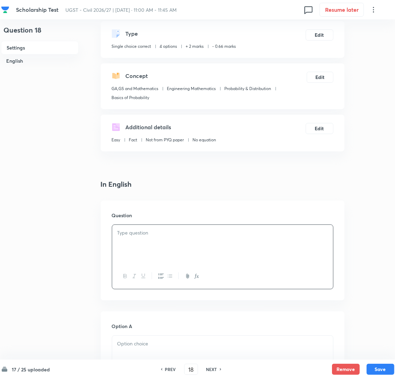
scroll to position [52, 0]
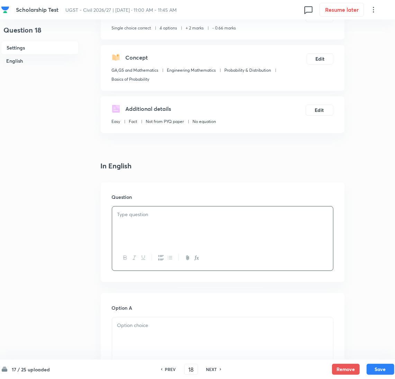
click at [136, 332] on div at bounding box center [222, 336] width 221 height 39
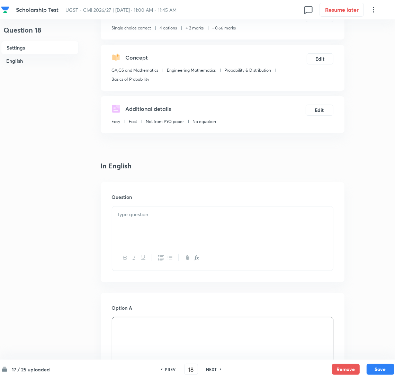
click at [133, 228] on div at bounding box center [222, 225] width 221 height 39
click at [146, 220] on div at bounding box center [222, 225] width 221 height 39
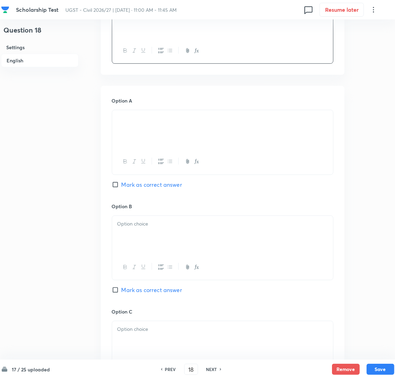
scroll to position [259, 0]
click at [140, 228] on div at bounding box center [222, 234] width 221 height 39
click at [134, 246] on div at bounding box center [222, 234] width 221 height 39
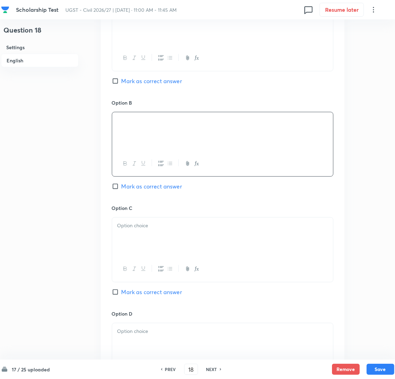
scroll to position [363, 0]
click at [133, 233] on div at bounding box center [222, 235] width 221 height 39
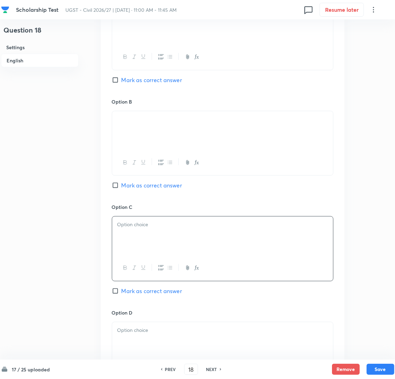
click at [150, 232] on div at bounding box center [222, 235] width 221 height 39
click at [132, 235] on div at bounding box center [222, 235] width 221 height 39
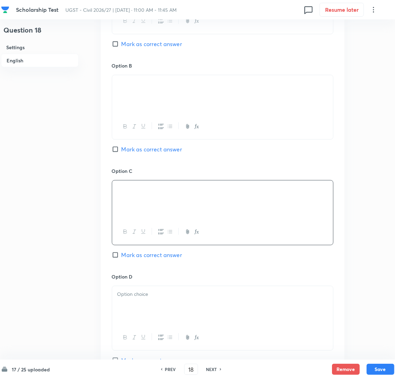
scroll to position [415, 0]
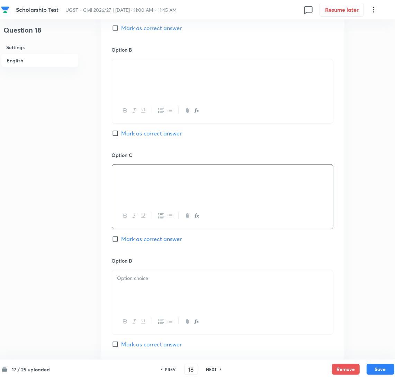
drag, startPoint x: 134, startPoint y: 309, endPoint x: 132, endPoint y: 301, distance: 7.9
click at [134, 308] on div at bounding box center [222, 289] width 221 height 39
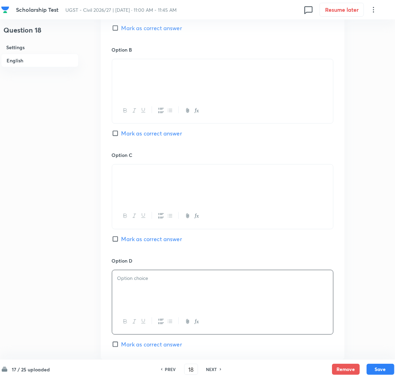
click at [138, 289] on div at bounding box center [222, 289] width 221 height 39
click at [119, 237] on input "Mark as correct answer" at bounding box center [117, 238] width 10 height 7
checkbox input "true"
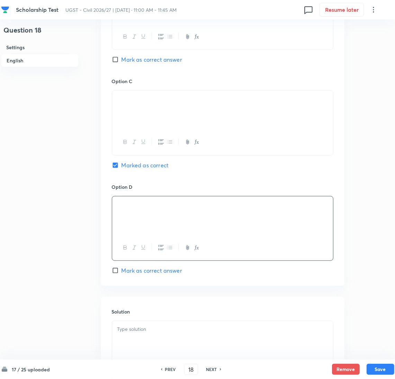
scroll to position [569, 0]
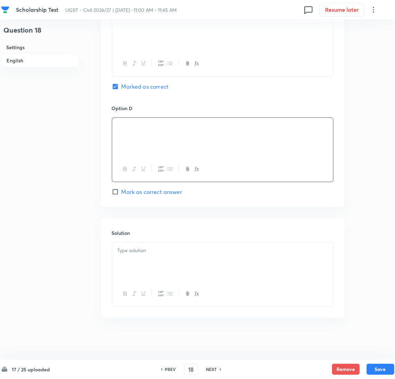
click at [148, 269] on div at bounding box center [222, 261] width 221 height 39
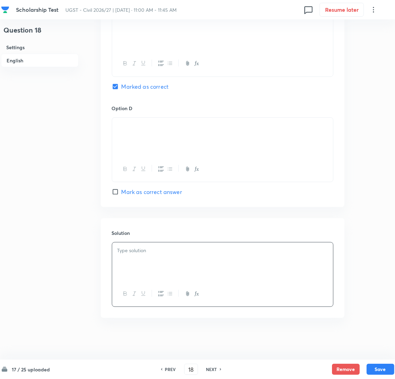
click at [124, 262] on div at bounding box center [222, 261] width 221 height 39
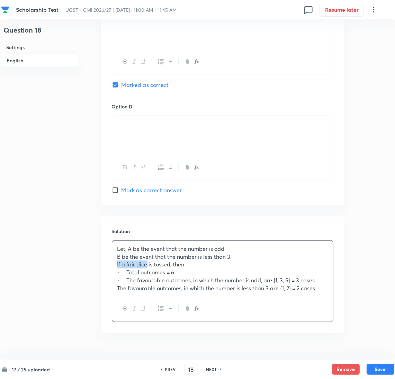
drag, startPoint x: 138, startPoint y: 264, endPoint x: 87, endPoint y: 264, distance: 51.2
click at [323, 287] on p "The favourable outcomes, in which the number is less than 3 are {1, 2} = 2 cases" at bounding box center [222, 288] width 210 height 8
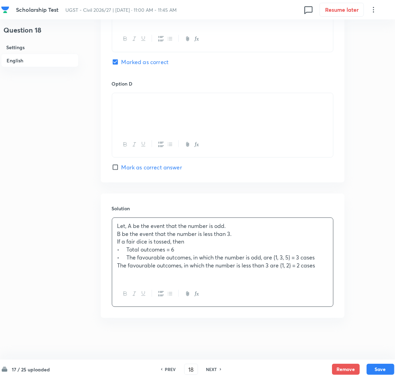
click at [144, 281] on div at bounding box center [222, 293] width 221 height 25
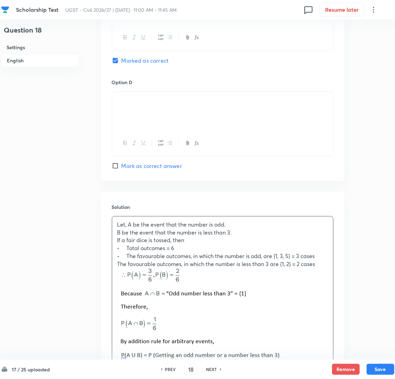
scroll to position [761, 0]
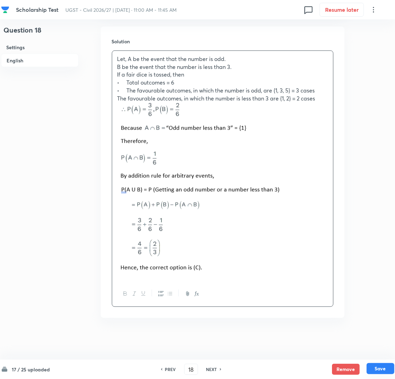
click at [377, 366] on button "Save" at bounding box center [380, 368] width 28 height 11
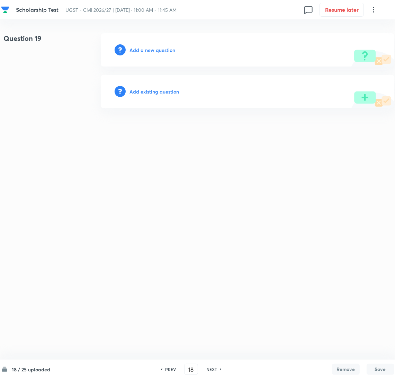
type input "19"
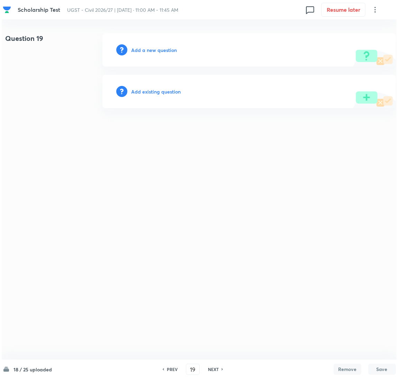
scroll to position [0, 0]
click at [153, 141] on html "Scholarship Test UGST - Civil 2026/27 | [DATE] · 11:00 AM - 11:45 AM 0 Resume l…" at bounding box center [199, 70] width 398 height 141
click at [156, 52] on h6 "Add a new question" at bounding box center [154, 49] width 46 height 7
click at [155, 52] on h6 "Choose a question type" at bounding box center [157, 49] width 53 height 7
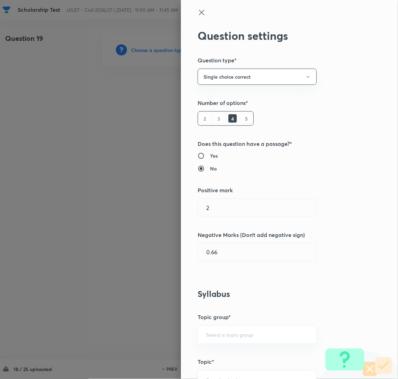
scroll to position [208, 0]
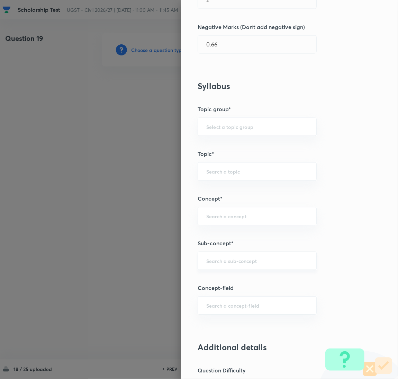
drag, startPoint x: 218, startPoint y: 265, endPoint x: 223, endPoint y: 263, distance: 5.4
click at [219, 264] on div "​" at bounding box center [257, 261] width 119 height 18
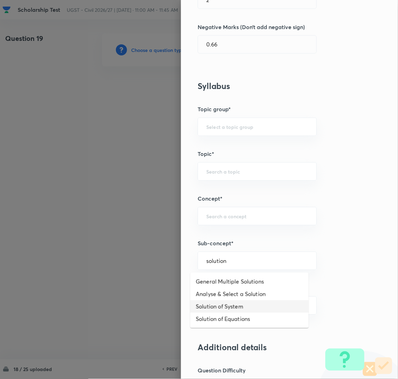
click at [224, 308] on li "Solution of System" at bounding box center [249, 306] width 118 height 12
type input "Solution of System"
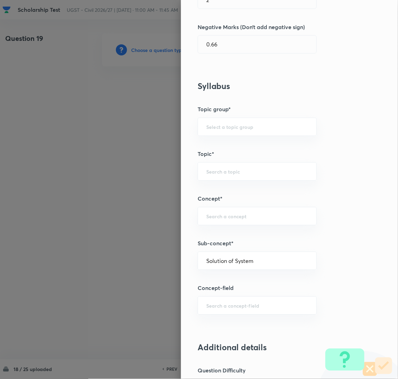
type input "GA,GS and Mathematics"
type input "Engineering Mathematics"
type input "Linear Algebra"
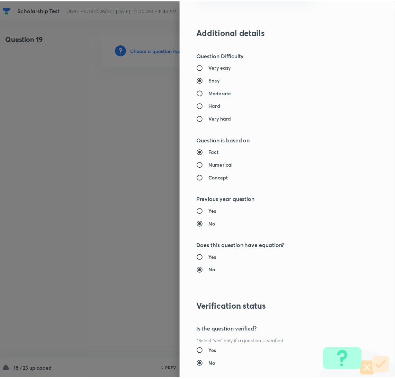
scroll to position [565, 0]
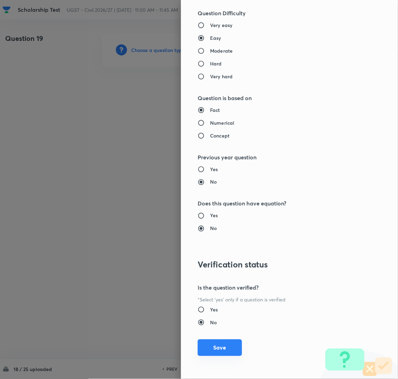
click at [217, 344] on button "Save" at bounding box center [220, 347] width 44 height 17
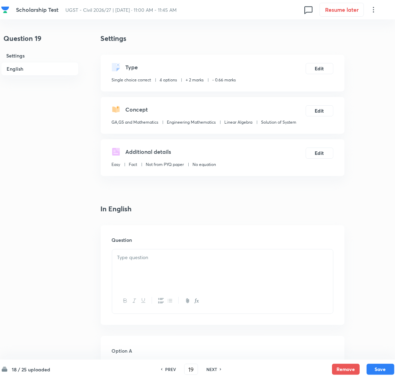
click at [162, 270] on div at bounding box center [222, 268] width 221 height 39
click at [127, 260] on p at bounding box center [222, 257] width 210 height 8
paste div
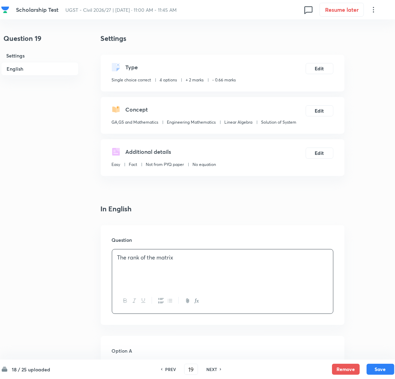
click at [250, 250] on div "The rank of the matrix" at bounding box center [222, 268] width 221 height 39
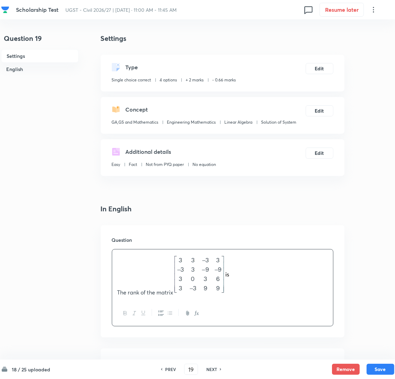
scroll to position [155, 0]
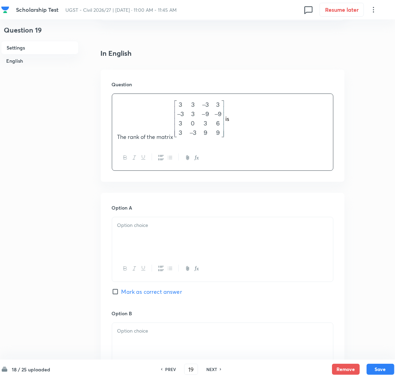
click at [151, 227] on p at bounding box center [222, 225] width 210 height 8
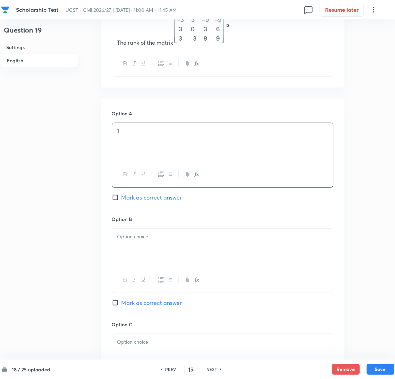
scroll to position [311, 0]
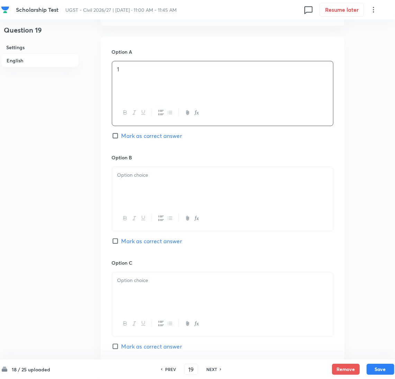
click at [138, 170] on div at bounding box center [222, 186] width 221 height 39
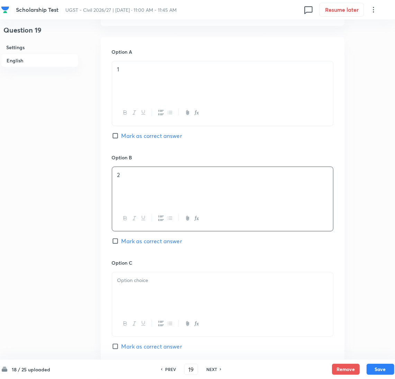
click at [146, 276] on div at bounding box center [222, 291] width 221 height 39
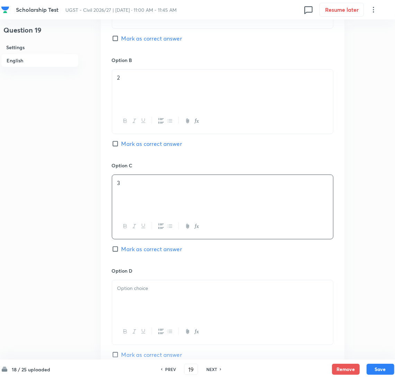
scroll to position [415, 0]
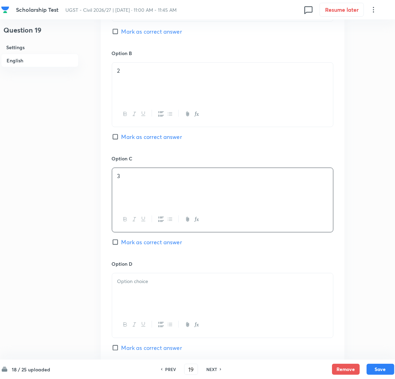
click at [132, 288] on div at bounding box center [222, 292] width 221 height 39
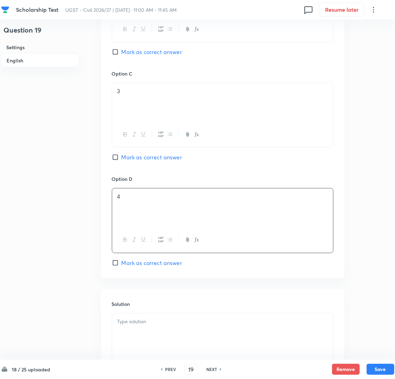
scroll to position [417, 0]
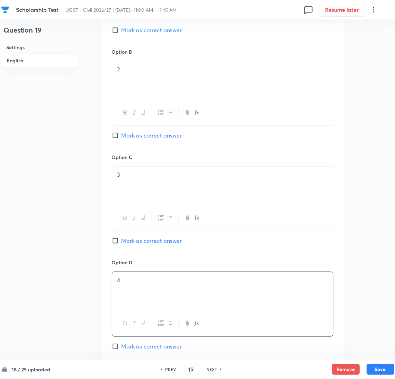
click at [123, 133] on span "Mark as correct answer" at bounding box center [151, 135] width 61 height 8
click at [121, 133] on input "Mark as correct answer" at bounding box center [117, 135] width 10 height 7
checkbox input "true"
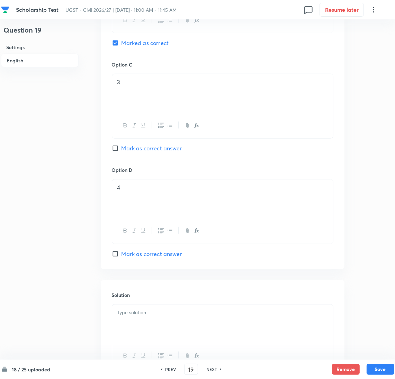
scroll to position [572, 0]
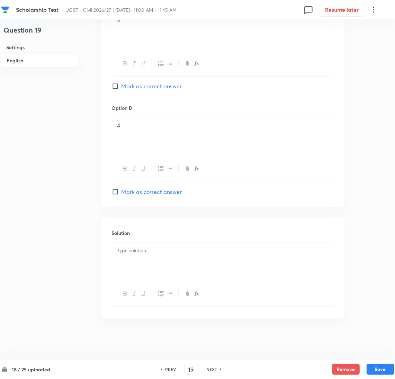
drag, startPoint x: 131, startPoint y: 252, endPoint x: 23, endPoint y: 250, distance: 108.0
click at [125, 250] on p at bounding box center [222, 250] width 210 height 8
click at [173, 268] on div at bounding box center [222, 261] width 221 height 39
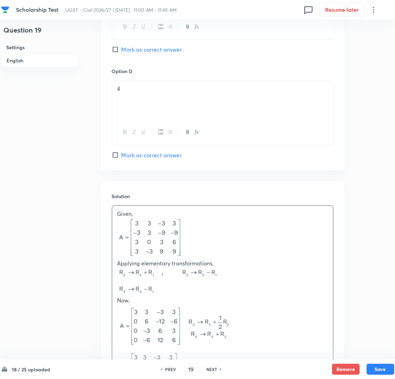
scroll to position [726, 0]
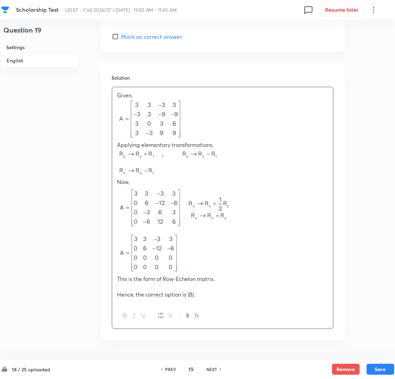
drag, startPoint x: 118, startPoint y: 287, endPoint x: 219, endPoint y: 346, distance: 116.9
click at [119, 288] on p at bounding box center [222, 287] width 210 height 8
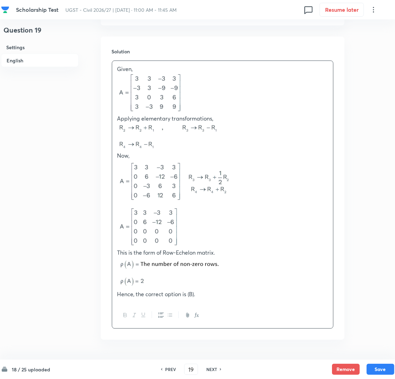
scroll to position [776, 0]
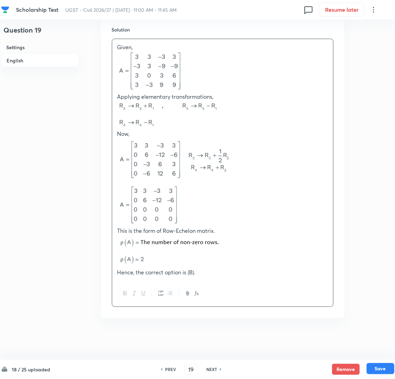
click at [377, 368] on button "Save" at bounding box center [380, 368] width 28 height 11
type input "20"
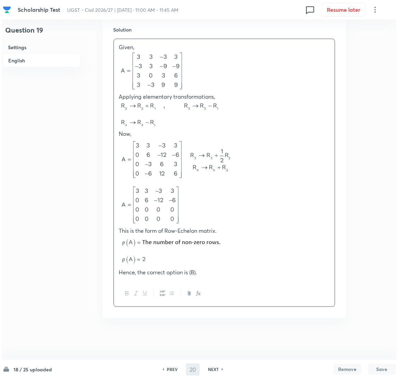
scroll to position [0, 0]
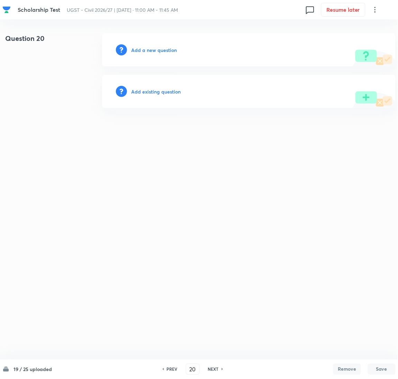
click at [153, 52] on h6 "Add a new question" at bounding box center [154, 49] width 46 height 7
click at [150, 52] on h6 "Choose a question type" at bounding box center [157, 49] width 53 height 7
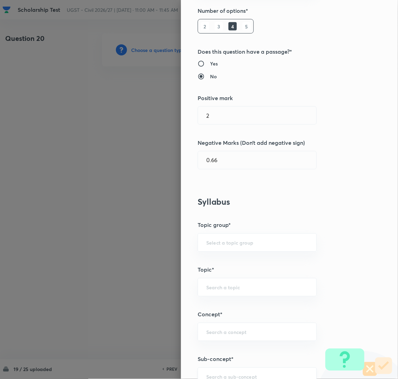
scroll to position [208, 0]
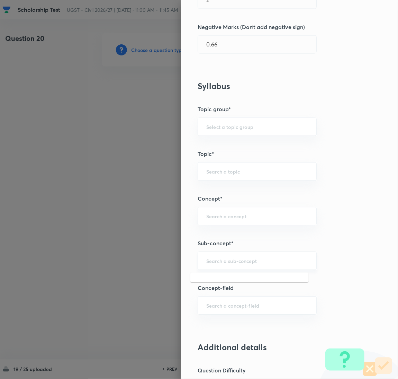
click at [223, 263] on input "text" at bounding box center [257, 260] width 102 height 7
click at [219, 289] on ul "Maxima and Minima" at bounding box center [249, 281] width 118 height 18
click at [220, 281] on li "Maxima and Minima" at bounding box center [249, 281] width 118 height 12
type input "Maxima and Minima"
type input "GA,GS and Mathematics"
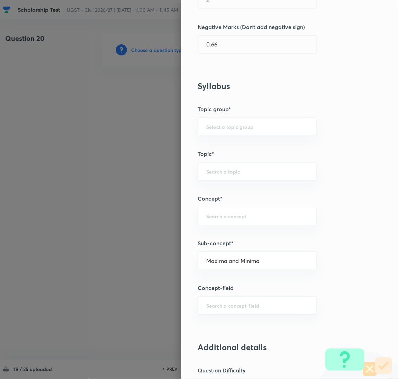
type input "Engineering Mathematics"
type input "Calculus"
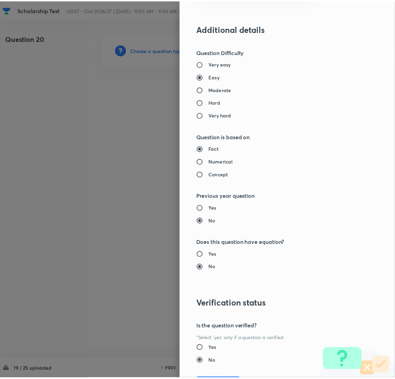
scroll to position [565, 0]
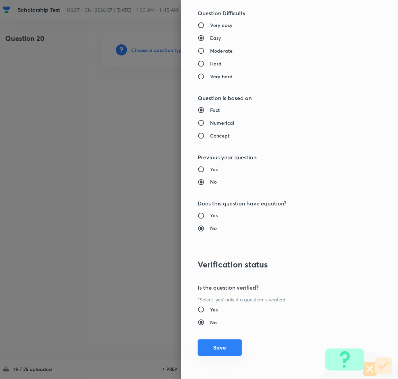
click at [212, 343] on button "Save" at bounding box center [220, 347] width 44 height 17
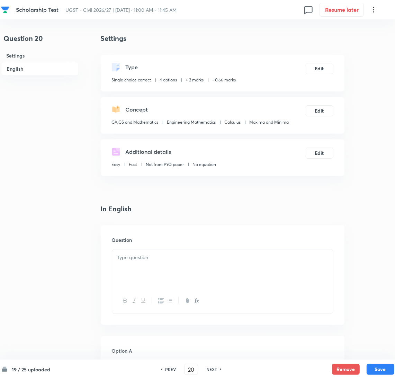
drag, startPoint x: 152, startPoint y: 268, endPoint x: 9, endPoint y: 235, distance: 146.4
click at [151, 268] on div at bounding box center [222, 268] width 221 height 39
click at [144, 263] on div at bounding box center [222, 268] width 221 height 39
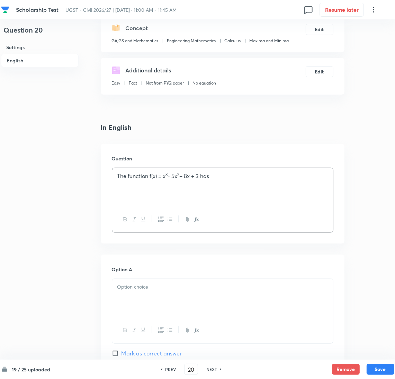
scroll to position [208, 0]
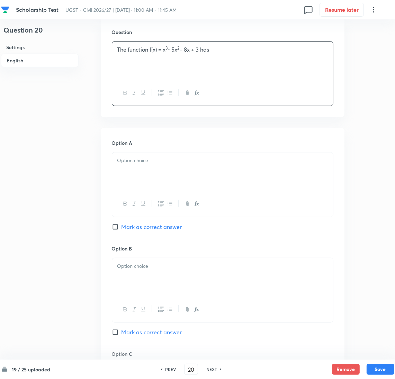
click at [136, 176] on div at bounding box center [222, 171] width 221 height 39
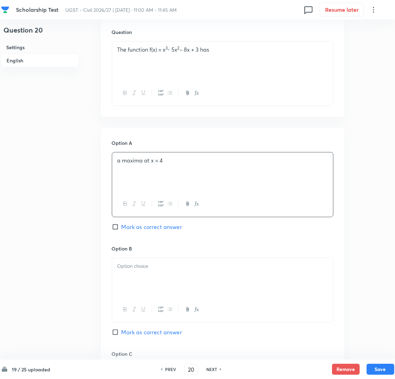
click at [146, 276] on div at bounding box center [222, 277] width 221 height 39
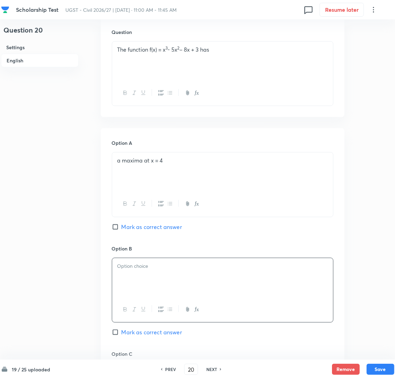
click at [148, 264] on p at bounding box center [222, 266] width 210 height 8
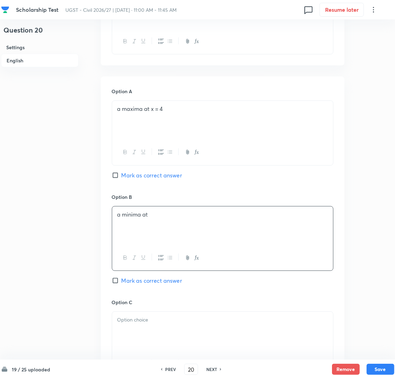
drag, startPoint x: 136, startPoint y: 333, endPoint x: 24, endPoint y: 283, distance: 122.4
click at [135, 333] on div at bounding box center [222, 330] width 221 height 39
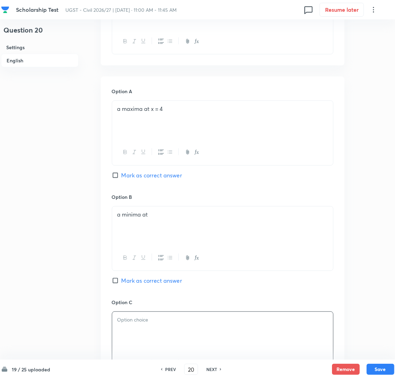
click at [138, 322] on p at bounding box center [222, 320] width 210 height 8
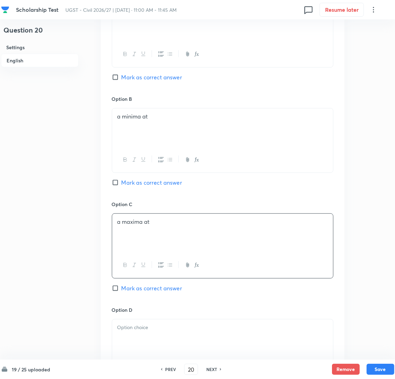
scroll to position [363, 0]
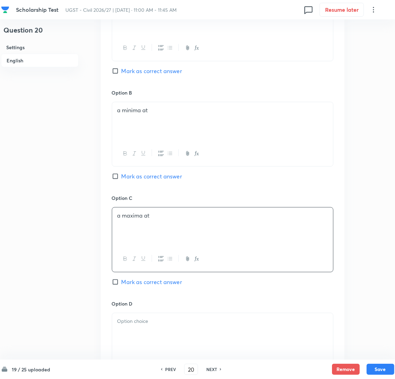
click at [145, 335] on div at bounding box center [222, 332] width 221 height 39
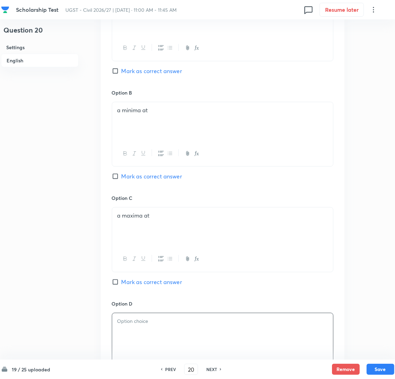
click at [140, 330] on div at bounding box center [222, 332] width 221 height 39
drag, startPoint x: 121, startPoint y: 322, endPoint x: 89, endPoint y: 325, distance: 32.7
click at [89, 325] on div "Question 20 Settings English Settings Type Single choice correct 4 options + 2 …" at bounding box center [197, 105] width 393 height 871
click at [221, 123] on div "a minima at" at bounding box center [222, 121] width 221 height 39
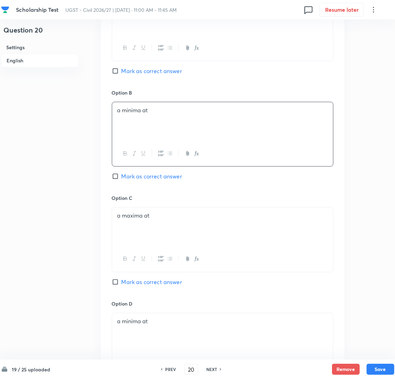
click at [147, 114] on p "a minima at" at bounding box center [222, 110] width 210 height 8
click at [164, 214] on p "a maxima at" at bounding box center [222, 215] width 210 height 8
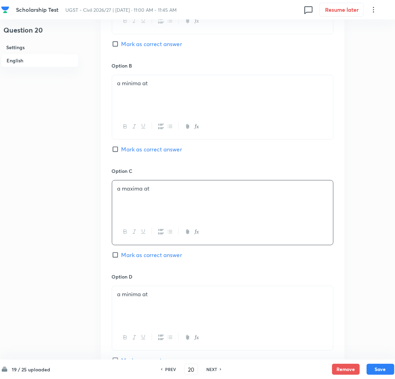
scroll to position [415, 0]
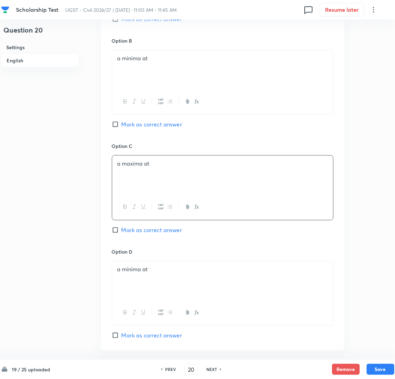
click at [170, 268] on p "a minima at" at bounding box center [222, 269] width 210 height 8
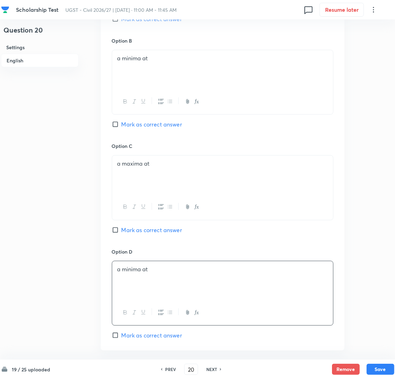
click at [162, 282] on div "a minima at" at bounding box center [222, 280] width 221 height 39
paste div
click at [147, 270] on p "a minima atx = 2" at bounding box center [222, 269] width 210 height 8
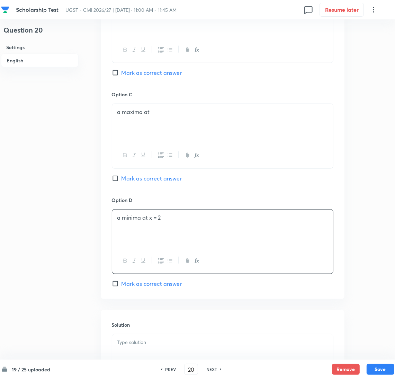
drag, startPoint x: 130, startPoint y: 182, endPoint x: 139, endPoint y: 196, distance: 16.8
click at [130, 182] on span "Mark as correct answer" at bounding box center [151, 178] width 61 height 8
click at [121, 182] on input "Mark as correct answer" at bounding box center [117, 178] width 10 height 7
checkbox input "true"
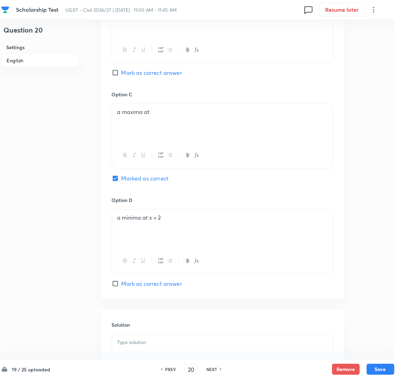
scroll to position [560, 0]
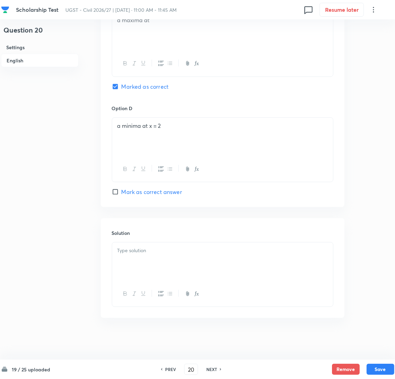
click at [138, 260] on div at bounding box center [222, 261] width 221 height 39
click at [151, 263] on div at bounding box center [222, 261] width 221 height 39
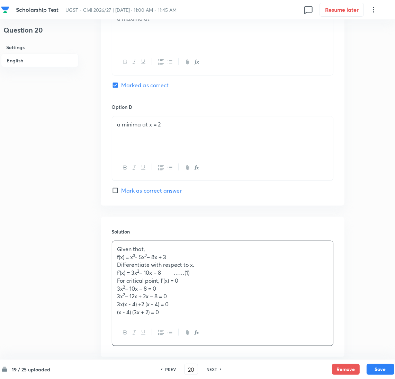
click at [116, 315] on div "Given that, f(x) = x 3 - 5x 2 – 8x + 3 Differentiate with respect to x. f’(x) =…" at bounding box center [222, 280] width 221 height 79
click at [161, 312] on p "(x - 4) (3x + 2) = 0" at bounding box center [222, 312] width 210 height 8
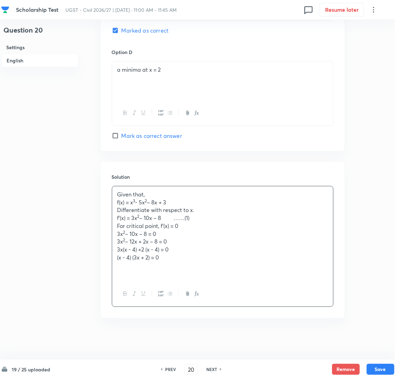
scroll to position [616, 0]
click at [142, 272] on p at bounding box center [222, 273] width 210 height 8
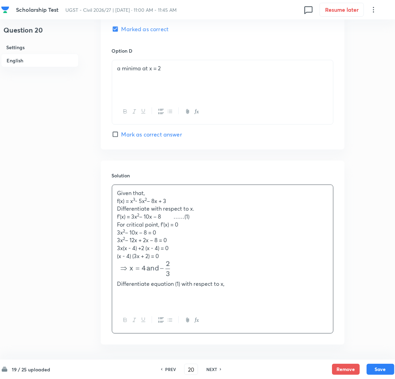
scroll to position [644, 0]
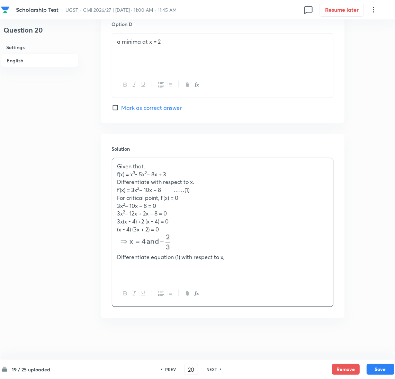
click at [149, 268] on p at bounding box center [222, 265] width 210 height 8
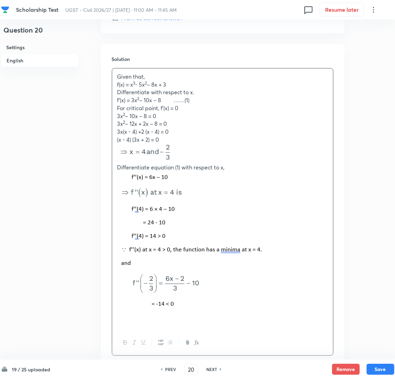
scroll to position [783, 0]
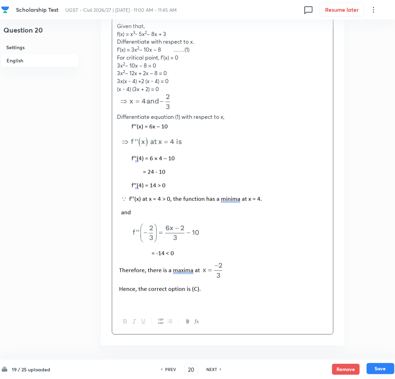
click at [375, 369] on button "Save" at bounding box center [380, 368] width 28 height 11
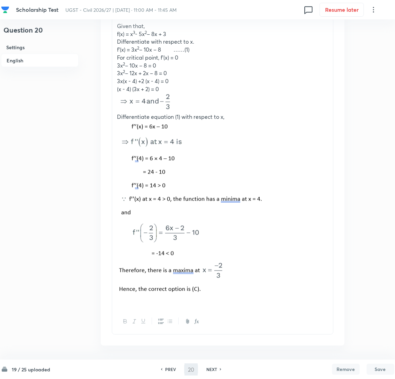
type input "21"
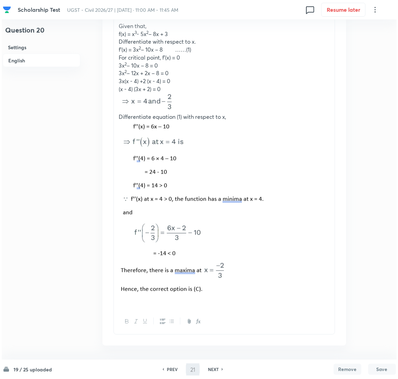
scroll to position [0, 0]
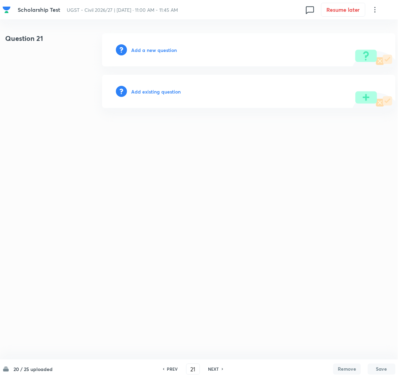
click at [149, 46] on h6 "Add a new question" at bounding box center [154, 49] width 46 height 7
click at [149, 49] on h6 "Choose a question type" at bounding box center [157, 49] width 53 height 7
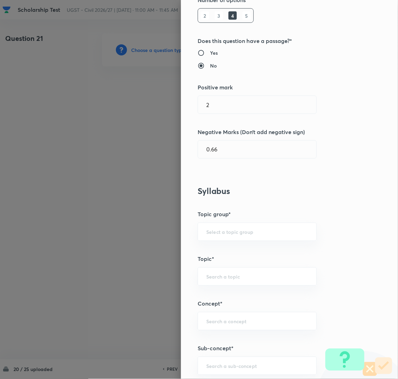
scroll to position [208, 0]
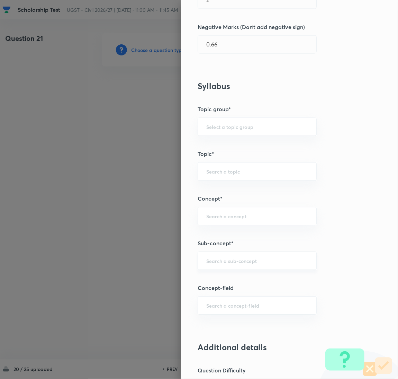
click at [219, 262] on input "text" at bounding box center [257, 260] width 102 height 7
click at [209, 279] on li "Limits" at bounding box center [249, 281] width 118 height 12
type input "Limits"
type input "GA,GS and Mathematics"
type input "Engineering Mathematics"
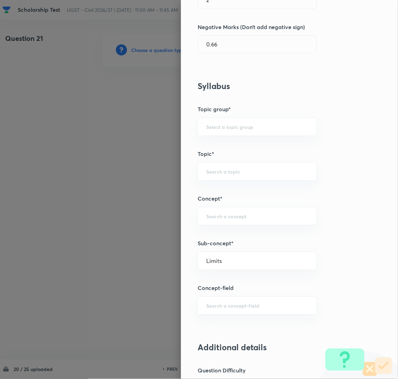
type input "Calculus"
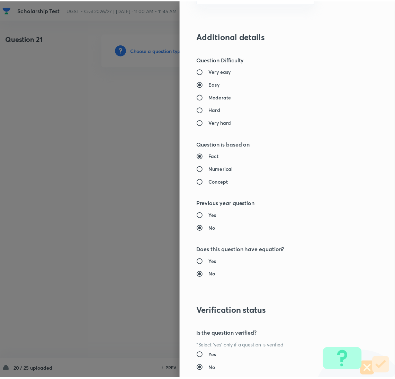
scroll to position [565, 0]
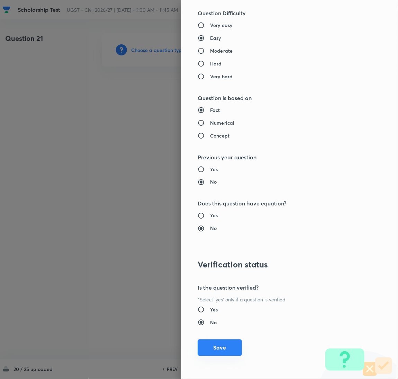
click at [209, 351] on button "Save" at bounding box center [220, 347] width 44 height 17
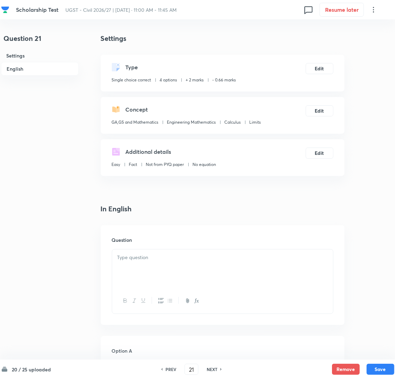
drag, startPoint x: 164, startPoint y: 265, endPoint x: 107, endPoint y: 256, distance: 58.4
click at [164, 265] on div at bounding box center [222, 268] width 221 height 39
click at [138, 250] on div at bounding box center [222, 268] width 221 height 39
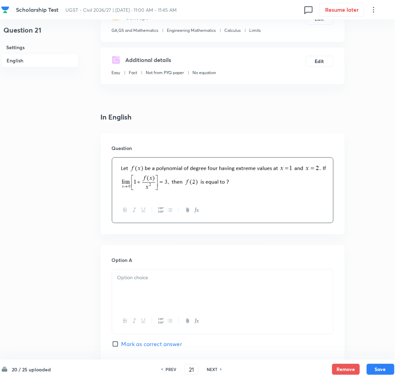
scroll to position [208, 0]
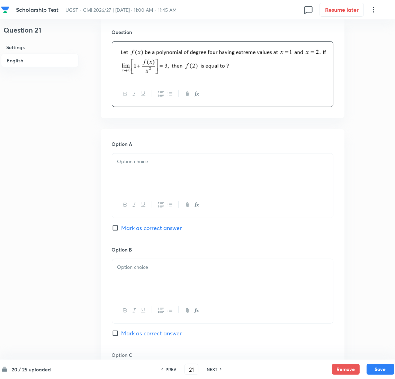
click at [154, 181] on div at bounding box center [222, 172] width 221 height 39
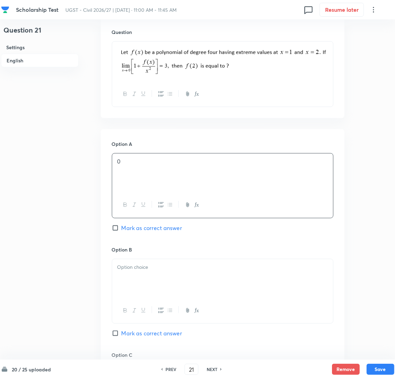
scroll to position [311, 0]
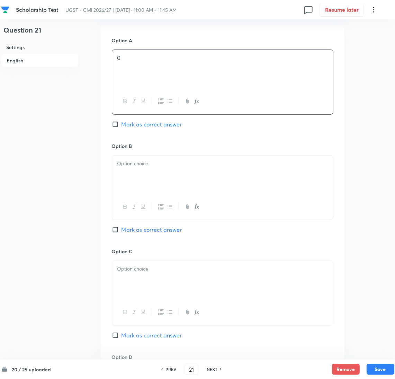
click at [140, 175] on div at bounding box center [222, 174] width 221 height 39
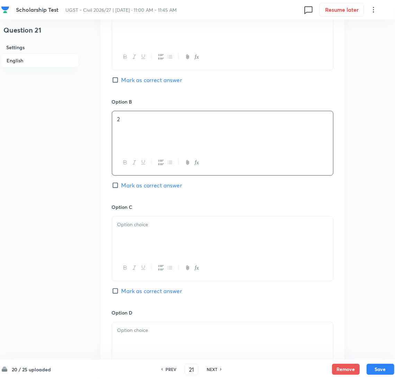
scroll to position [415, 0]
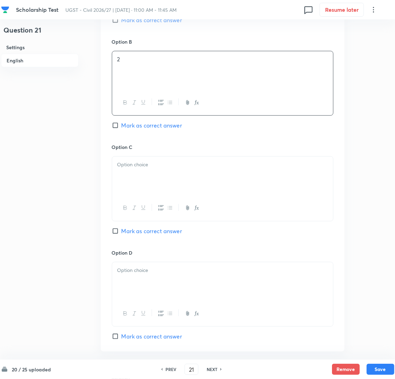
click at [134, 183] on div at bounding box center [222, 175] width 221 height 39
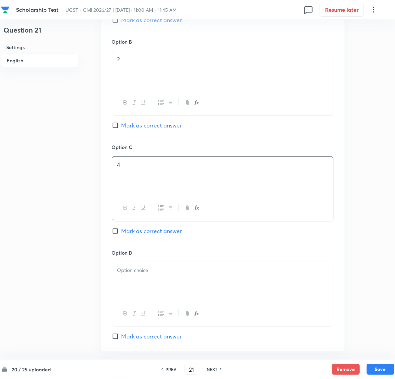
click at [153, 280] on div at bounding box center [222, 281] width 221 height 39
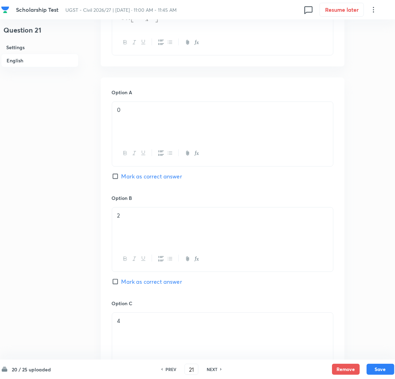
scroll to position [155, 0]
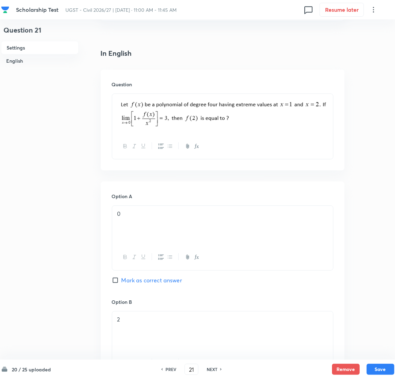
click at [129, 279] on span "Mark as correct answer" at bounding box center [151, 280] width 61 height 8
click at [121, 279] on input "Mark as correct answer" at bounding box center [117, 280] width 10 height 7
checkbox input "true"
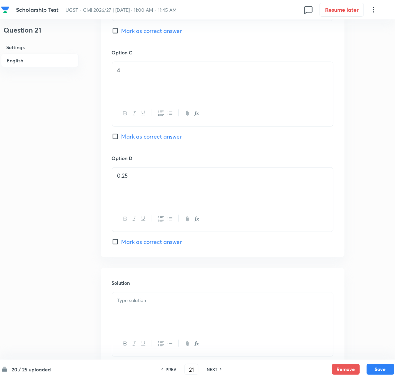
scroll to position [561, 0]
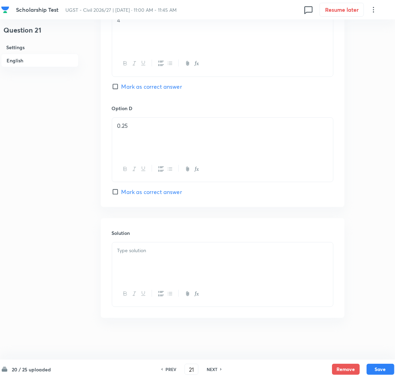
click at [165, 253] on p at bounding box center [222, 250] width 210 height 8
click at [139, 252] on p at bounding box center [222, 250] width 210 height 8
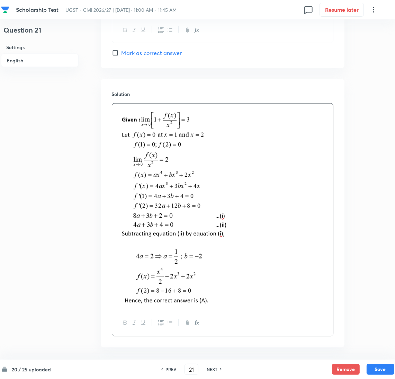
scroll to position [729, 0]
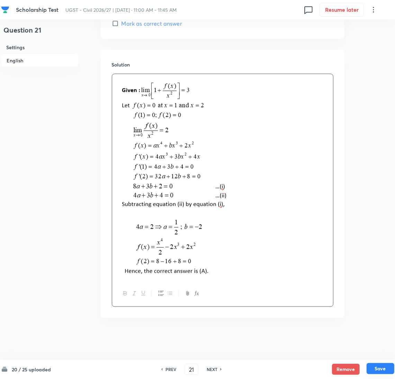
drag, startPoint x: 387, startPoint y: 370, endPoint x: 275, endPoint y: 345, distance: 114.4
click at [382, 368] on button "Save" at bounding box center [380, 368] width 28 height 11
type input "22"
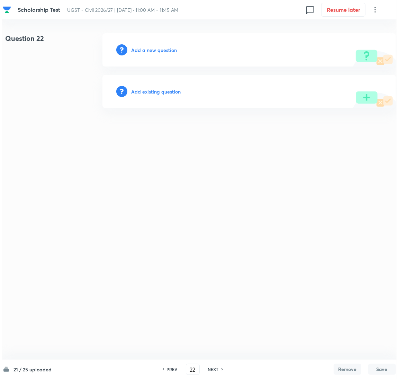
scroll to position [0, 0]
click at [143, 52] on h6 "Add a new question" at bounding box center [154, 49] width 46 height 7
click at [149, 48] on h6 "Choose a question type" at bounding box center [157, 49] width 53 height 7
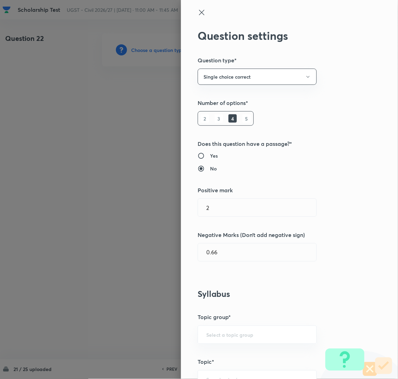
click at [149, 48] on div at bounding box center [199, 189] width 398 height 379
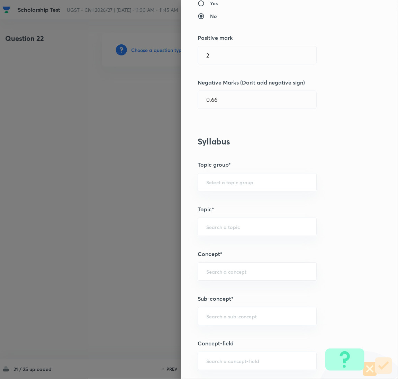
scroll to position [259, 0]
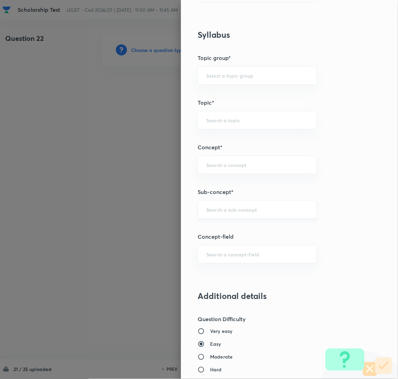
click at [225, 213] on div "​" at bounding box center [257, 209] width 119 height 18
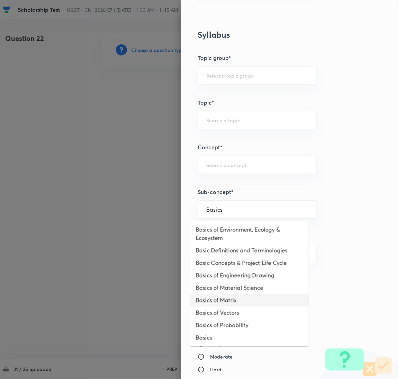
click at [235, 301] on li "Basics of Matrix" at bounding box center [249, 300] width 118 height 12
type input "Basics of Matrix"
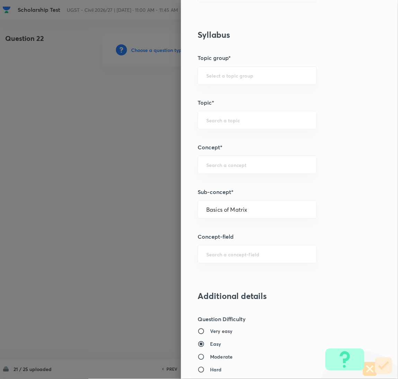
type input "GA,GS and Mathematics"
type input "Engineering Mathematics"
type input "Linear Algebra"
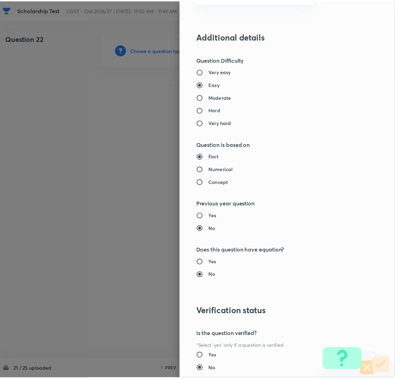
scroll to position [565, 0]
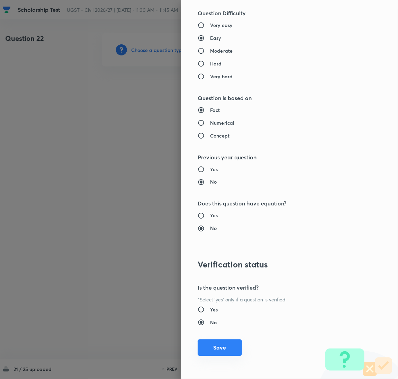
click at [211, 350] on button "Save" at bounding box center [220, 347] width 44 height 17
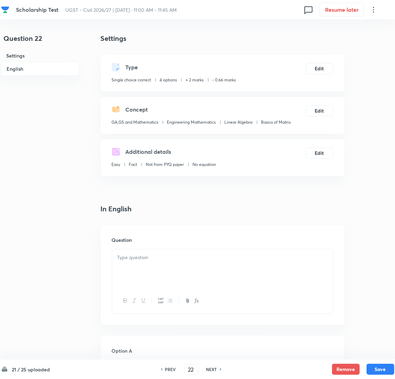
drag, startPoint x: 150, startPoint y: 192, endPoint x: 153, endPoint y: 219, distance: 27.1
drag, startPoint x: 145, startPoint y: 263, endPoint x: 49, endPoint y: 275, distance: 96.7
click at [145, 265] on div at bounding box center [222, 268] width 221 height 39
click at [131, 254] on p at bounding box center [222, 257] width 210 height 8
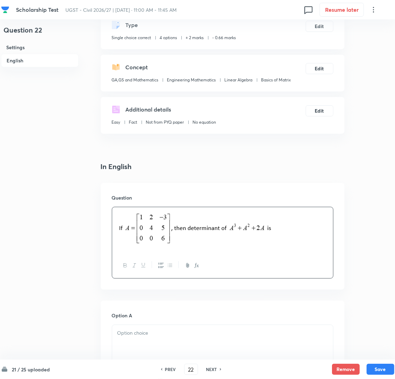
scroll to position [104, 0]
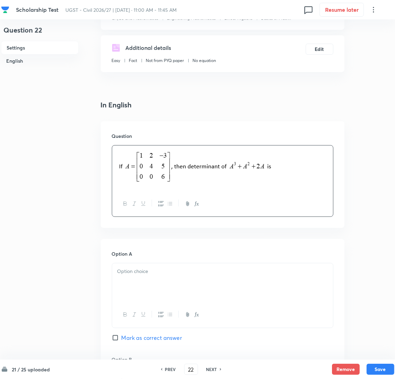
click at [138, 293] on div at bounding box center [222, 282] width 221 height 39
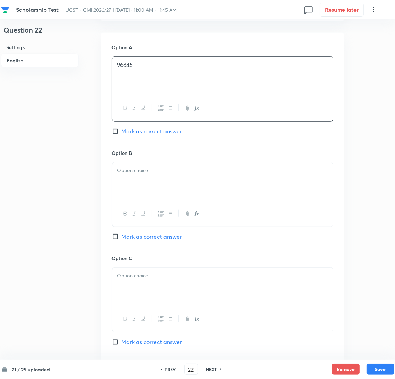
scroll to position [311, 0]
drag, startPoint x: 134, startPoint y: 167, endPoint x: 12, endPoint y: 168, distance: 121.5
click at [126, 167] on p at bounding box center [222, 169] width 210 height 8
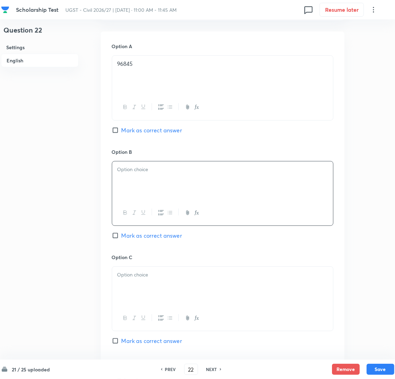
click at [126, 185] on div at bounding box center [222, 180] width 221 height 39
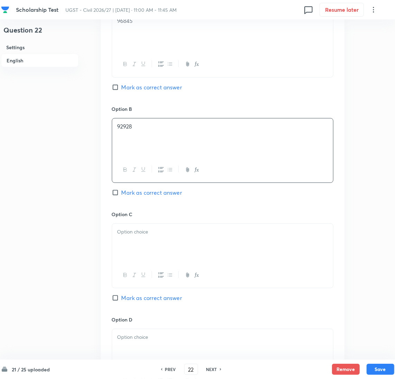
scroll to position [415, 0]
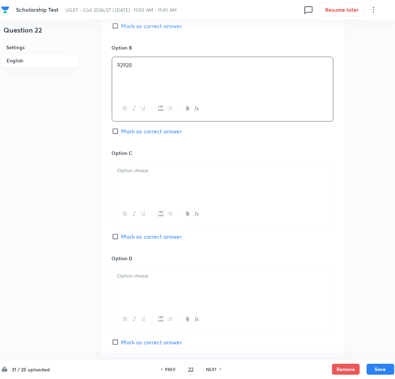
click at [131, 181] on div at bounding box center [222, 181] width 221 height 39
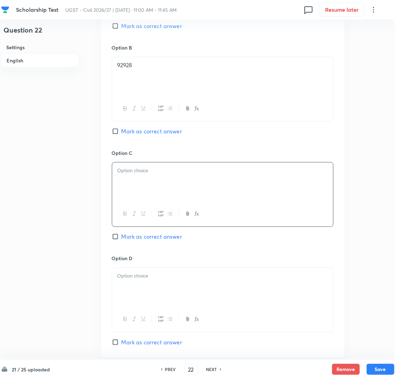
click at [128, 183] on div at bounding box center [222, 181] width 221 height 39
click at [130, 270] on div at bounding box center [222, 287] width 221 height 39
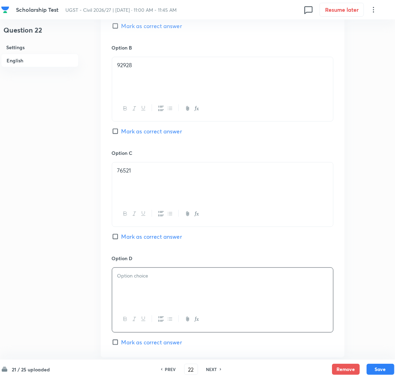
click at [151, 292] on div at bounding box center [222, 287] width 221 height 39
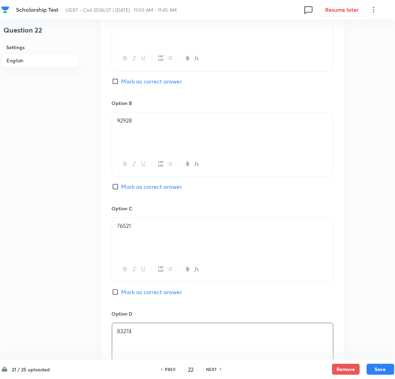
scroll to position [360, 0]
click at [127, 190] on span "Mark as correct answer" at bounding box center [151, 187] width 61 height 8
click at [121, 190] on input "Mark as correct answer" at bounding box center [117, 186] width 10 height 7
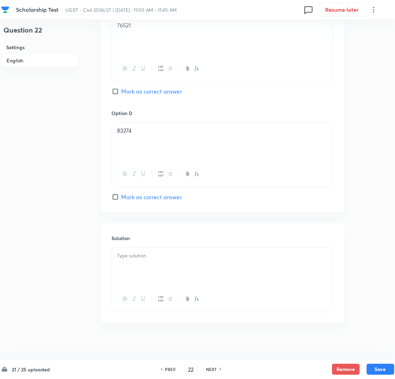
scroll to position [567, 0]
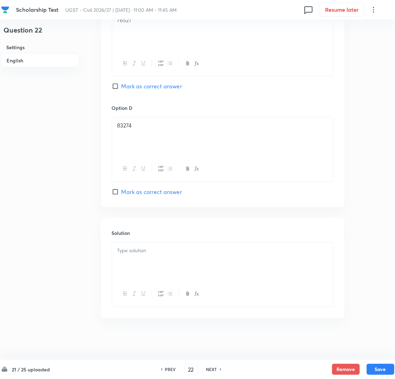
click at [140, 249] on p at bounding box center [222, 250] width 210 height 8
click at [165, 256] on div at bounding box center [222, 261] width 221 height 39
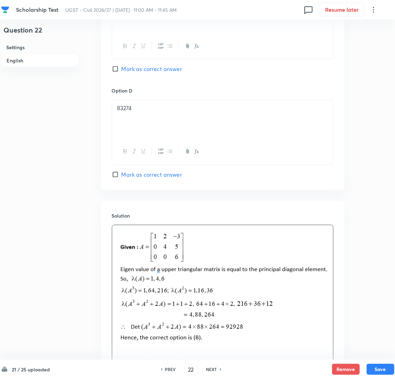
scroll to position [653, 0]
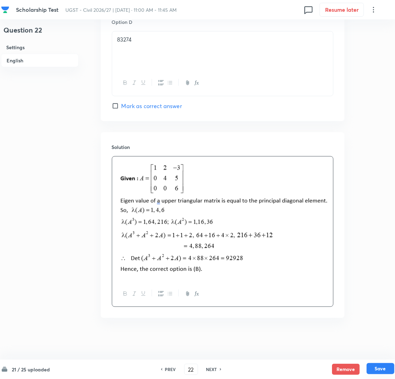
click at [383, 366] on button "Save" at bounding box center [380, 368] width 28 height 11
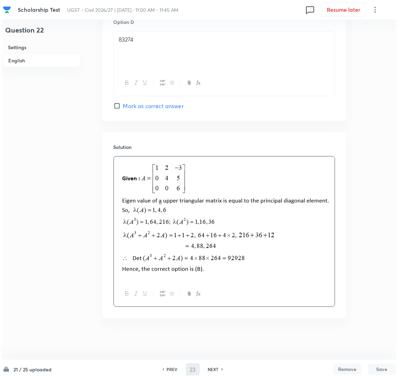
scroll to position [0, 0]
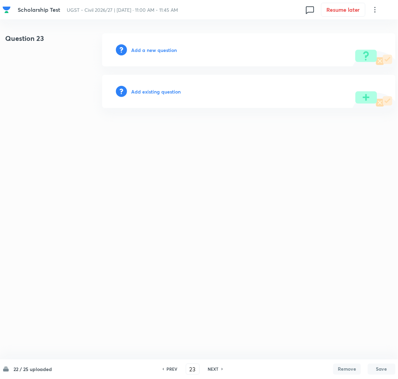
click at [147, 49] on h6 "Add a new question" at bounding box center [154, 49] width 46 height 7
click at [148, 50] on h6 "Choose a question type" at bounding box center [157, 49] width 53 height 7
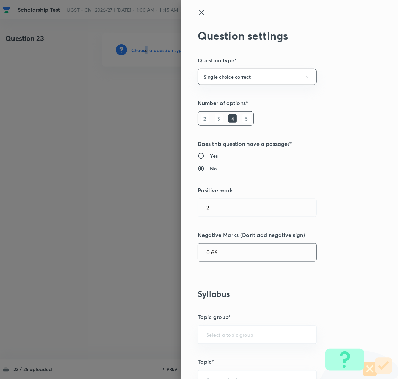
scroll to position [155, 0]
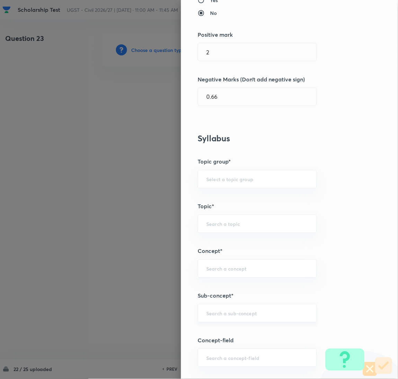
click at [221, 310] on input "text" at bounding box center [257, 313] width 102 height 7
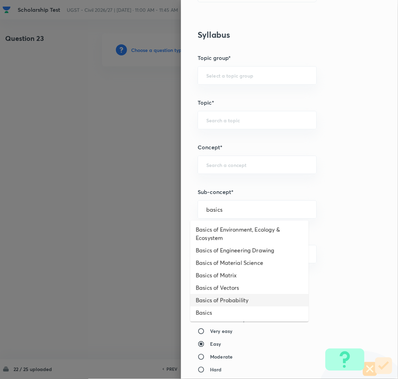
click at [227, 303] on li "Basics of Probability" at bounding box center [249, 300] width 118 height 12
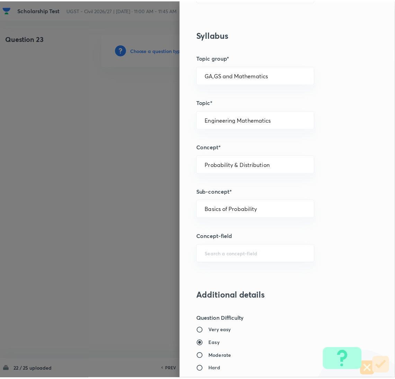
scroll to position [565, 0]
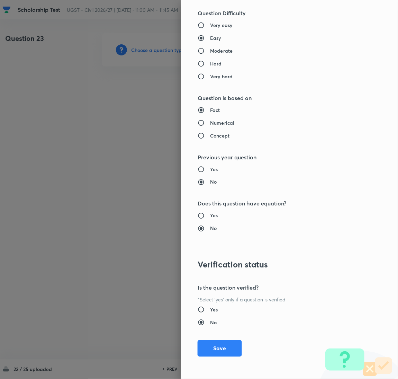
drag, startPoint x: 212, startPoint y: 344, endPoint x: 165, endPoint y: 296, distance: 67.8
click at [211, 343] on button "Save" at bounding box center [220, 348] width 44 height 17
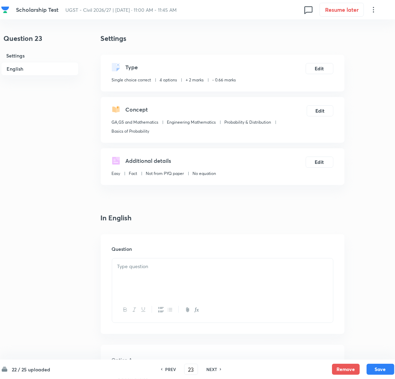
drag, startPoint x: 163, startPoint y: 279, endPoint x: 34, endPoint y: 263, distance: 130.1
click at [159, 279] on div at bounding box center [222, 277] width 221 height 39
click at [149, 268] on p at bounding box center [222, 266] width 210 height 8
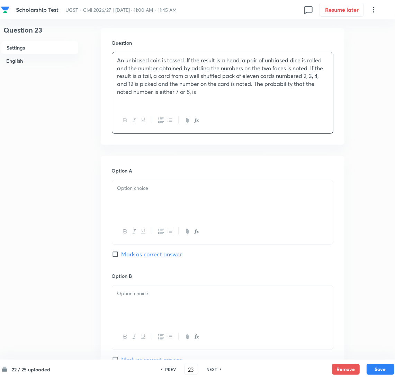
scroll to position [208, 0]
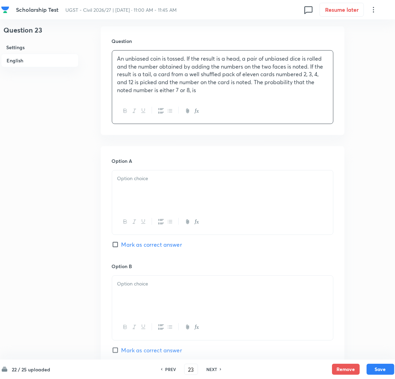
click at [148, 190] on div at bounding box center [222, 189] width 221 height 39
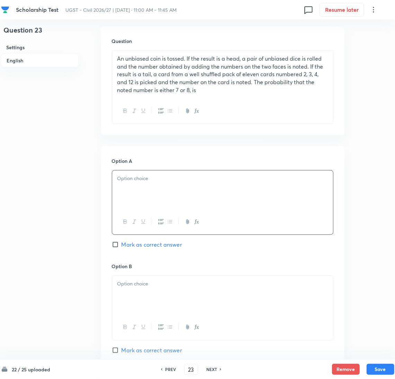
drag, startPoint x: 124, startPoint y: 198, endPoint x: 137, endPoint y: 210, distance: 18.1
click at [124, 198] on div at bounding box center [222, 189] width 221 height 39
drag, startPoint x: 139, startPoint y: 292, endPoint x: 133, endPoint y: 292, distance: 6.3
click at [139, 292] on div at bounding box center [222, 294] width 221 height 39
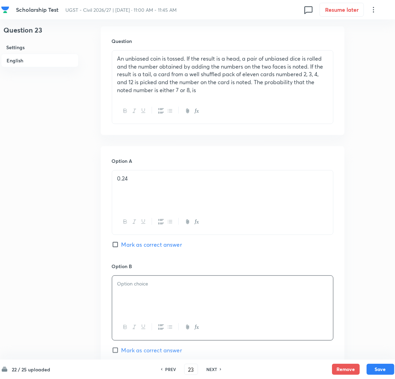
drag, startPoint x: 124, startPoint y: 280, endPoint x: 146, endPoint y: 290, distance: 23.9
click at [124, 280] on p at bounding box center [222, 284] width 210 height 8
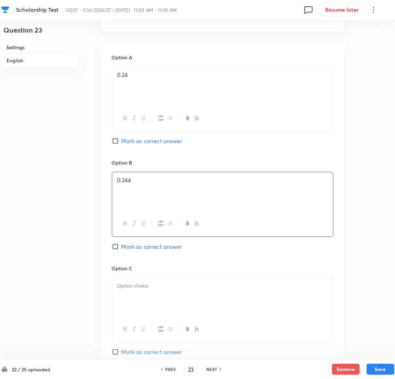
click at [128, 304] on div at bounding box center [222, 297] width 221 height 39
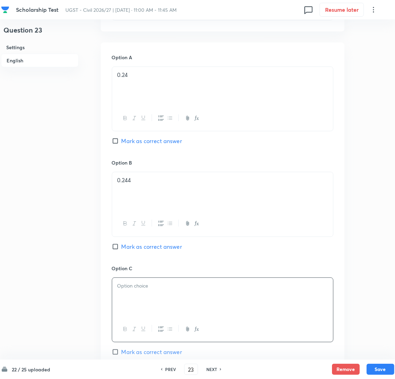
click at [133, 290] on div at bounding box center [222, 297] width 221 height 39
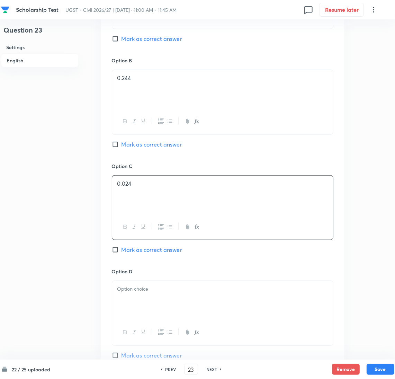
scroll to position [415, 0]
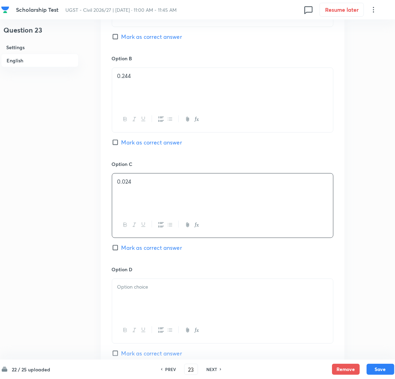
drag, startPoint x: 141, startPoint y: 303, endPoint x: 128, endPoint y: 301, distance: 12.6
click at [136, 303] on div at bounding box center [222, 298] width 221 height 39
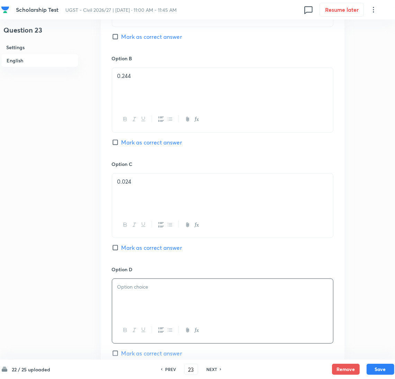
click at [135, 292] on div at bounding box center [222, 298] width 221 height 39
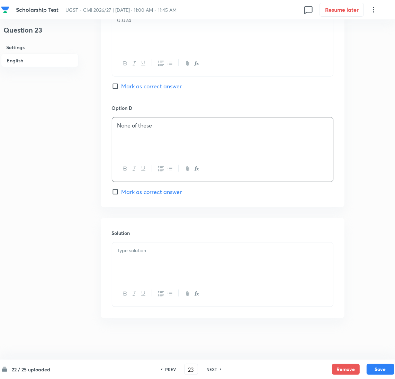
scroll to position [578, 0]
click at [133, 270] on div at bounding box center [222, 261] width 221 height 39
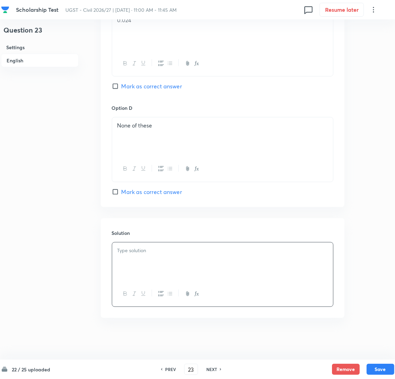
click at [184, 264] on div at bounding box center [222, 261] width 221 height 39
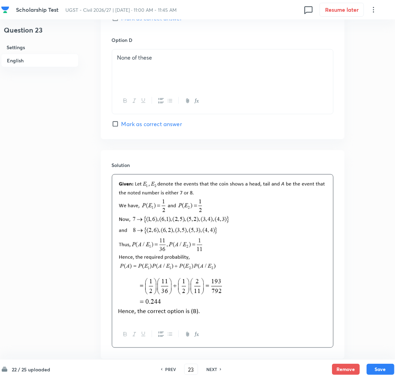
scroll to position [687, 0]
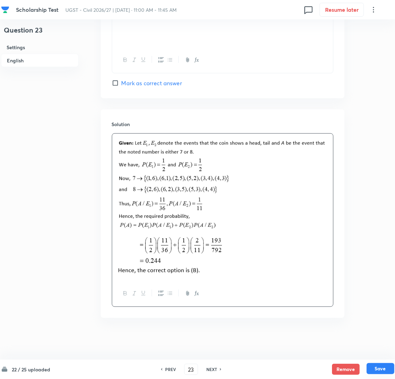
click at [383, 366] on button "Save" at bounding box center [380, 368] width 28 height 11
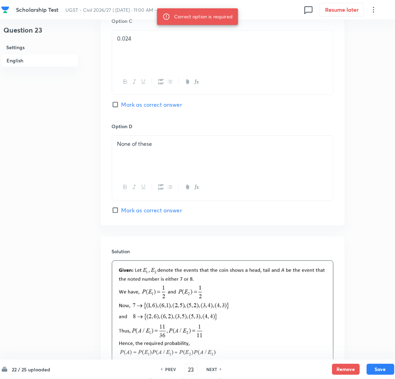
scroll to position [479, 0]
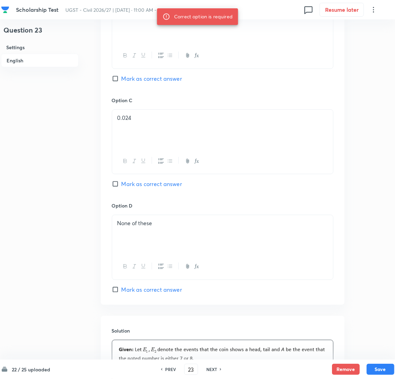
click at [123, 81] on span "Mark as correct answer" at bounding box center [151, 78] width 61 height 8
click at [121, 81] on input "Mark as correct answer" at bounding box center [117, 78] width 10 height 7
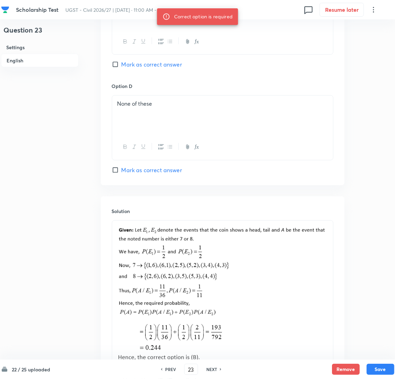
scroll to position [635, 0]
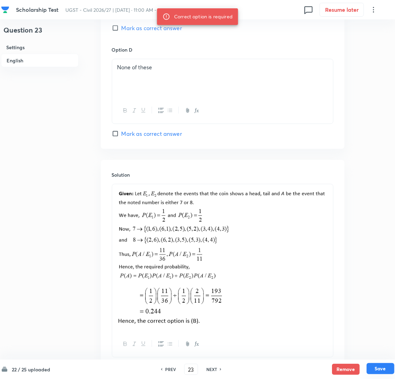
click at [378, 368] on button "Save" at bounding box center [380, 368] width 28 height 11
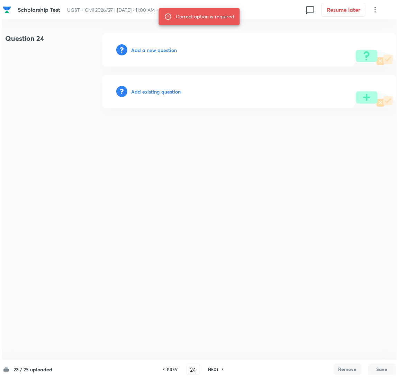
scroll to position [0, 0]
click at [160, 51] on h6 "Add a new question" at bounding box center [154, 49] width 46 height 7
click at [160, 51] on h6 "Choose a question type" at bounding box center [157, 49] width 53 height 7
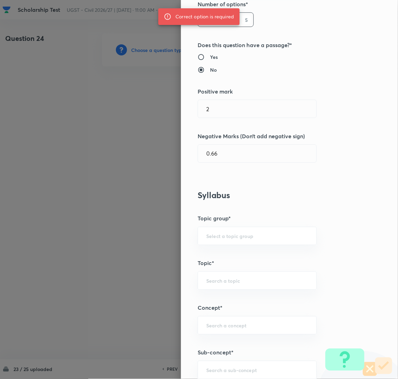
scroll to position [259, 0]
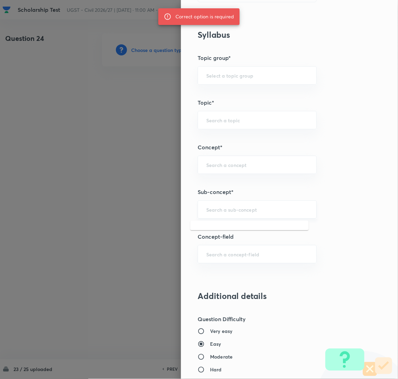
click at [223, 209] on input "text" at bounding box center [257, 209] width 102 height 7
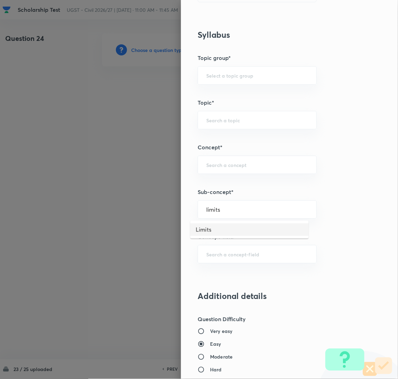
click at [206, 235] on li "Limits" at bounding box center [249, 229] width 118 height 12
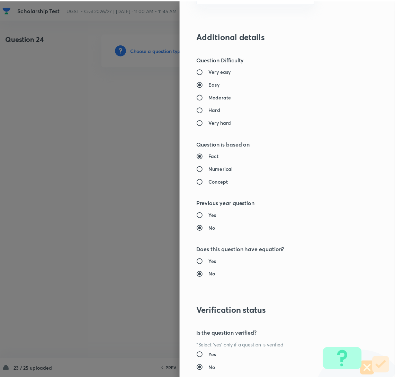
scroll to position [565, 0]
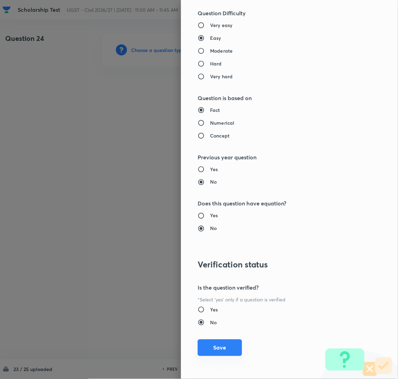
click at [219, 343] on button "Save" at bounding box center [220, 347] width 44 height 17
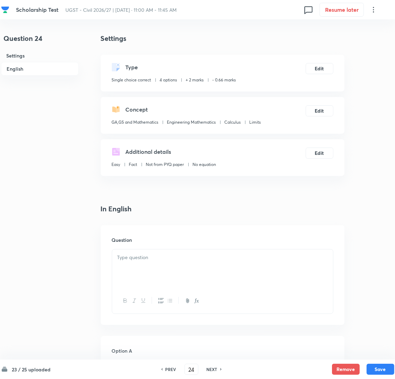
click at [151, 266] on div at bounding box center [222, 268] width 221 height 39
click at [179, 264] on div at bounding box center [222, 268] width 221 height 39
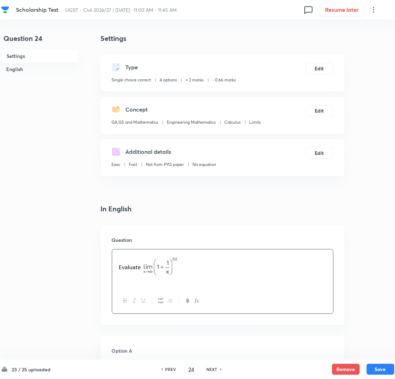
scroll to position [155, 0]
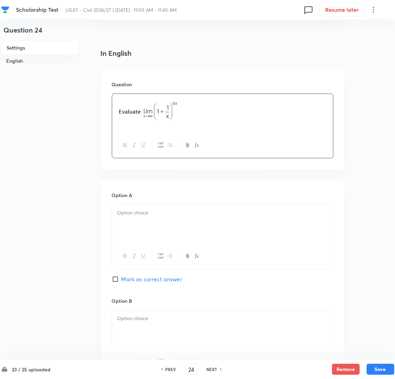
click at [142, 229] on div at bounding box center [222, 224] width 221 height 39
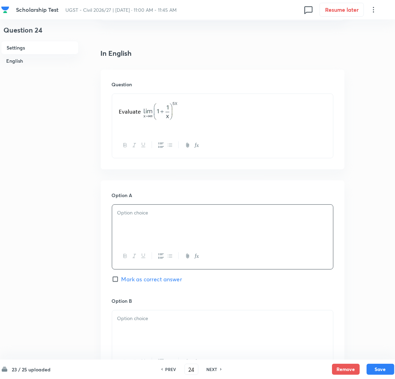
click at [134, 218] on div at bounding box center [222, 224] width 221 height 39
click at [131, 313] on div at bounding box center [222, 329] width 221 height 39
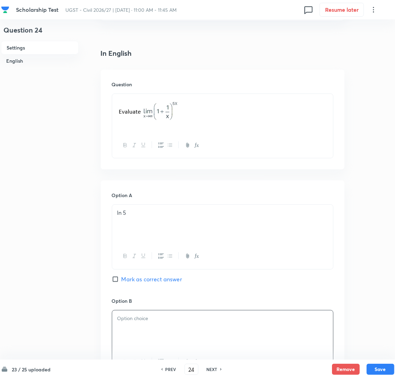
click at [152, 329] on div at bounding box center [222, 329] width 221 height 39
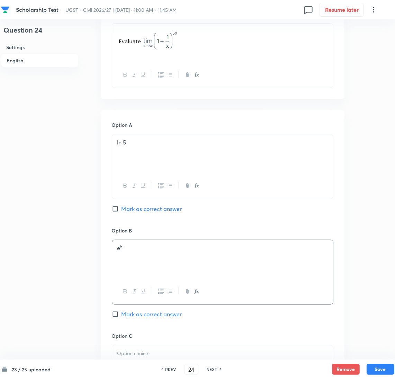
scroll to position [311, 0]
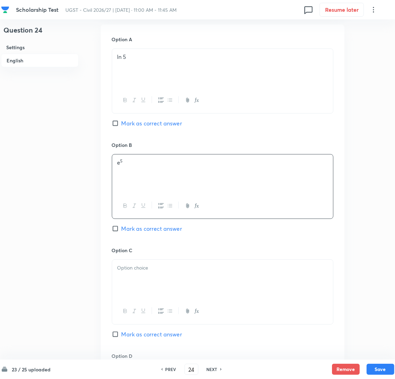
click at [133, 272] on p at bounding box center [222, 268] width 210 height 8
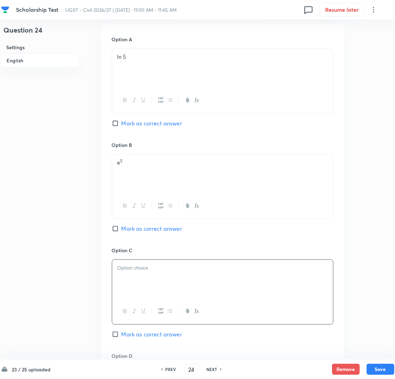
click at [161, 277] on div at bounding box center [222, 279] width 221 height 39
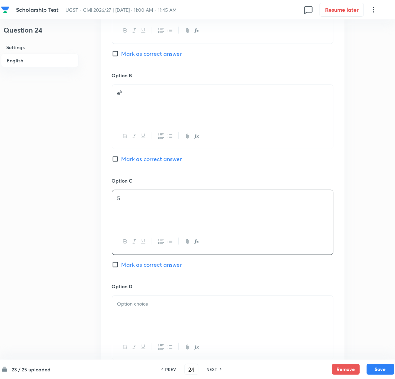
scroll to position [467, 0]
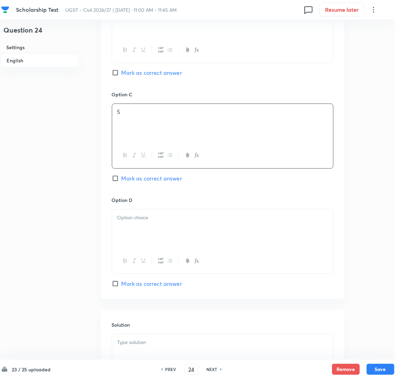
click at [169, 230] on div at bounding box center [222, 228] width 221 height 39
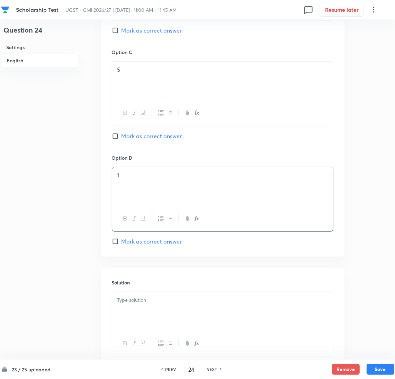
scroll to position [560, 0]
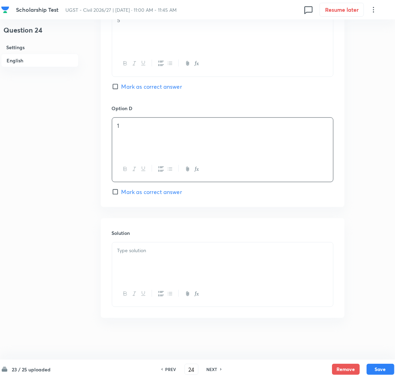
click at [147, 253] on p at bounding box center [222, 250] width 210 height 8
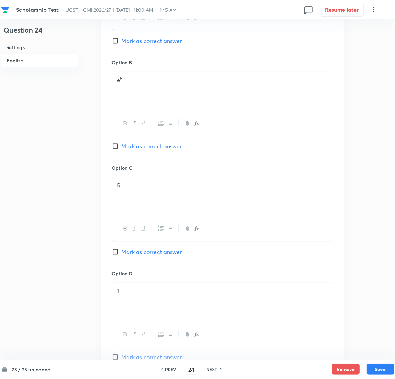
scroll to position [352, 0]
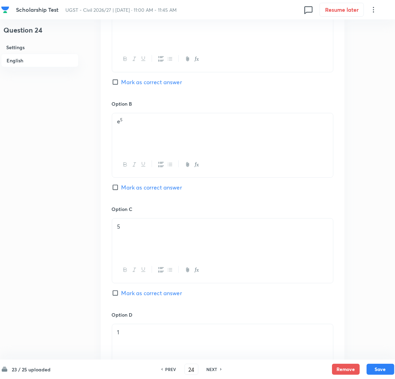
click at [125, 191] on span "Mark as correct answer" at bounding box center [151, 187] width 61 height 8
click at [121, 191] on input "Mark as correct answer" at bounding box center [117, 187] width 10 height 7
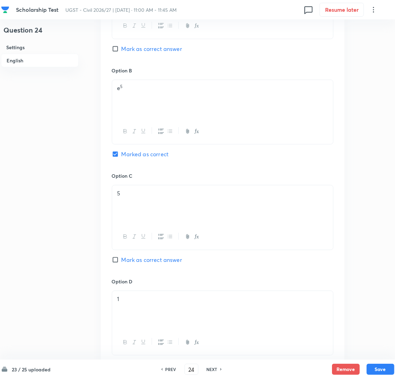
scroll to position [560, 0]
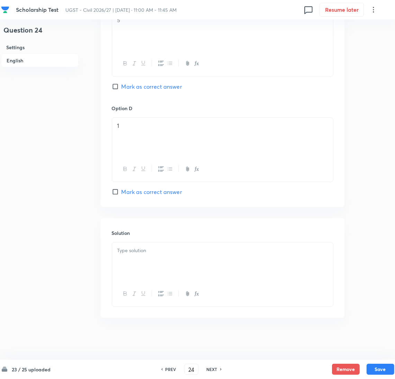
drag, startPoint x: 138, startPoint y: 273, endPoint x: 17, endPoint y: 272, distance: 121.1
click at [137, 272] on div at bounding box center [222, 261] width 221 height 39
click at [144, 257] on div at bounding box center [222, 261] width 221 height 39
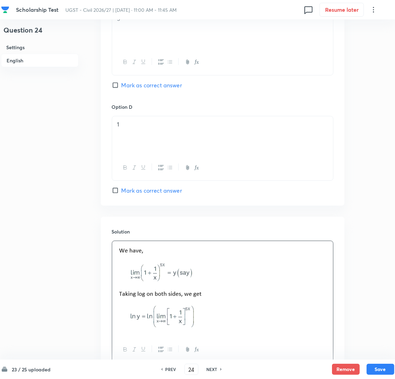
scroll to position [617, 0]
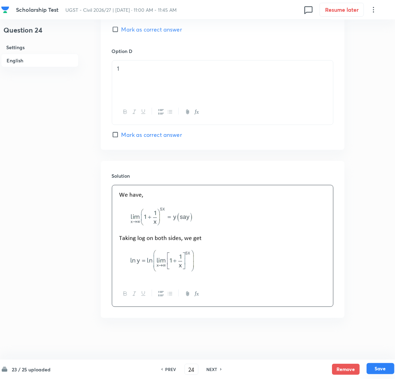
click at [385, 368] on button "Save" at bounding box center [380, 368] width 28 height 11
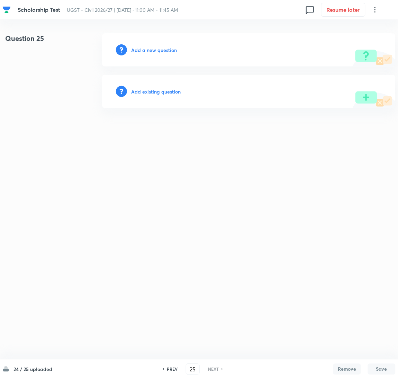
click at [175, 365] on div "PREV 25 ​ NEXT" at bounding box center [192, 368] width 89 height 11
click at [170, 368] on h6 "PREV" at bounding box center [172, 369] width 11 height 6
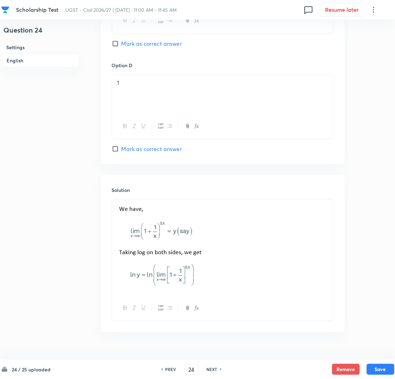
scroll to position [617, 0]
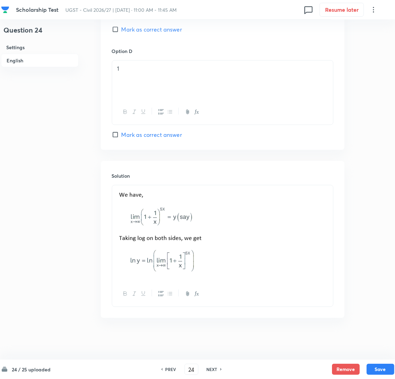
click at [260, 248] on p at bounding box center [222, 233] width 210 height 88
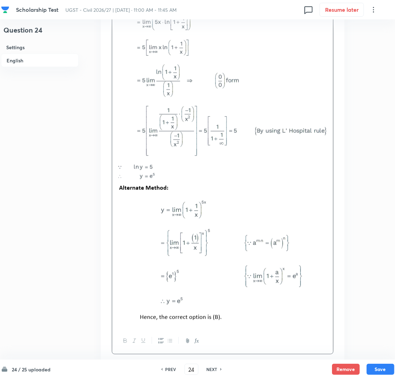
scroll to position [960, 0]
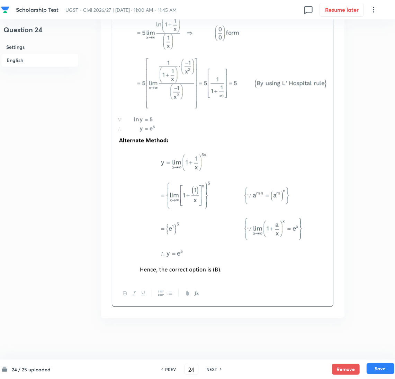
click at [387, 369] on button "Save" at bounding box center [380, 368] width 28 height 11
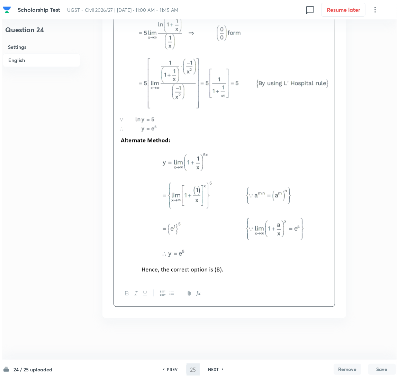
scroll to position [0, 0]
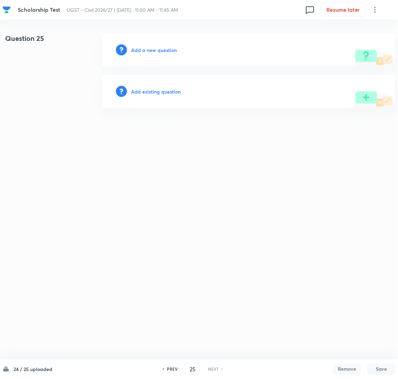
click at [153, 49] on h6 "Add a new question" at bounding box center [154, 49] width 46 height 7
click at [147, 50] on h6 "Choose a question type" at bounding box center [157, 49] width 53 height 7
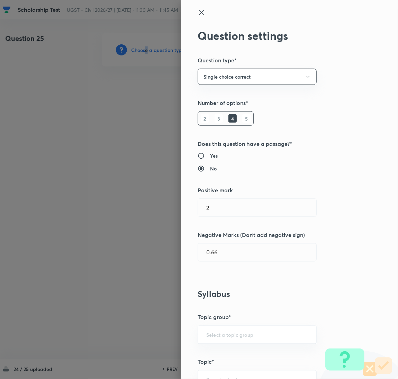
scroll to position [259, 0]
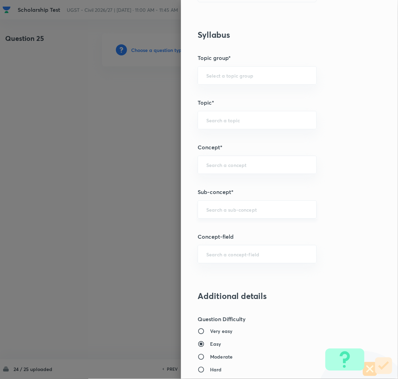
click at [219, 211] on input "text" at bounding box center [257, 209] width 102 height 7
click at [232, 226] on li "Random Variables" at bounding box center [249, 229] width 118 height 12
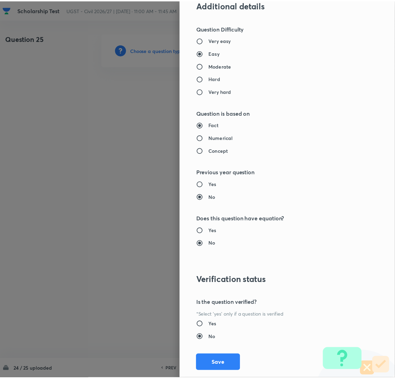
scroll to position [565, 0]
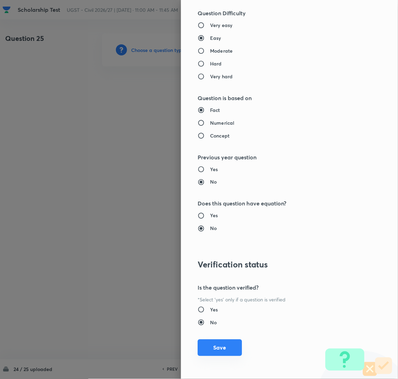
click at [215, 351] on button "Save" at bounding box center [220, 347] width 44 height 17
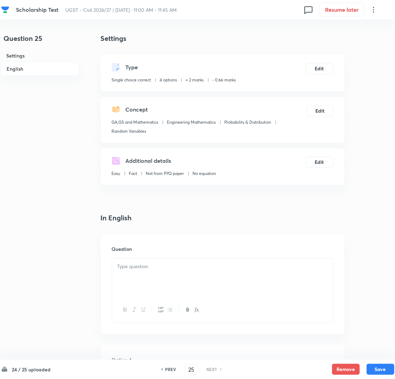
click at [124, 279] on div at bounding box center [222, 277] width 221 height 39
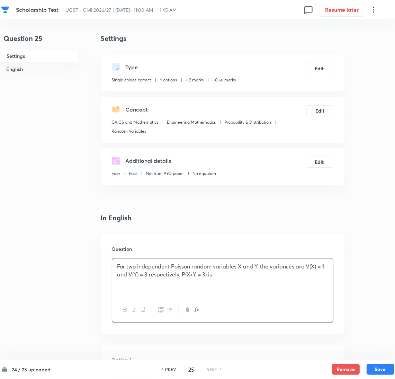
scroll to position [155, 0]
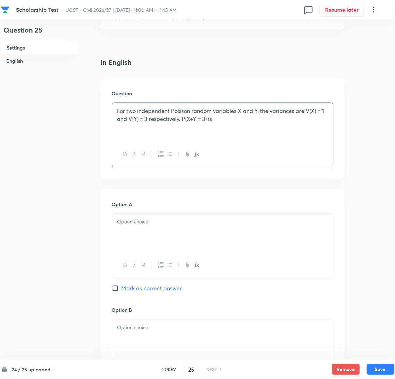
drag, startPoint x: 149, startPoint y: 237, endPoint x: 187, endPoint y: 289, distance: 64.6
click at [149, 237] on div at bounding box center [222, 233] width 221 height 39
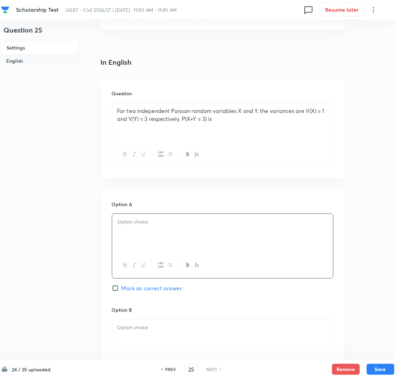
click at [151, 238] on div at bounding box center [222, 233] width 221 height 39
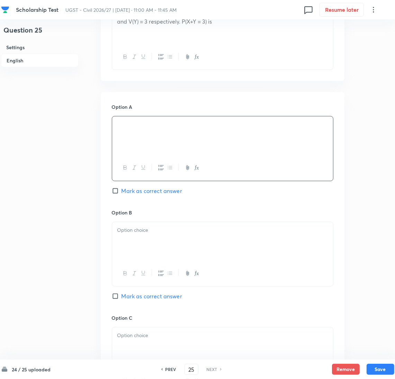
scroll to position [259, 0]
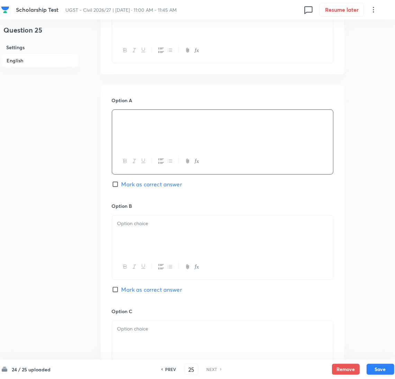
drag, startPoint x: 126, startPoint y: 244, endPoint x: 248, endPoint y: 373, distance: 177.2
click at [127, 243] on div at bounding box center [222, 234] width 221 height 39
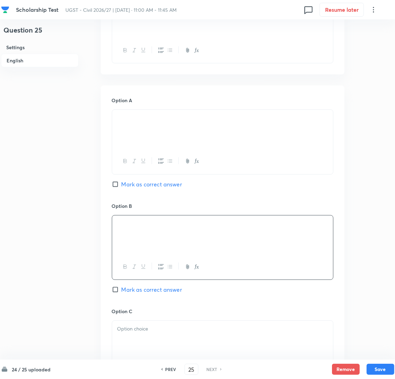
click at [148, 332] on p at bounding box center [222, 329] width 210 height 8
click at [155, 229] on div at bounding box center [222, 235] width 221 height 39
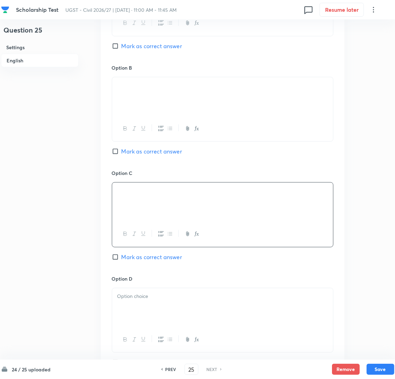
scroll to position [415, 0]
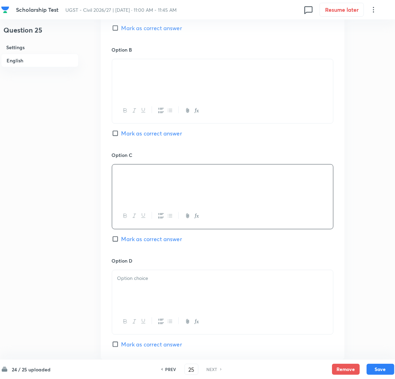
click at [143, 286] on div at bounding box center [222, 289] width 221 height 39
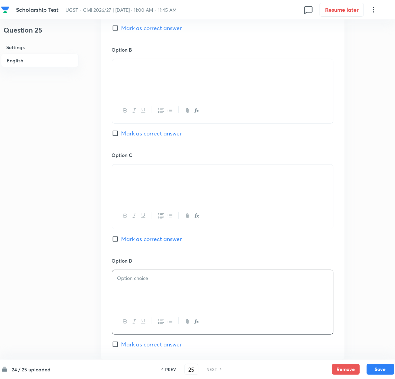
click at [165, 293] on div at bounding box center [222, 289] width 221 height 39
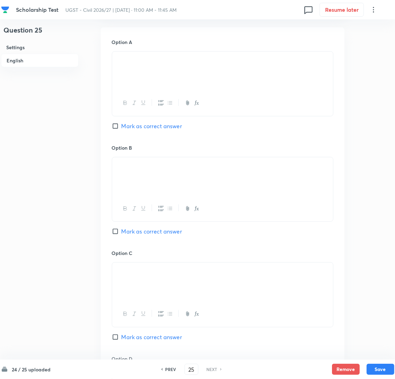
scroll to position [311, 0]
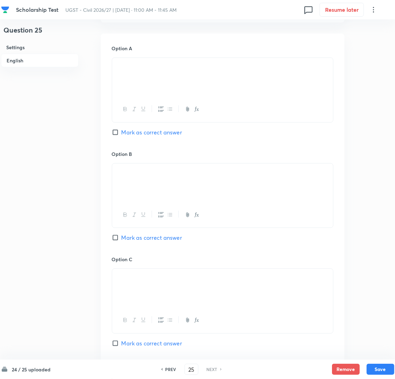
click at [125, 133] on span "Mark as correct answer" at bounding box center [151, 132] width 61 height 8
click at [121, 133] on input "Mark as correct answer" at bounding box center [117, 132] width 10 height 7
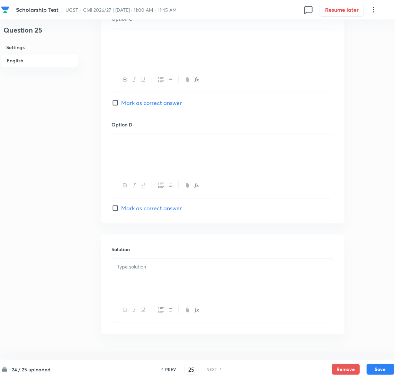
scroll to position [569, 0]
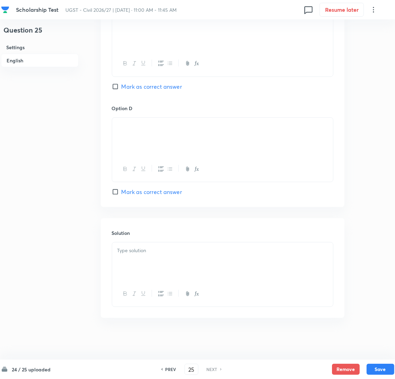
drag, startPoint x: 137, startPoint y: 261, endPoint x: 41, endPoint y: 261, distance: 95.5
click at [136, 261] on div at bounding box center [222, 261] width 221 height 39
click at [142, 256] on div at bounding box center [222, 261] width 221 height 39
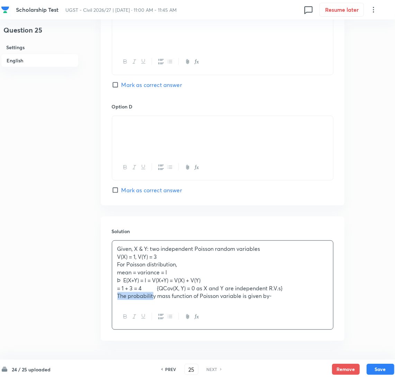
drag, startPoint x: 138, startPoint y: 306, endPoint x: 61, endPoint y: 307, distance: 76.8
drag, startPoint x: 170, startPoint y: 290, endPoint x: 99, endPoint y: 290, distance: 70.9
drag, startPoint x: 136, startPoint y: 281, endPoint x: 19, endPoint y: 281, distance: 117.3
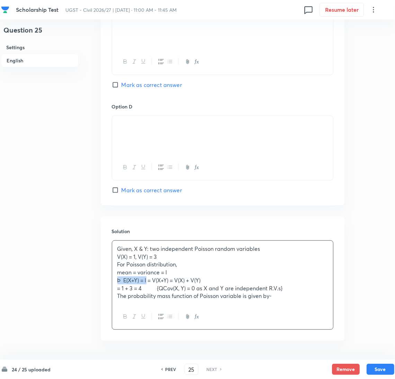
drag, startPoint x: 150, startPoint y: 275, endPoint x: 84, endPoint y: 275, distance: 66.1
drag, startPoint x: 138, startPoint y: 264, endPoint x: 93, endPoint y: 269, distance: 45.5
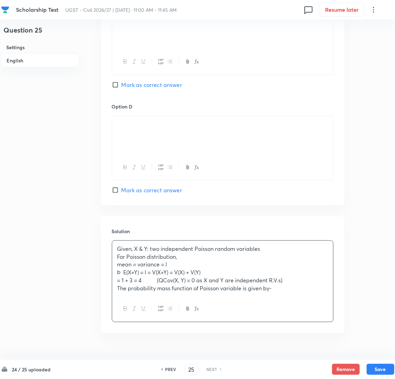
drag, startPoint x: 149, startPoint y: 256, endPoint x: 64, endPoint y: 263, distance: 85.8
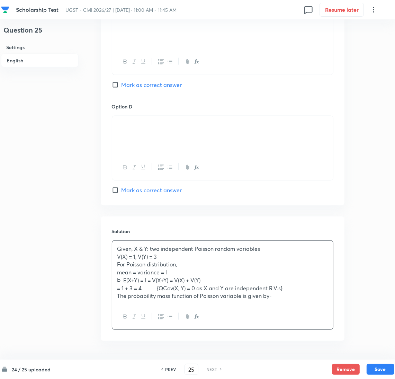
click at [142, 300] on p "The probability mass function of Poisson variable is given by-" at bounding box center [222, 296] width 210 height 8
click at [140, 306] on div at bounding box center [222, 316] width 221 height 25
click at [288, 301] on div "Given, X & Y: two independent Poisson random variables V(X) = 1, V(Y) = 3 For P…" at bounding box center [222, 272] width 221 height 63
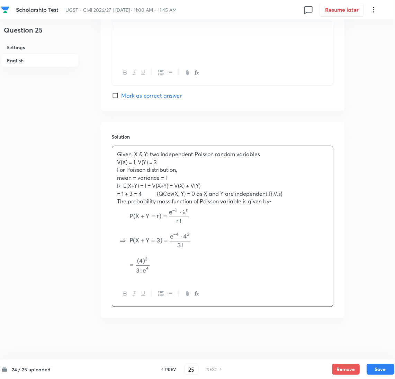
scroll to position [665, 0]
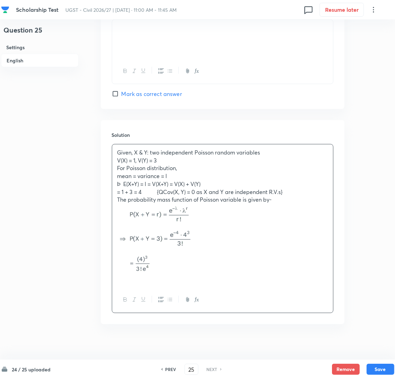
click at [183, 286] on div "Given, X & Y: two independent Poisson random variables V(X) = 1, V(Y) = 3 For P…" at bounding box center [222, 215] width 221 height 143
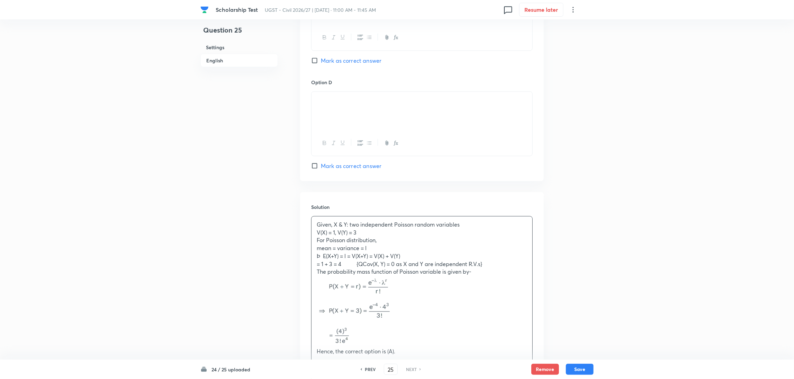
scroll to position [673, 0]
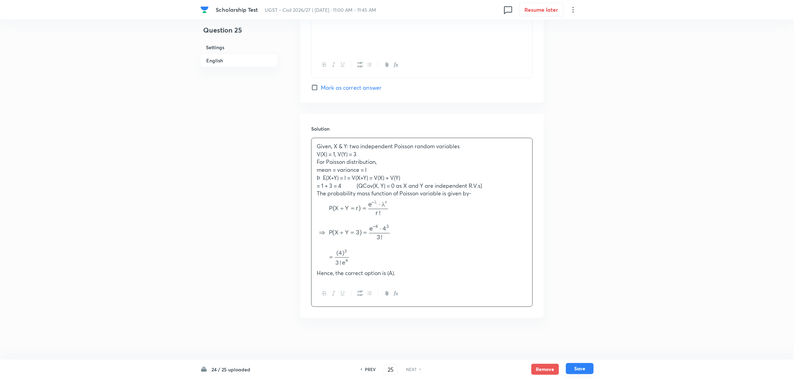
click at [578, 369] on button "Save" at bounding box center [580, 368] width 28 height 11
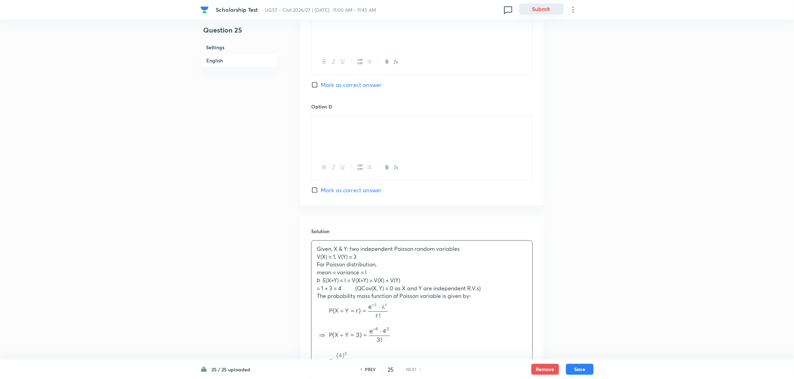
click at [550, 7] on button "Submit" at bounding box center [541, 8] width 44 height 11
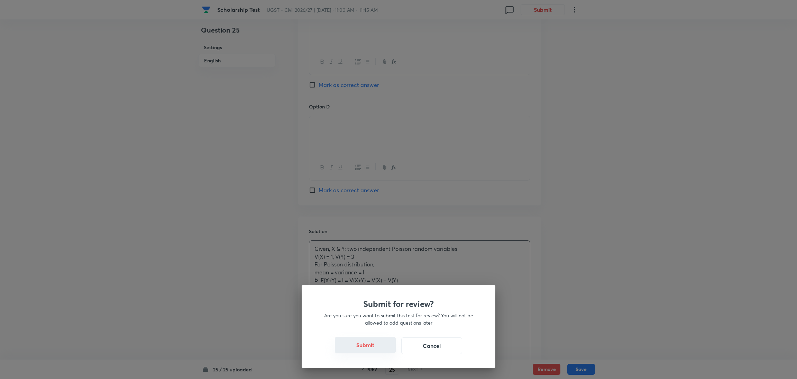
click at [366, 345] on button "Submit" at bounding box center [365, 344] width 61 height 17
